Goal: Transaction & Acquisition: Download file/media

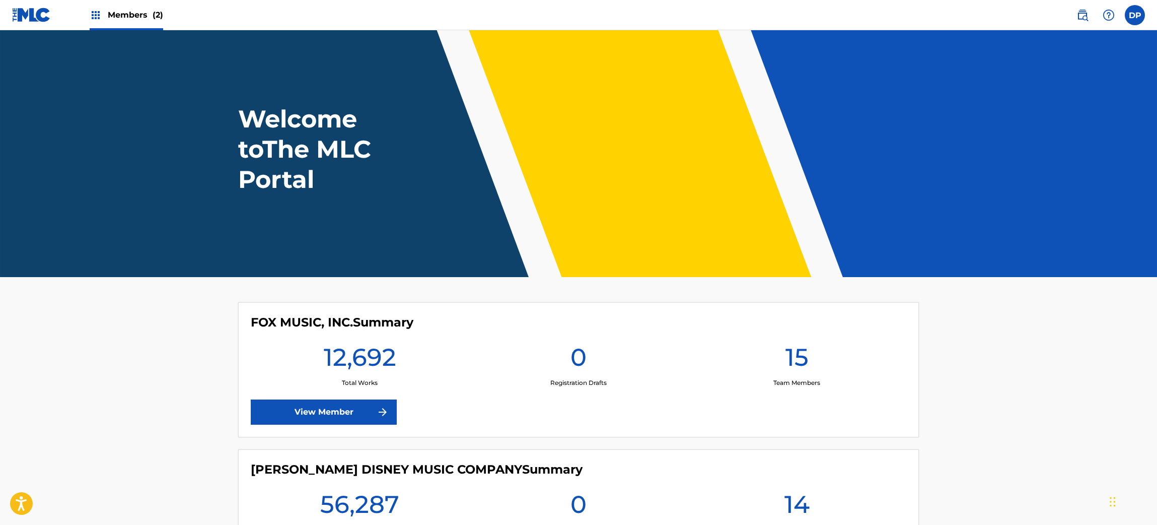
click at [121, 17] on span "Members (2)" at bounding box center [135, 15] width 55 height 12
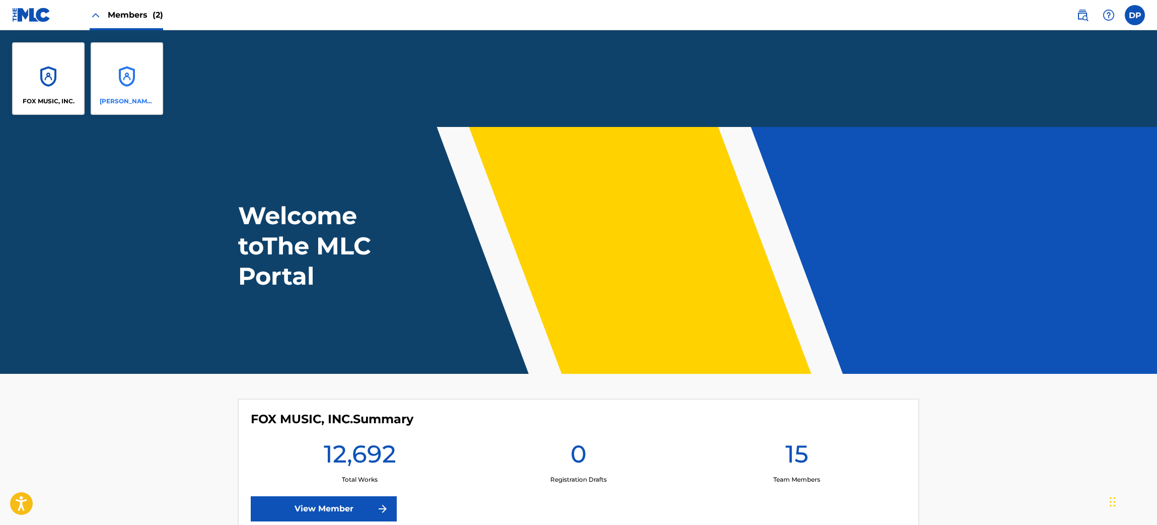
click at [117, 68] on div "[PERSON_NAME] DISNEY MUSIC COMPANY" at bounding box center [127, 78] width 73 height 73
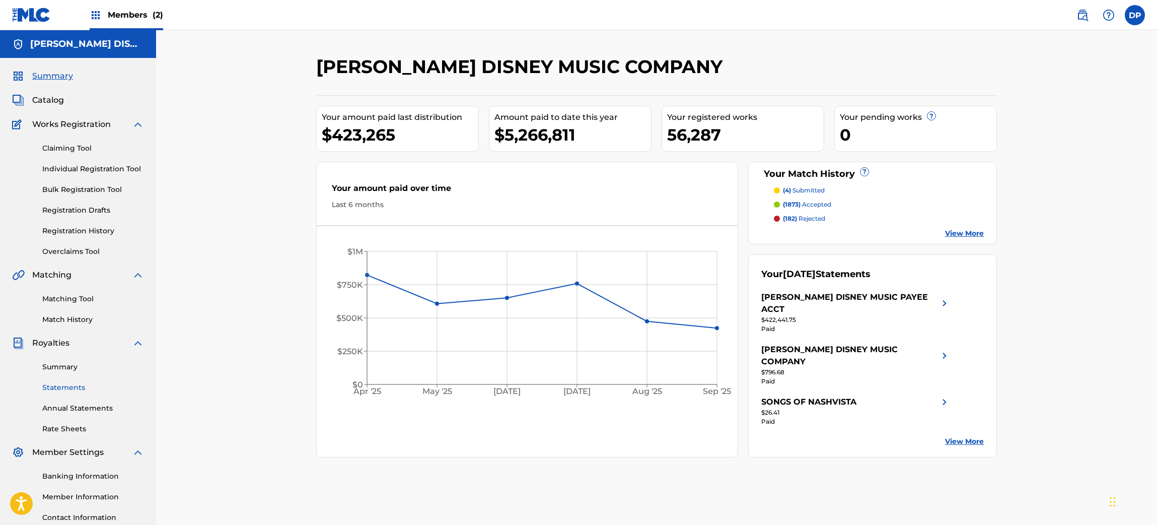
click at [61, 388] on link "Statements" at bounding box center [93, 387] width 102 height 11
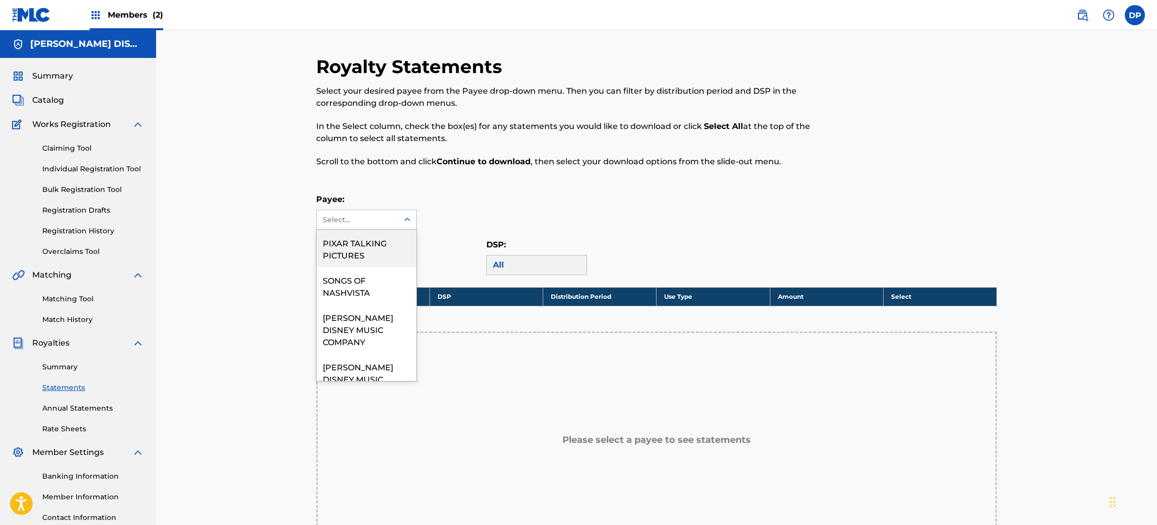
click at [373, 229] on div "5 results available. Use Up and Down to choose options, press Enter to select t…" at bounding box center [366, 219] width 101 height 20
click at [365, 248] on div "PIXAR TALKING PICTURES" at bounding box center [367, 248] width 100 height 37
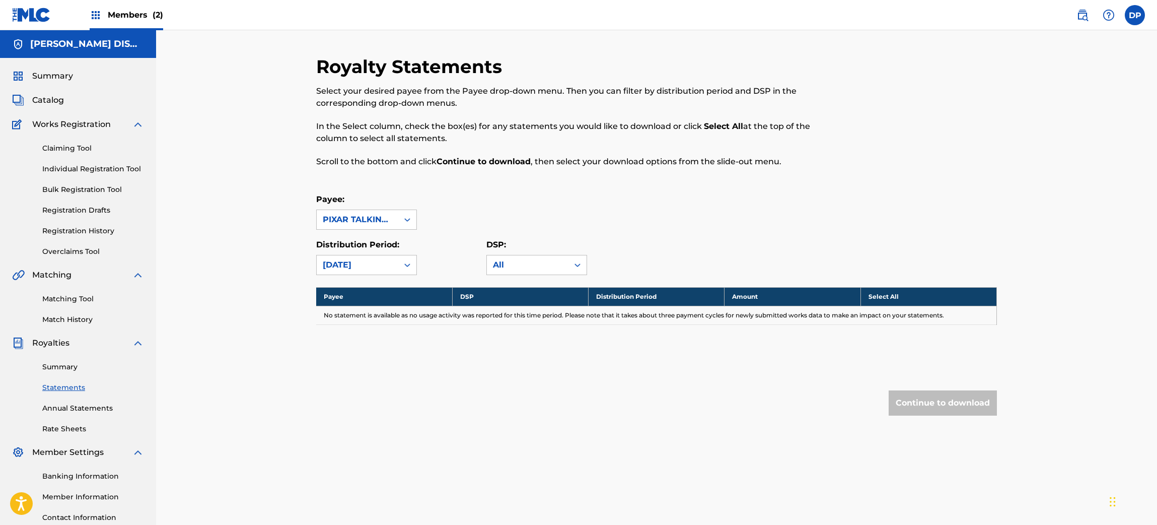
click at [360, 228] on div "PIXAR TALKING PICTURES" at bounding box center [358, 219] width 82 height 19
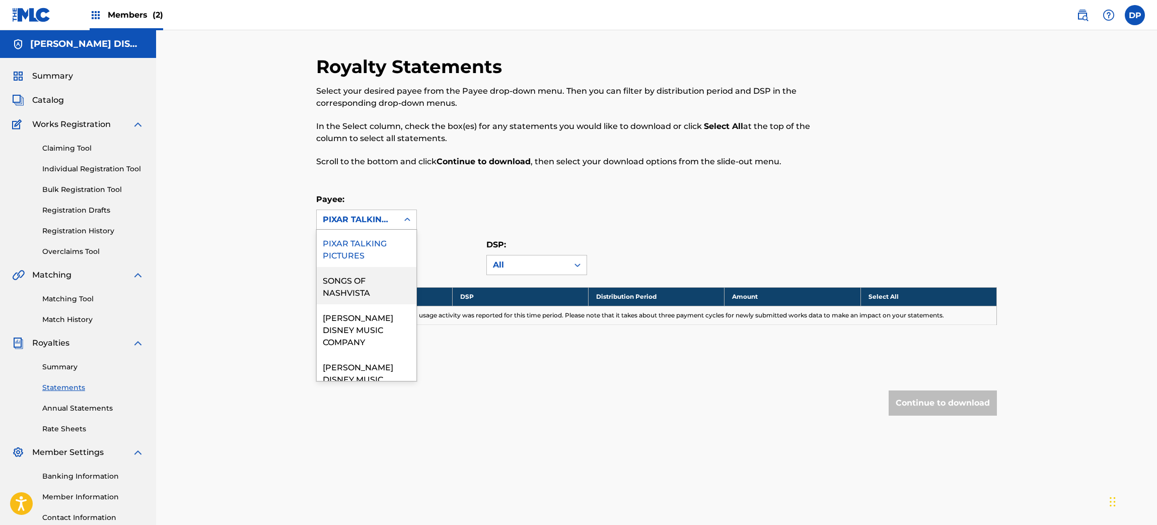
click at [349, 277] on div "SONGS OF NASHVISTA" at bounding box center [367, 285] width 100 height 37
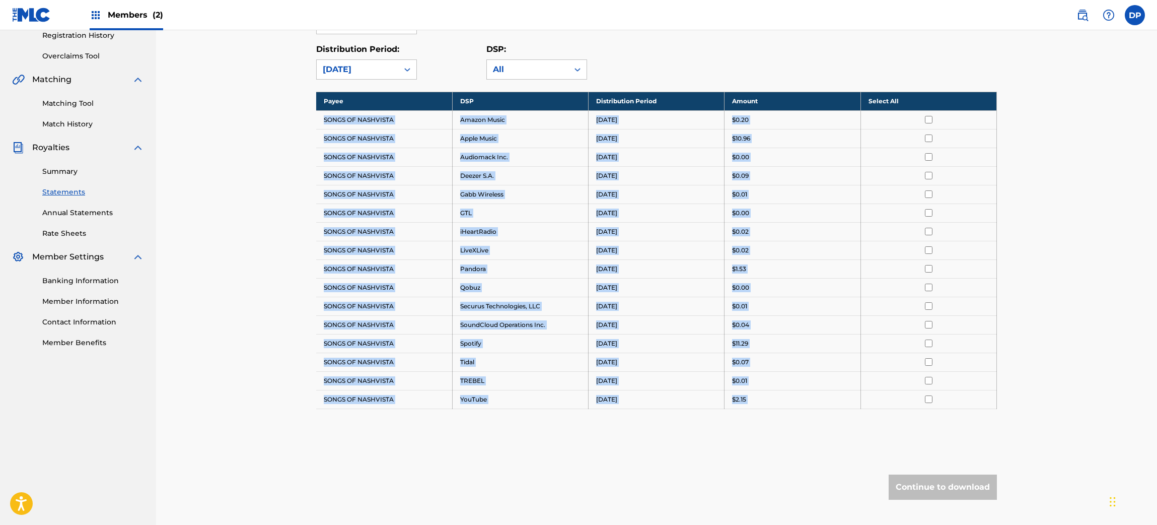
scroll to position [260, 0]
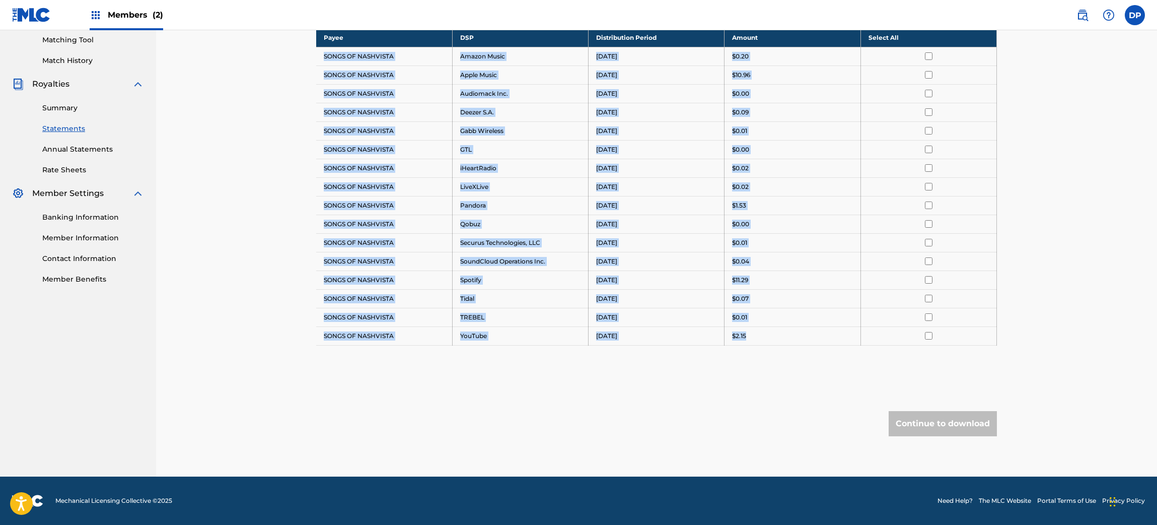
drag, startPoint x: 321, startPoint y: 316, endPoint x: 748, endPoint y: 335, distance: 426.9
click at [748, 335] on tbody "Payee DSP Distribution Period Amount Select All SONGS OF NASHVISTA Amazon Music…" at bounding box center [656, 186] width 681 height 317
copy tbody "SONGS OF NASHVISTA Amazon Music [DATE] $0.20 SONGS OF NASHVISTA Apple Music [DA…"
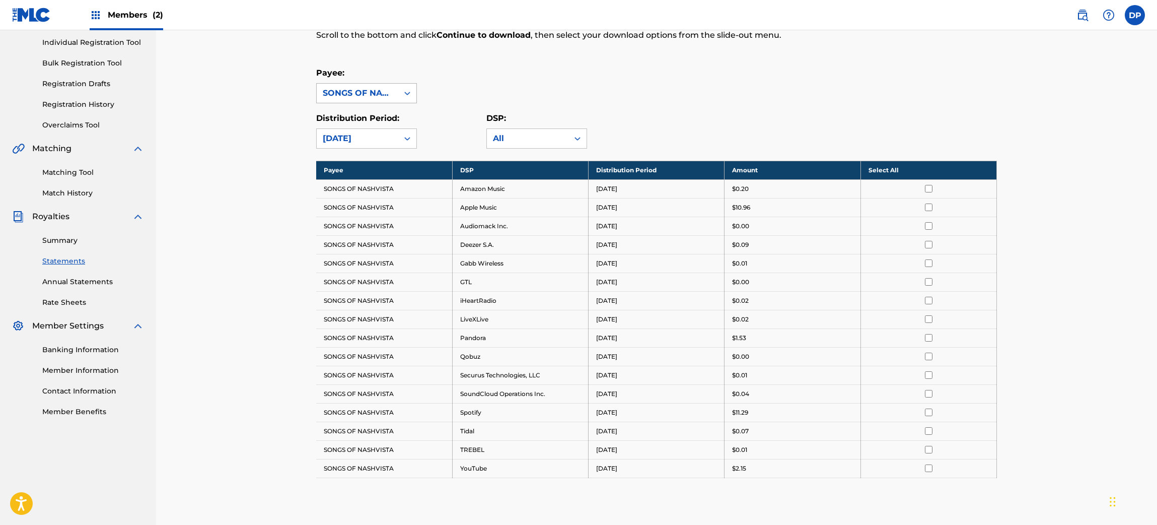
click at [373, 86] on div "SONGS OF NASHVISTA" at bounding box center [358, 93] width 82 height 19
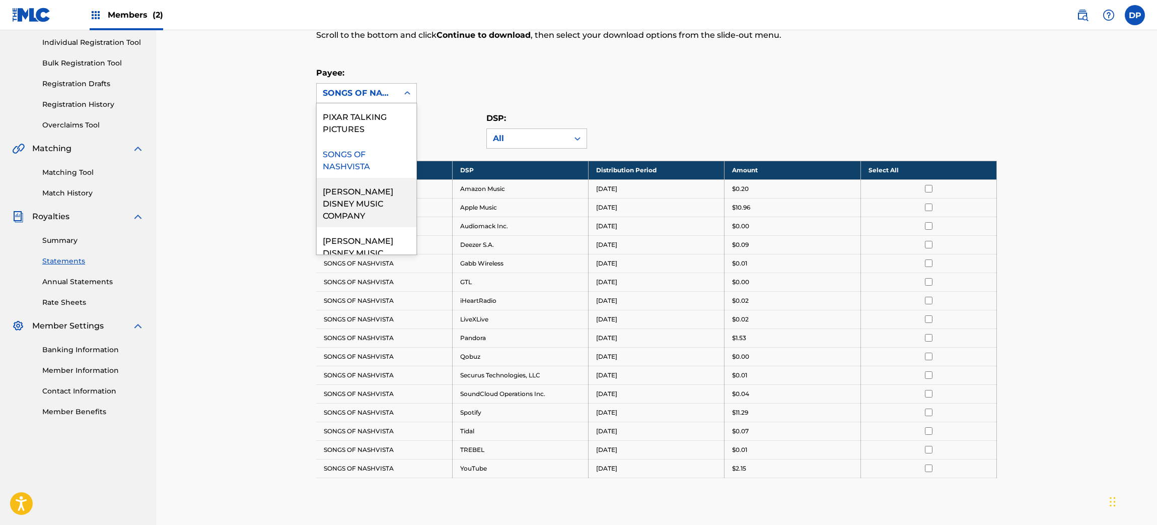
click at [354, 190] on div "[PERSON_NAME] DISNEY MUSIC COMPANY" at bounding box center [367, 202] width 100 height 49
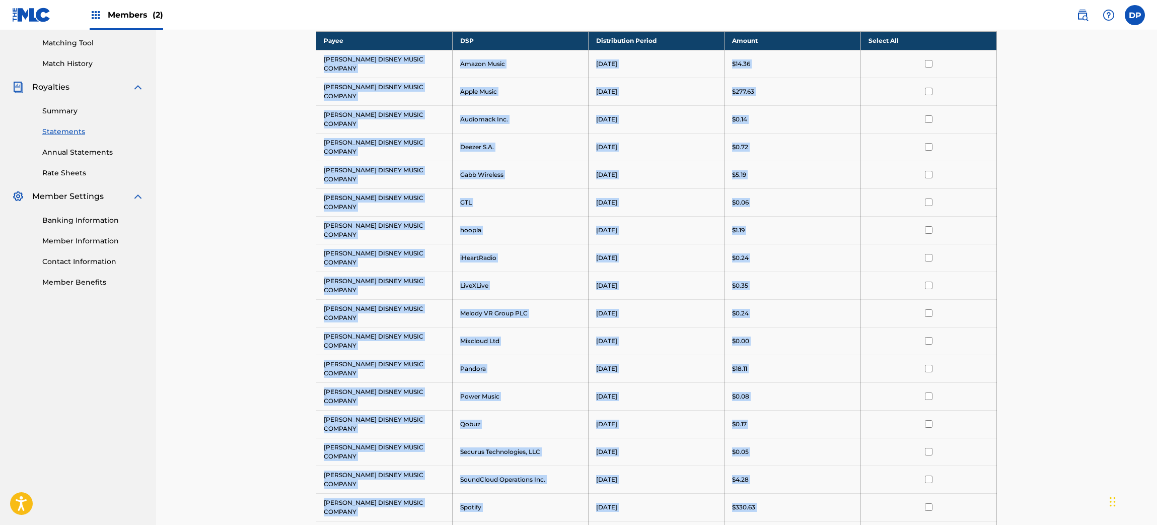
scroll to position [354, 0]
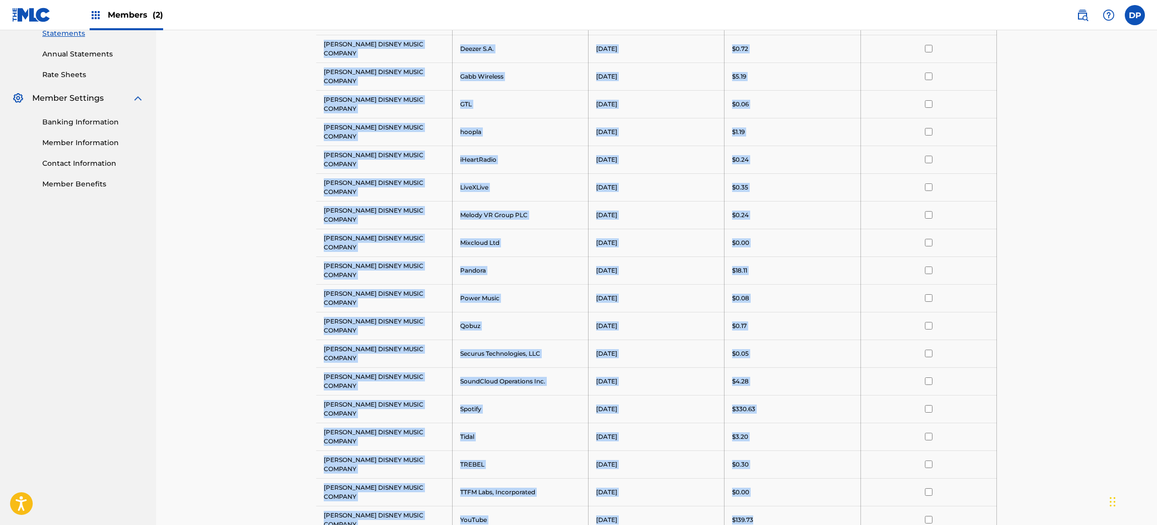
drag, startPoint x: 325, startPoint y: 187, endPoint x: 759, endPoint y: 343, distance: 461.7
click at [759, 343] on tbody "Payee DSP Distribution Period Amount Select All [PERSON_NAME] DISNEY MUSIC COMP…" at bounding box center [656, 233] width 681 height 600
copy tbody "[PERSON_NAME] DISNEY MUSIC COMPANY Amazon Music [DATE] $14.36 [PERSON_NAME] DIS…"
click at [759, 505] on td "$139.73" at bounding box center [793, 519] width 136 height 28
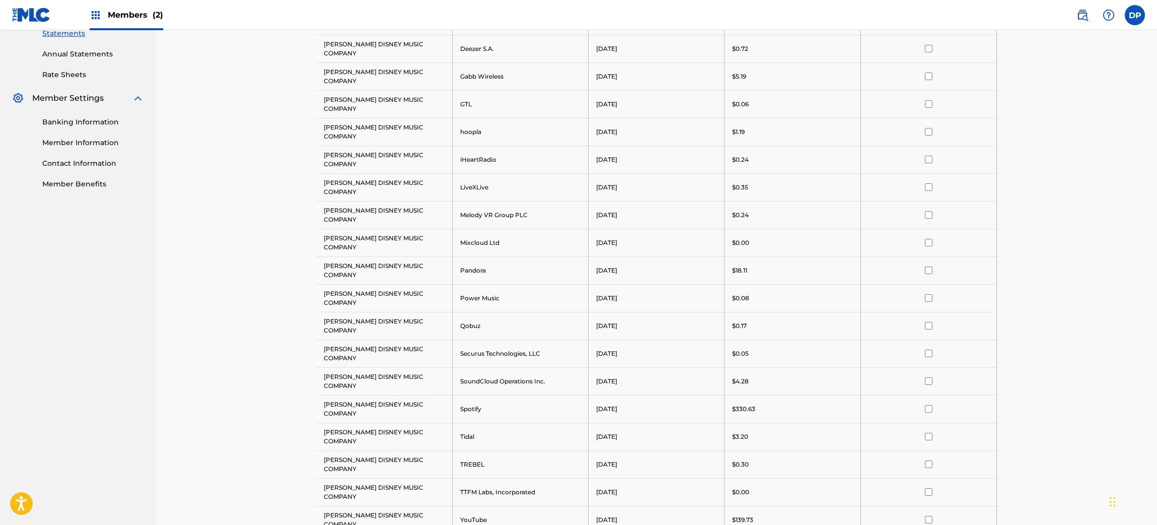
scroll to position [40, 0]
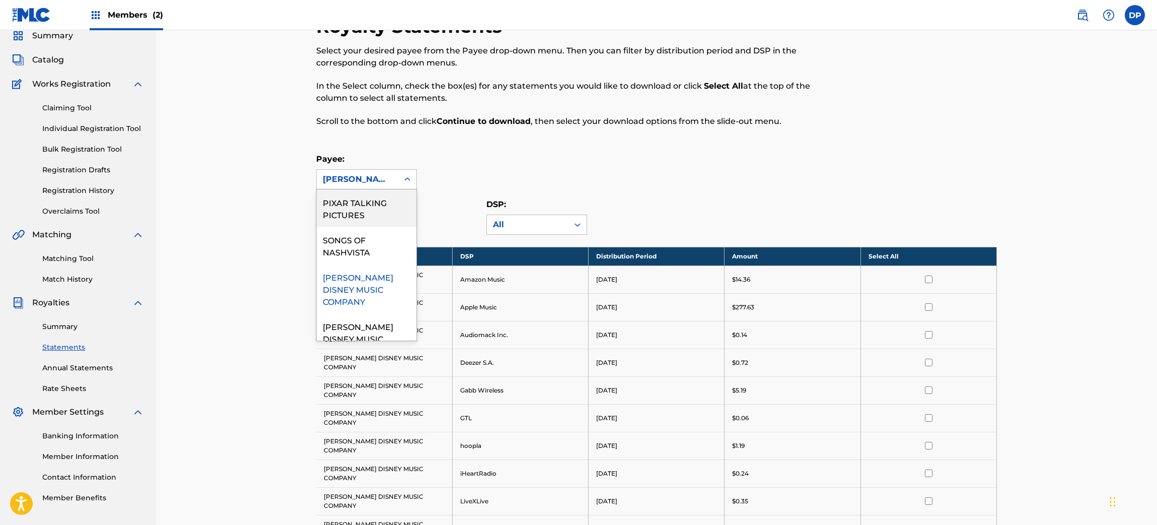
click at [373, 176] on div "[PERSON_NAME] DISNEY MUSIC COMPANY" at bounding box center [357, 179] width 69 height 12
click at [361, 313] on div "[PERSON_NAME] DISNEY MUSIC PAYEE ACCT" at bounding box center [367, 337] width 100 height 49
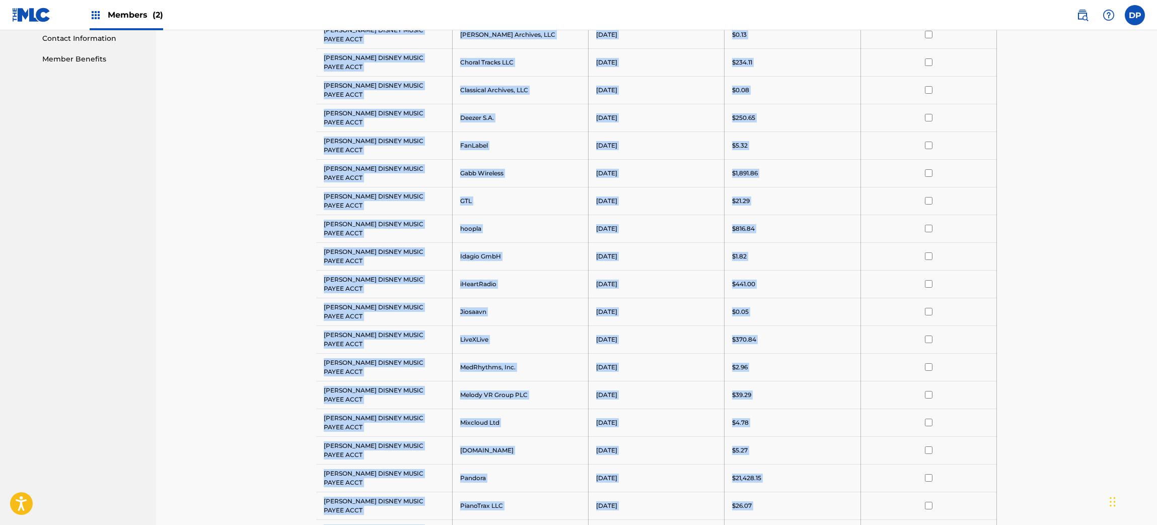
scroll to position [615, 0]
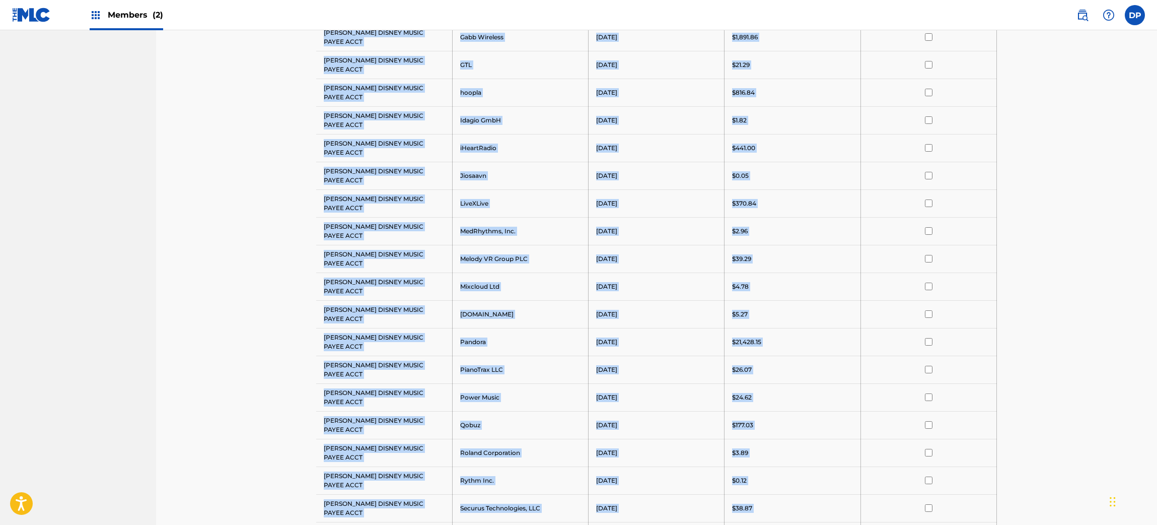
drag, startPoint x: 323, startPoint y: 277, endPoint x: 769, endPoint y: 437, distance: 474.2
click at [769, 437] on tbody "Payee DSP Distribution Period Amount Select All [PERSON_NAME] DISNEY MUSIC PAYE…" at bounding box center [656, 235] width 681 height 1126
copy tbody "[PERSON_NAME] DISNEY MUSIC PAYEE ACCT Amazon Media Venture LLC [DATE] $0.04 [PE…"
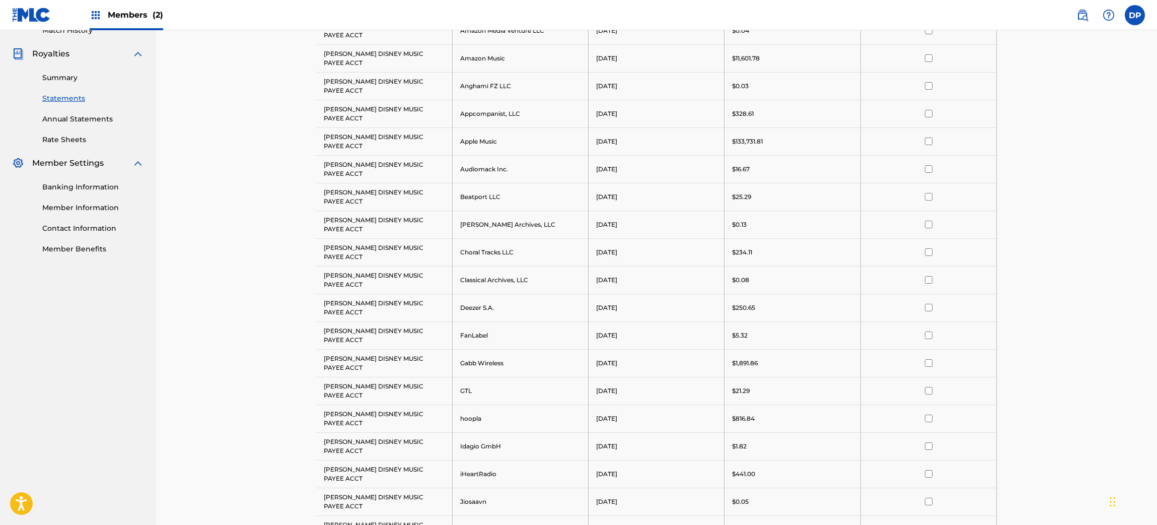
scroll to position [0, 0]
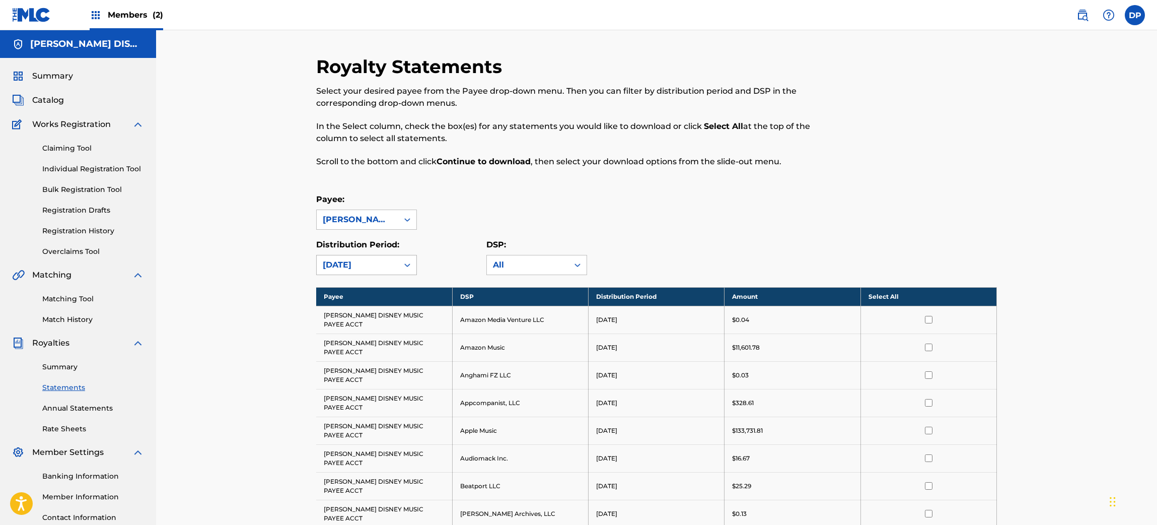
click at [375, 262] on div "[DATE]" at bounding box center [357, 265] width 69 height 12
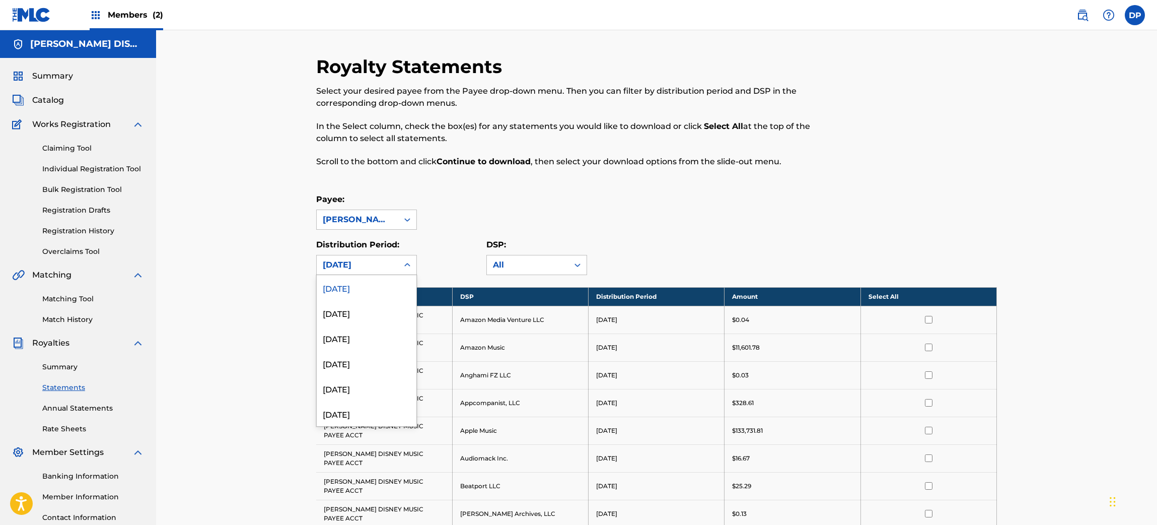
click at [375, 262] on div "[DATE]" at bounding box center [357, 265] width 69 height 12
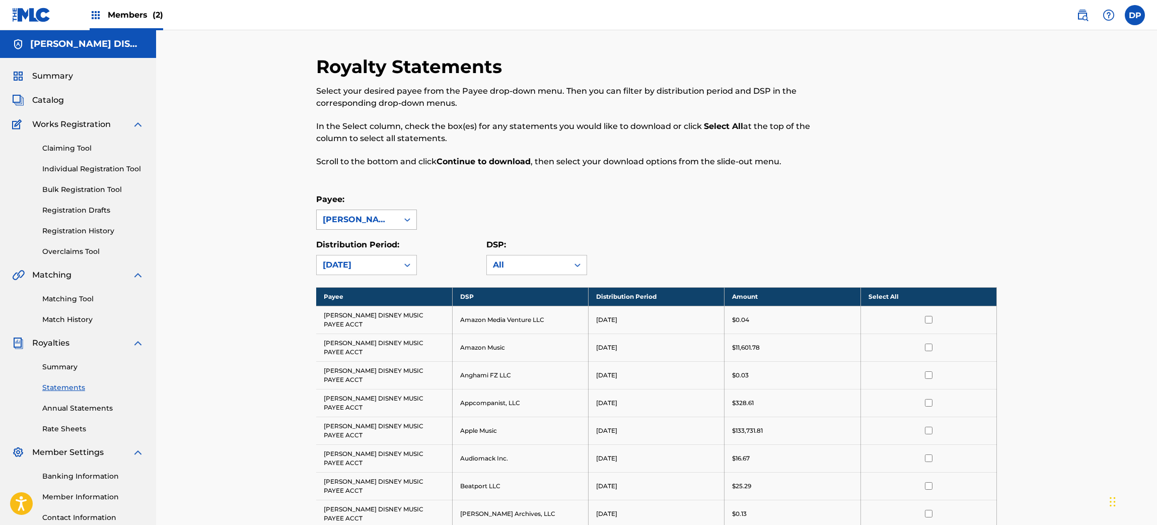
click at [363, 224] on div "[PERSON_NAME] DISNEY MUSIC PAYEE ACCT" at bounding box center [357, 219] width 69 height 12
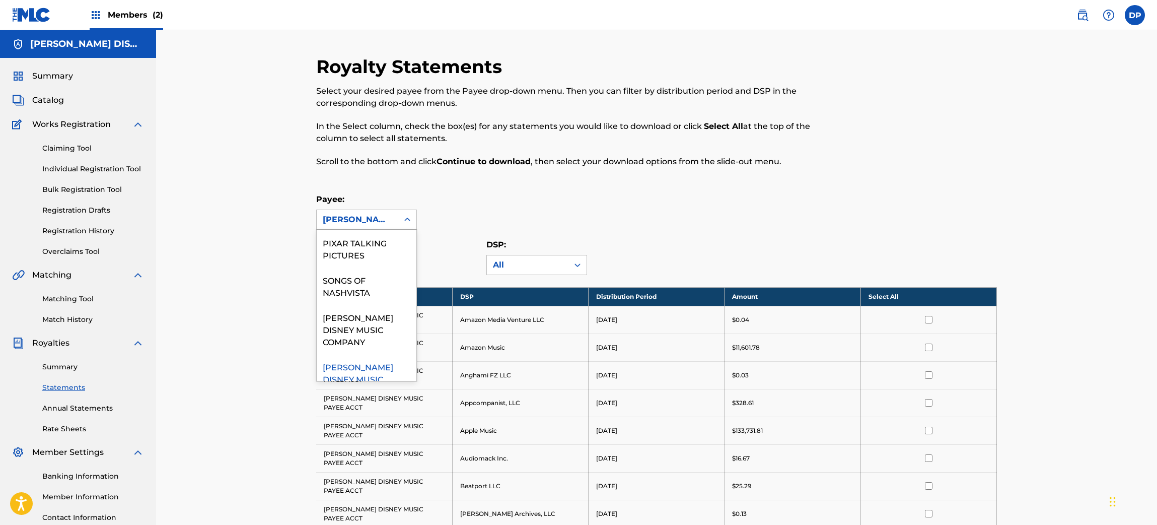
scroll to position [47, 0]
click at [348, 363] on div "WAMPA TAUNTAUN MUSIC" at bounding box center [367, 374] width 100 height 37
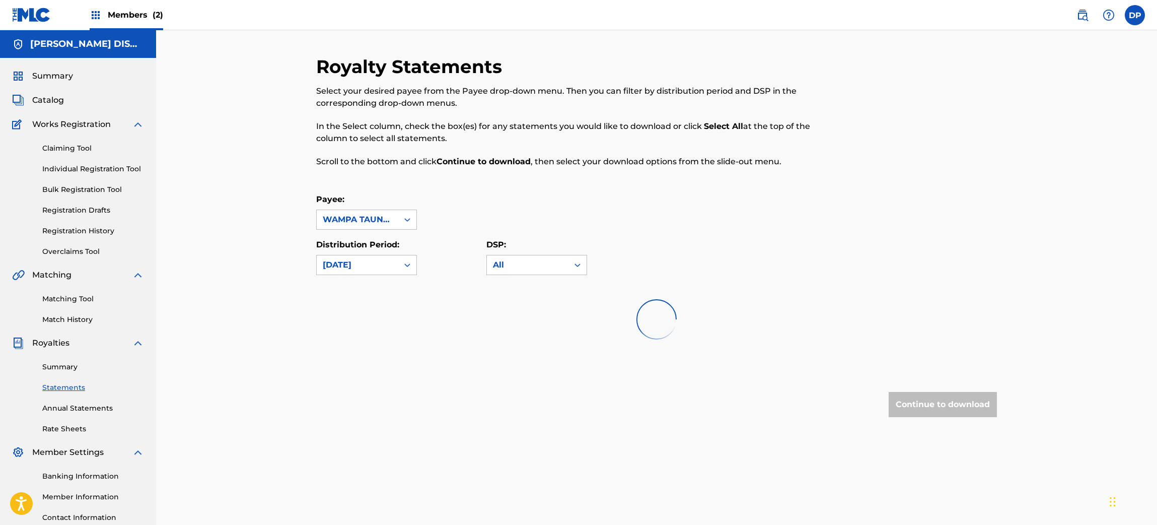
click at [348, 363] on div "Royalty Statements Select your desired payee from the Payee drop-down menu. The…" at bounding box center [656, 256] width 681 height 402
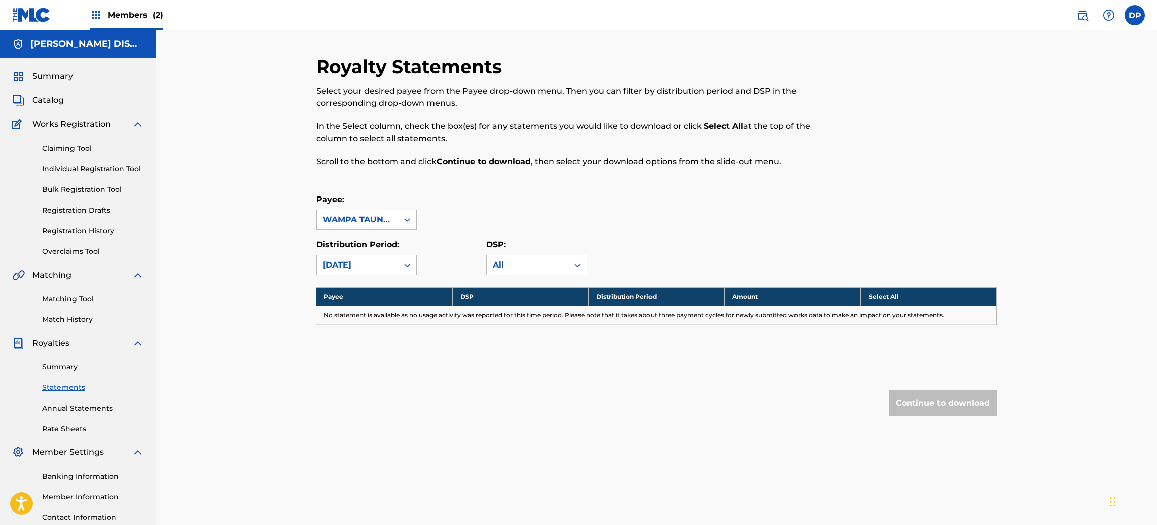
click at [130, 19] on span "Members (2)" at bounding box center [135, 15] width 55 height 12
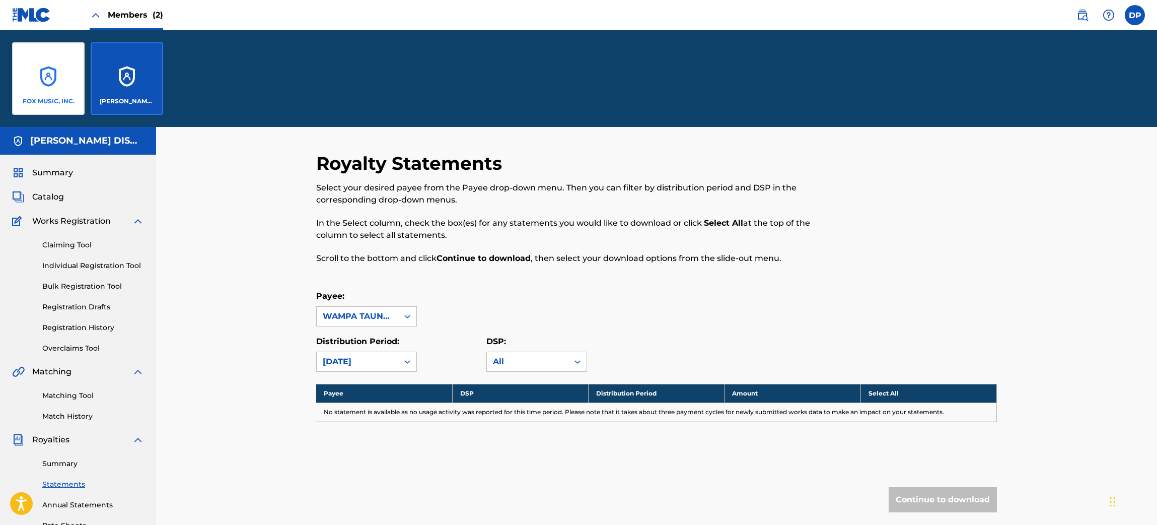
click at [35, 70] on div "FOX MUSIC, INC." at bounding box center [48, 78] width 73 height 73
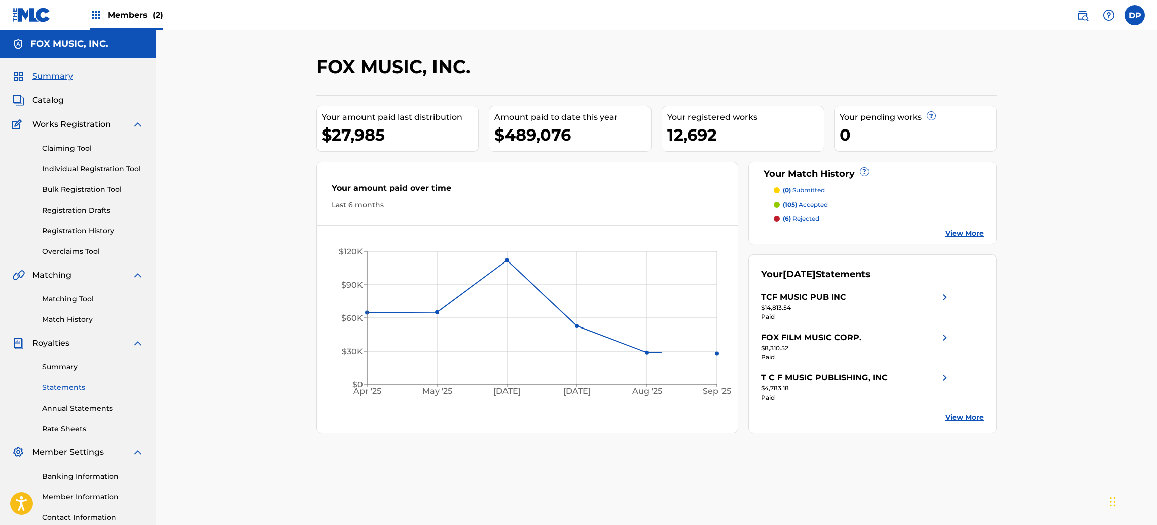
click at [67, 382] on link "Statements" at bounding box center [93, 387] width 102 height 11
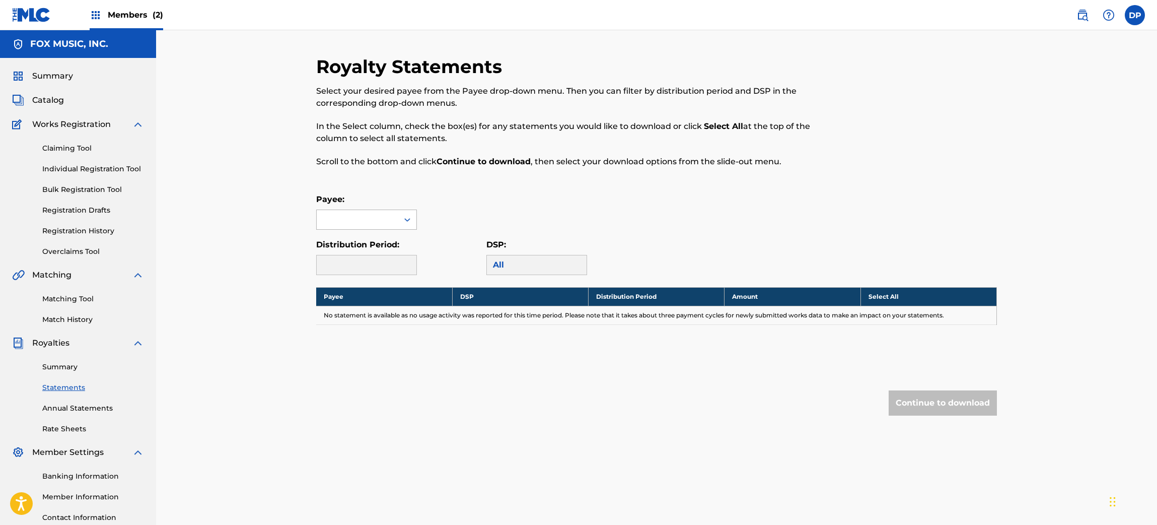
click at [386, 228] on div at bounding box center [358, 219] width 82 height 19
click at [374, 245] on div "FOX FILM MUSIC CORP." at bounding box center [367, 248] width 100 height 37
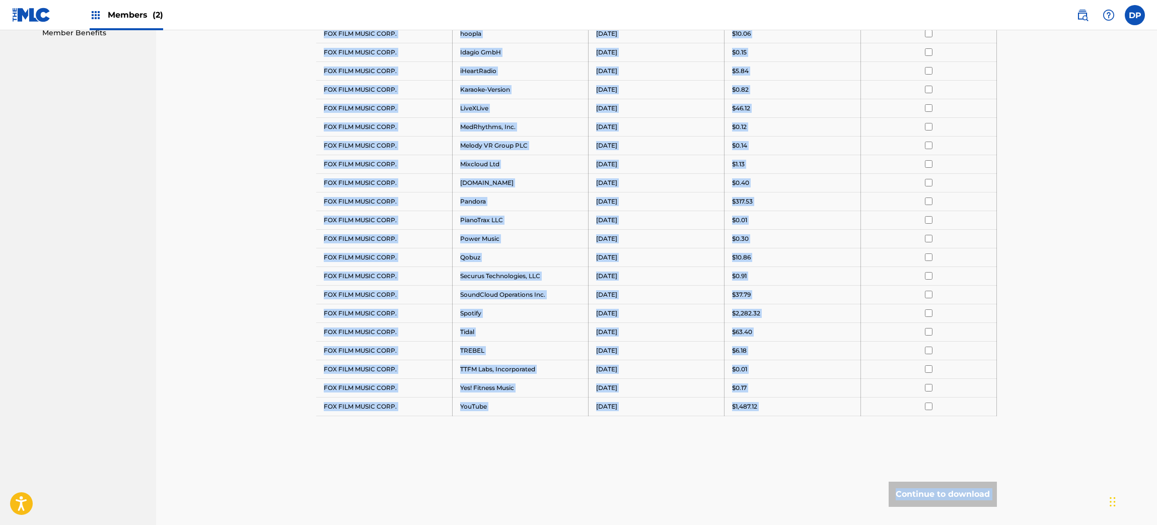
scroll to position [578, 0]
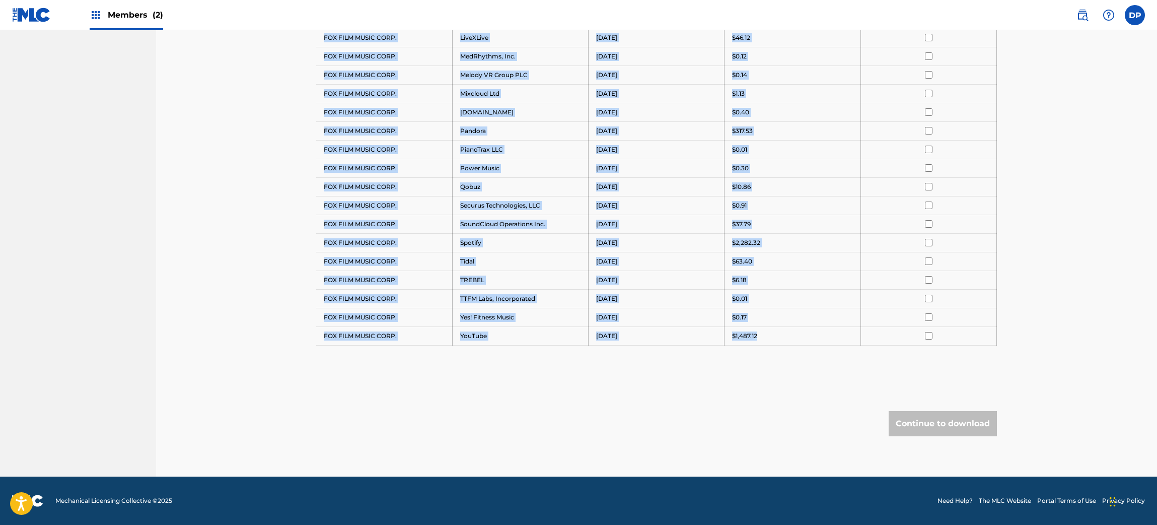
drag, startPoint x: 321, startPoint y: 316, endPoint x: 779, endPoint y: 325, distance: 457.8
click at [779, 325] on tbody "Payee DSP Distribution Period Amount Select All FOX FILM MUSIC CORP. Amazon Mus…" at bounding box center [656, 28] width 681 height 633
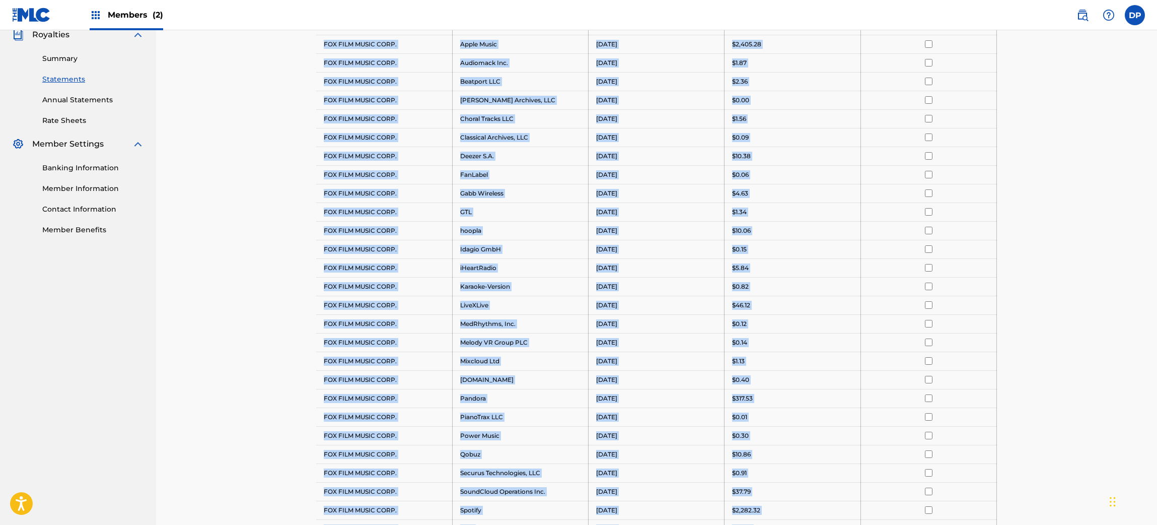
scroll to position [105, 0]
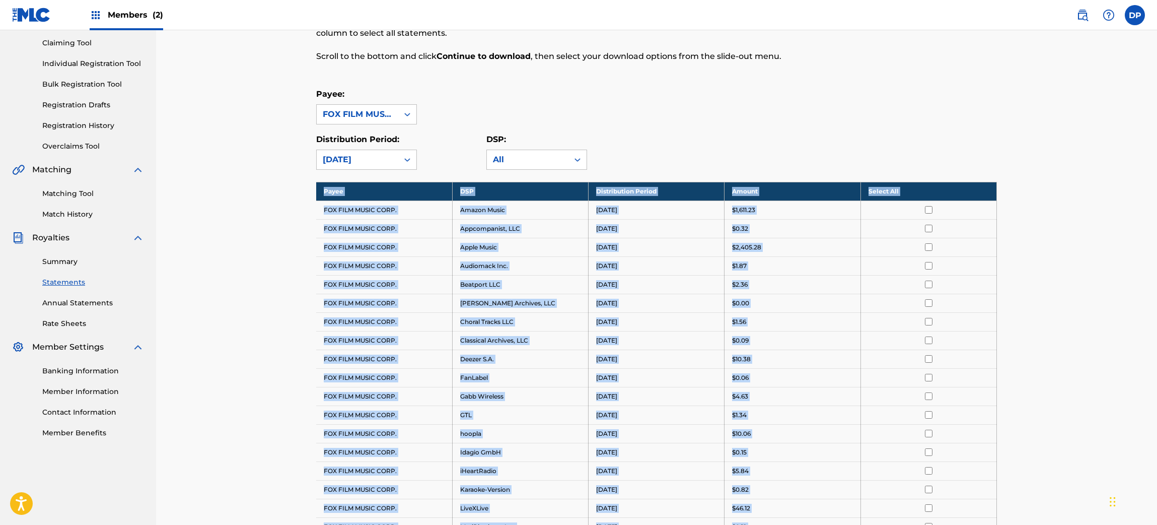
drag, startPoint x: 766, startPoint y: 337, endPoint x: 312, endPoint y: 211, distance: 471.1
click at [312, 211] on div "Royalty Statements Select your desired payee from the Payee drop-down menu. The…" at bounding box center [656, 448] width 705 height 996
copy tbody "Payee DSP Distribution Period Amount Select All FOX FILM MUSIC CORP. Amazon Mus…"
click at [385, 114] on div "FOX FILM MUSIC CORP." at bounding box center [357, 114] width 69 height 12
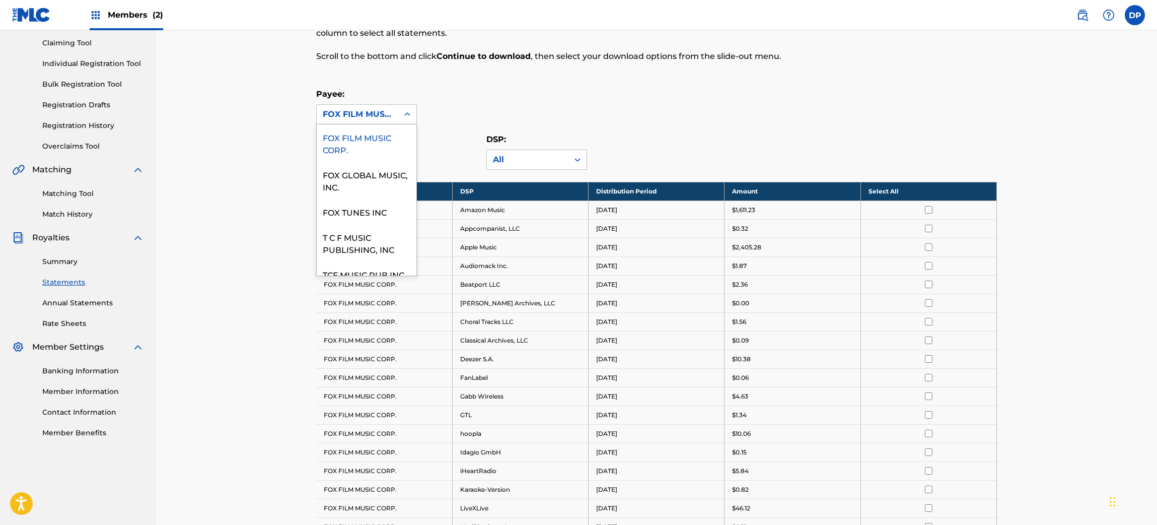
click at [361, 174] on div "FOX GLOBAL MUSIC, INC." at bounding box center [367, 180] width 100 height 37
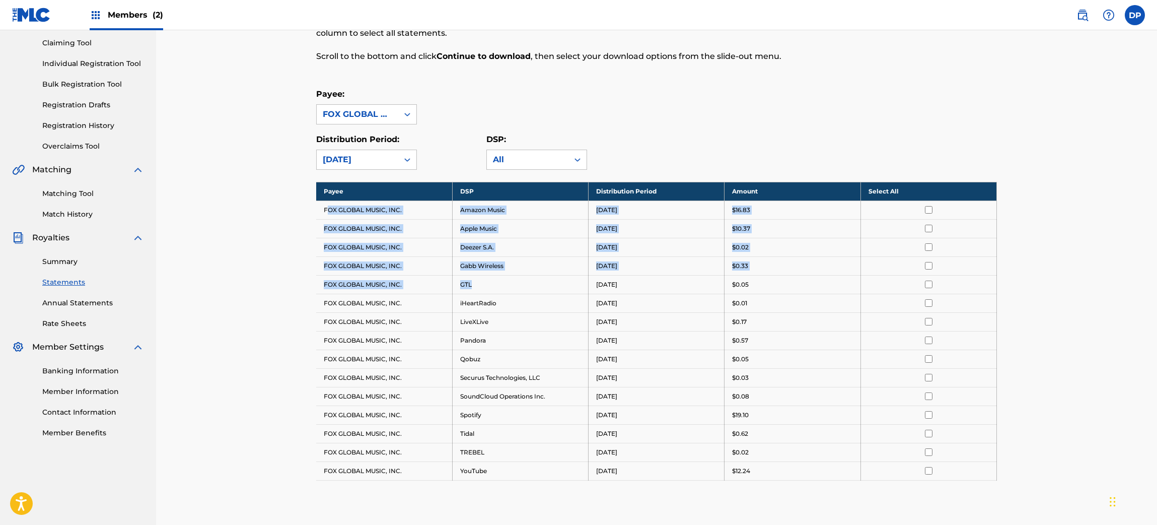
drag, startPoint x: 327, startPoint y: 211, endPoint x: 572, endPoint y: 280, distance: 255.2
click at [572, 280] on tbody "Payee DSP Distribution Period Amount Select All FOX GLOBAL MUSIC, INC. Amazon M…" at bounding box center [656, 331] width 681 height 298
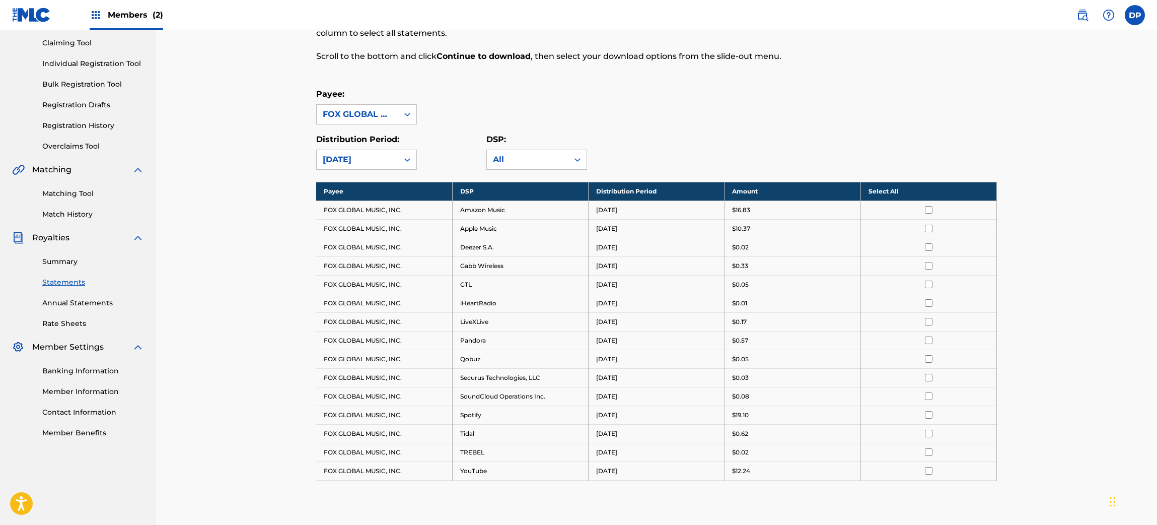
click at [309, 214] on div "Royalty Statements Select your desired payee from the Payee drop-down menu. The…" at bounding box center [656, 280] width 705 height 661
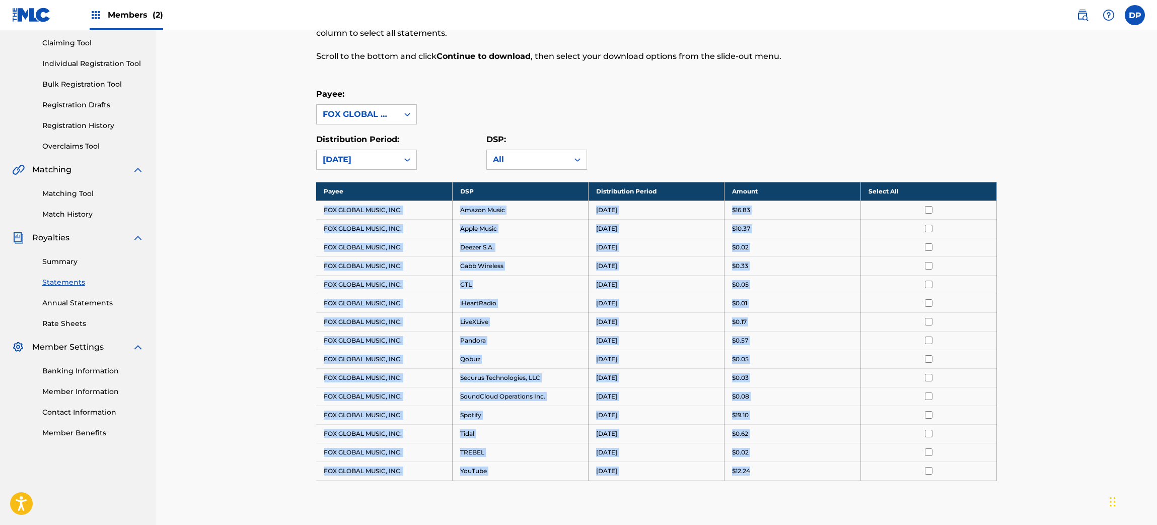
drag, startPoint x: 321, startPoint y: 208, endPoint x: 797, endPoint y: 468, distance: 541.4
click at [797, 468] on tbody "Payee DSP Distribution Period Amount Select All FOX GLOBAL MUSIC, INC. Amazon M…" at bounding box center [656, 331] width 681 height 298
copy tbody "FOX GLOBAL MUSIC, INC. Amazon Music [DATE] $16.83 FOX GLOBAL MUSIC, INC. Apple …"
click at [797, 468] on div "$12.24" at bounding box center [792, 470] width 120 height 9
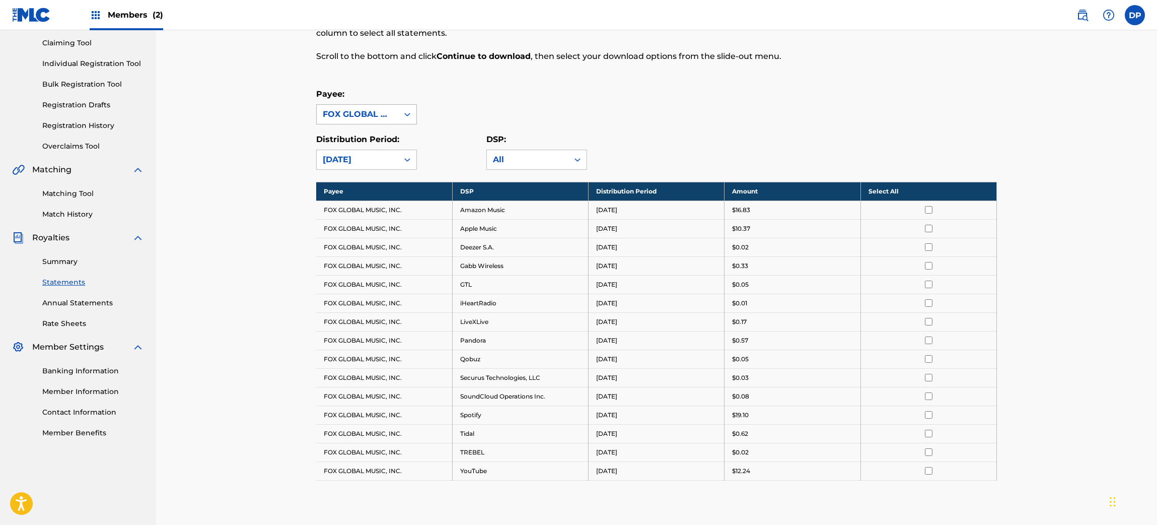
click at [367, 111] on div "FOX GLOBAL MUSIC, INC." at bounding box center [357, 114] width 69 height 12
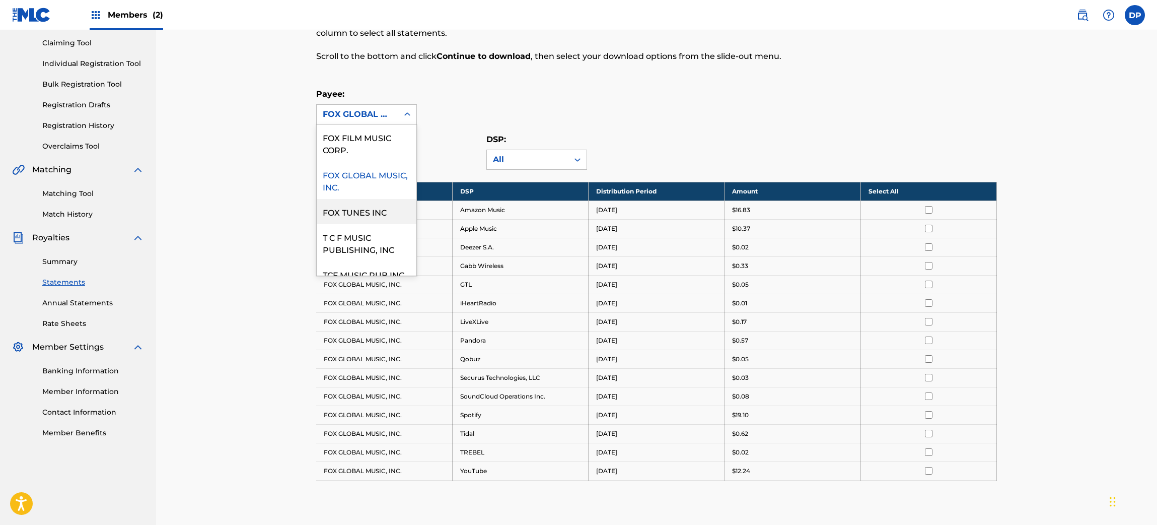
click at [349, 216] on div "FOX TUNES INC" at bounding box center [367, 211] width 100 height 25
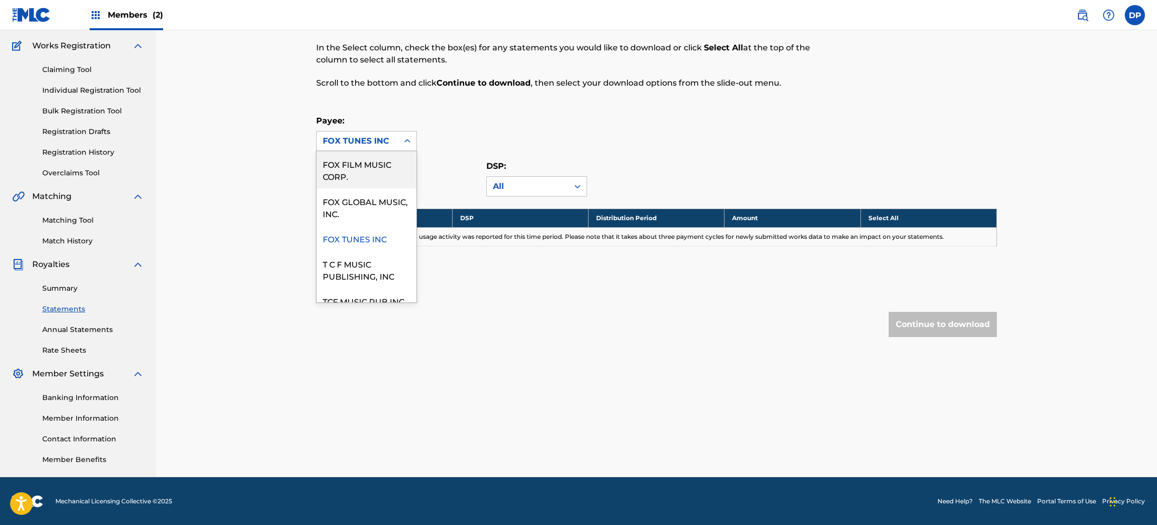
click at [360, 135] on div "FOX TUNES INC" at bounding box center [357, 141] width 69 height 12
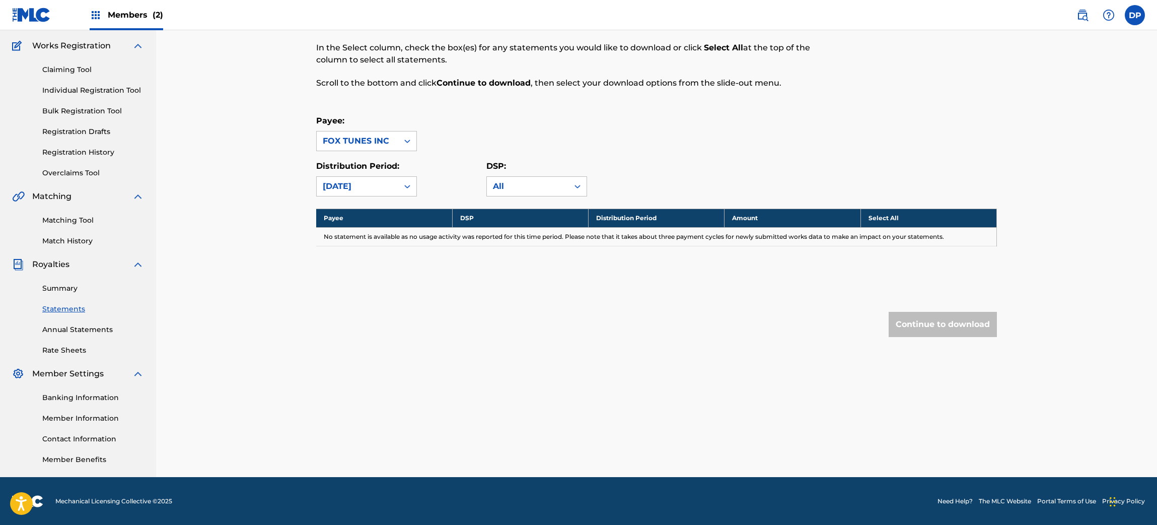
click at [360, 135] on div "FOX TUNES INC" at bounding box center [357, 141] width 69 height 12
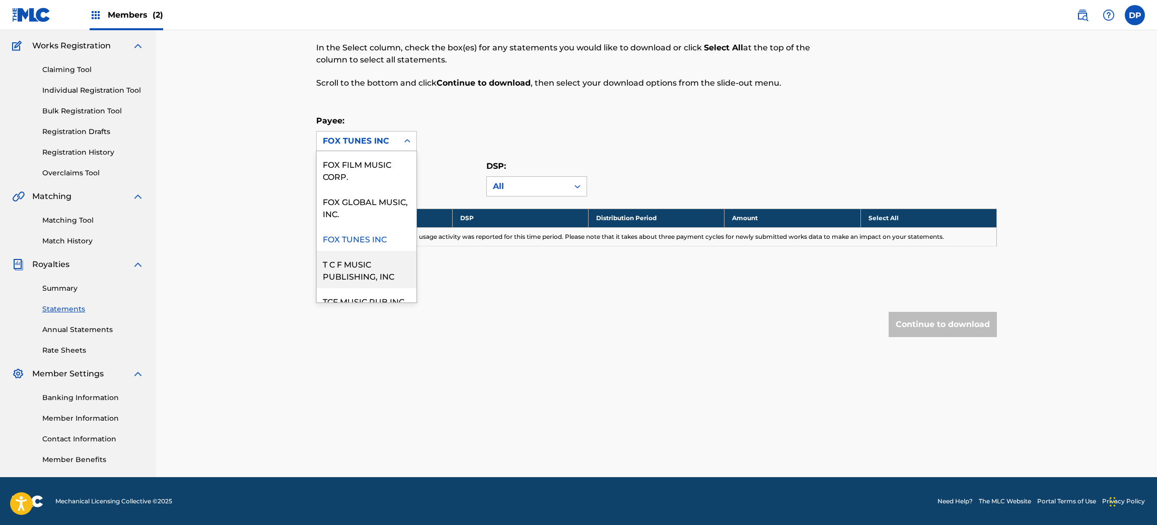
click at [351, 256] on div "T C F MUSIC PUBLISHING, INC" at bounding box center [367, 269] width 100 height 37
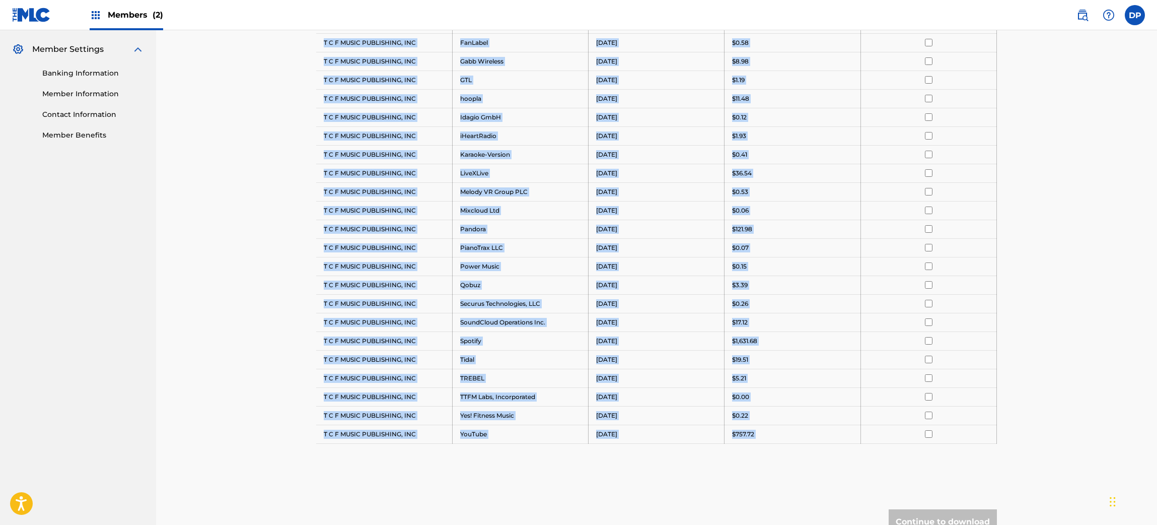
scroll to position [503, 0]
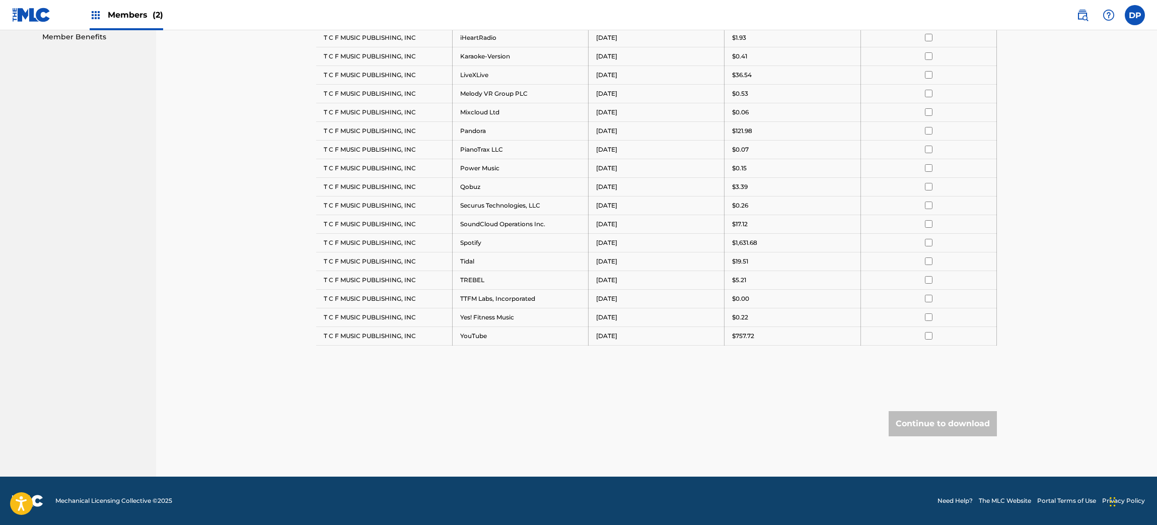
drag, startPoint x: 318, startPoint y: 207, endPoint x: 756, endPoint y: 346, distance: 459.7
click at [756, 346] on div "Payee DSP Distribution Period Amount Select All T C F MUSIC PUBLISHING, INC Ama…" at bounding box center [656, 78] width 681 height 585
copy tbody "Payee DSP Distribution Period Amount Select All"
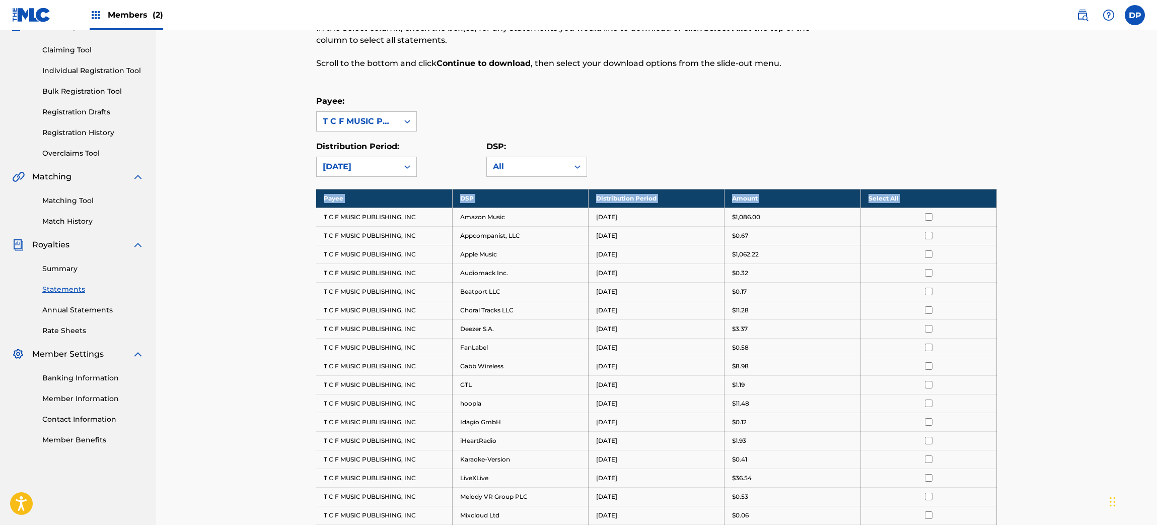
scroll to position [83, 0]
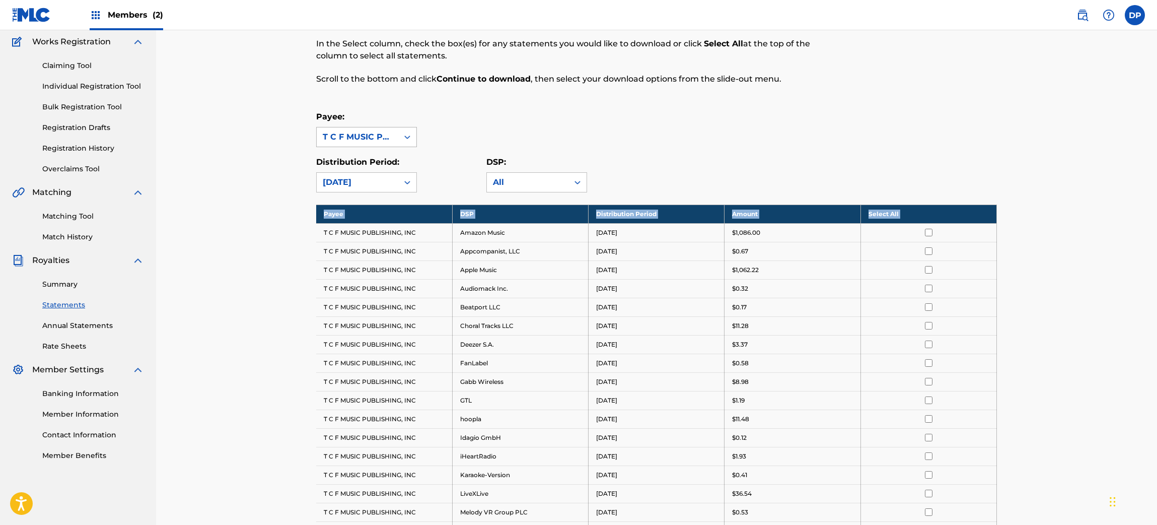
click at [379, 139] on div "T C F MUSIC PUBLISHING, INC" at bounding box center [357, 137] width 69 height 12
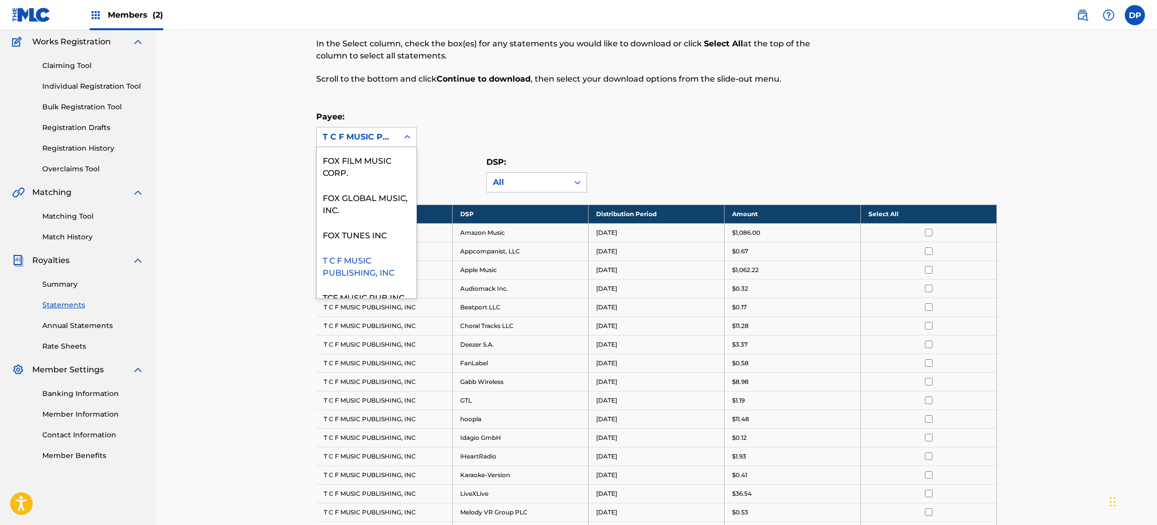
scroll to position [97, 0]
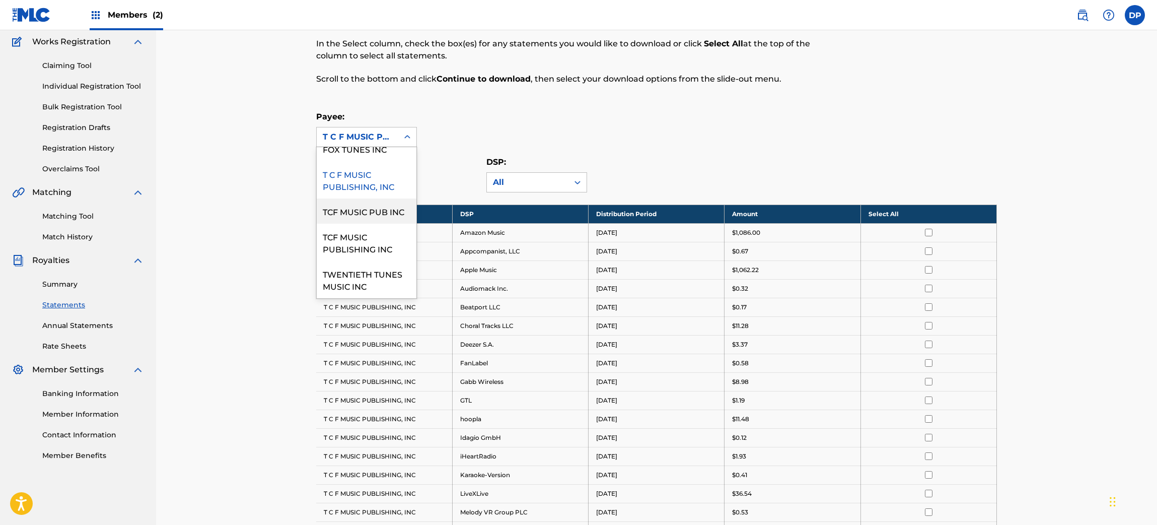
click at [358, 201] on div "TCF MUSIC PUB INC" at bounding box center [367, 210] width 100 height 25
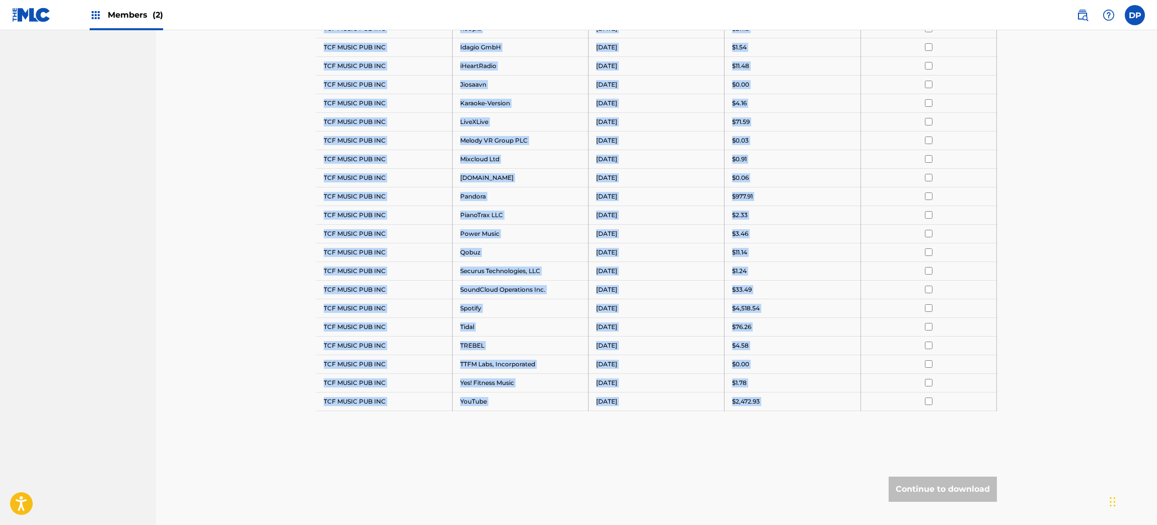
scroll to position [525, 0]
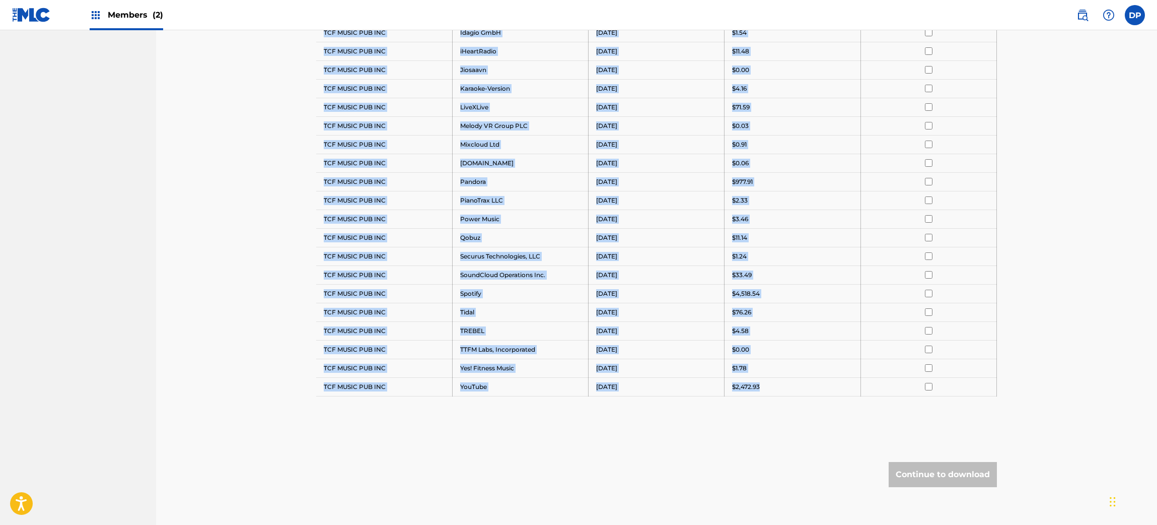
drag, startPoint x: 316, startPoint y: 225, endPoint x: 764, endPoint y: 395, distance: 479.1
click at [764, 395] on tbody "Payee DSP Distribution Period Amount Select All TCF MUSIC PUB INC Amazon Music …" at bounding box center [656, 78] width 681 height 633
copy tbody "TCF MUSIC PUB INC Amazon Music [DATE] $3,168.06 TCF MUSIC PUB INC Anghami FZ LL…"
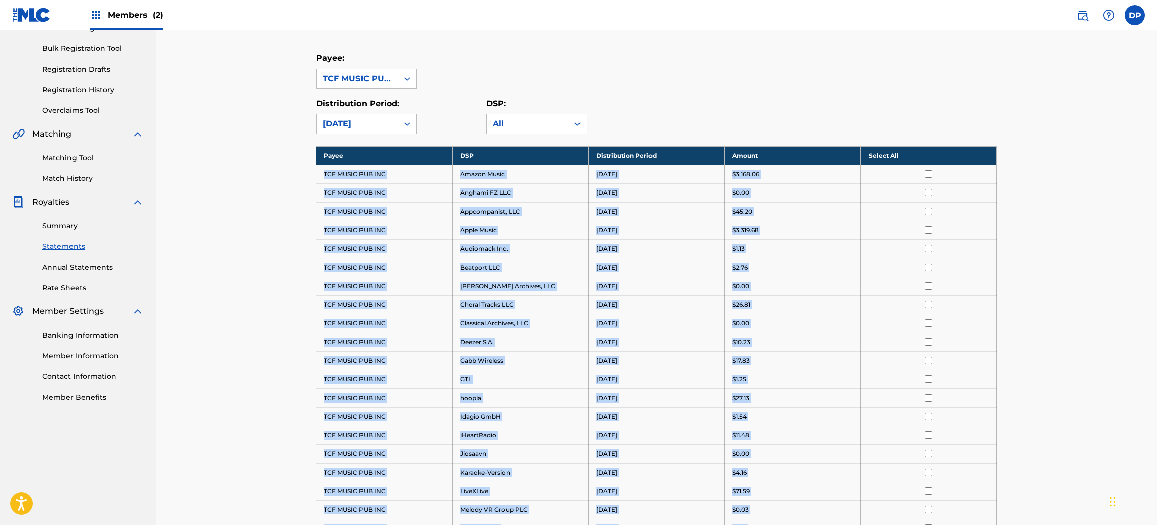
scroll to position [140, 0]
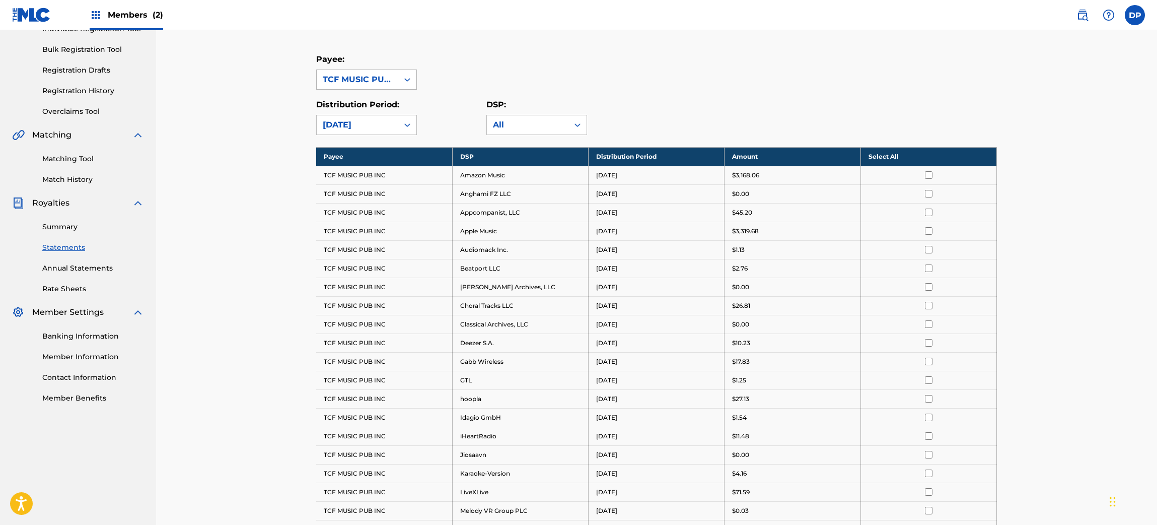
click at [352, 75] on div "TCF MUSIC PUB INC" at bounding box center [357, 80] width 69 height 12
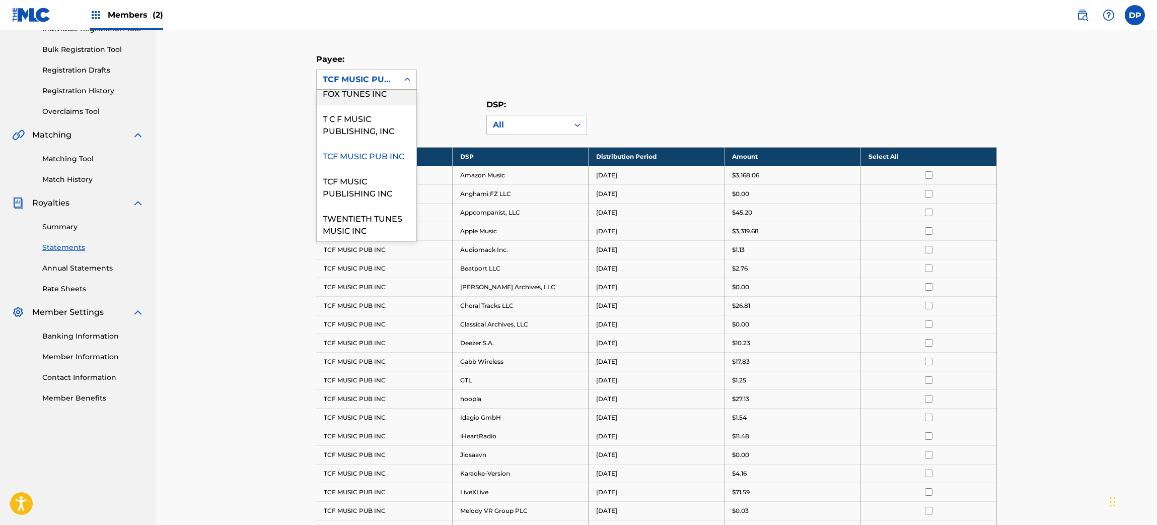
scroll to position [87, 0]
click at [359, 186] on div "TCF MUSIC PUBLISHING INC" at bounding box center [367, 184] width 100 height 37
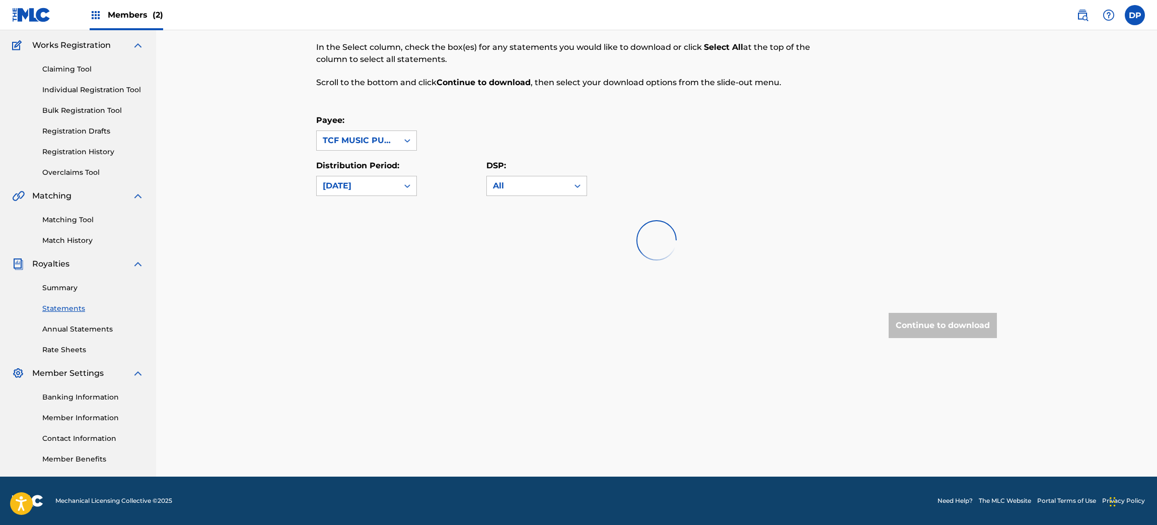
scroll to position [79, 0]
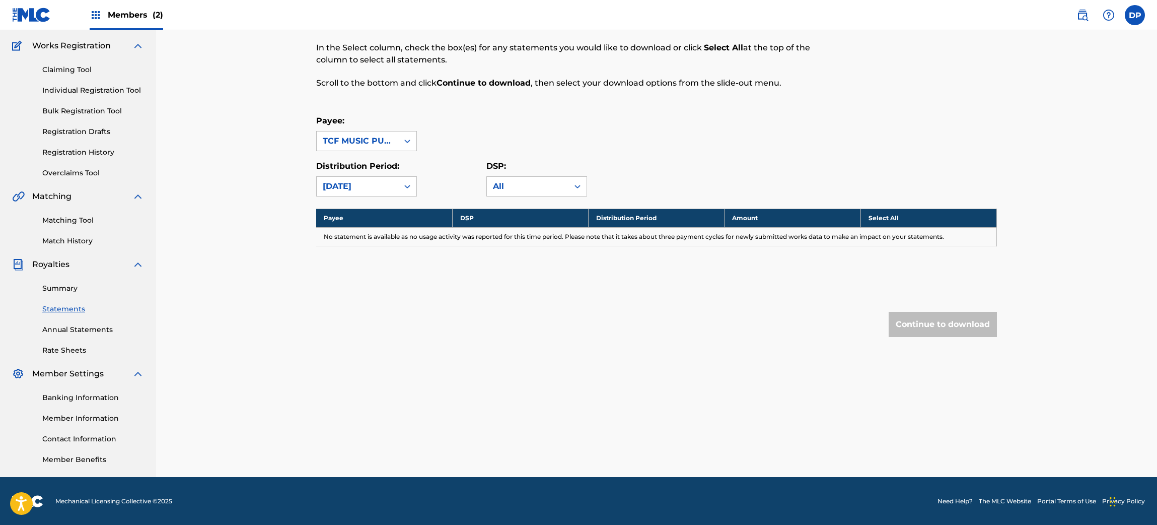
click at [362, 142] on div "TCF MUSIC PUBLISHING INC" at bounding box center [357, 141] width 69 height 12
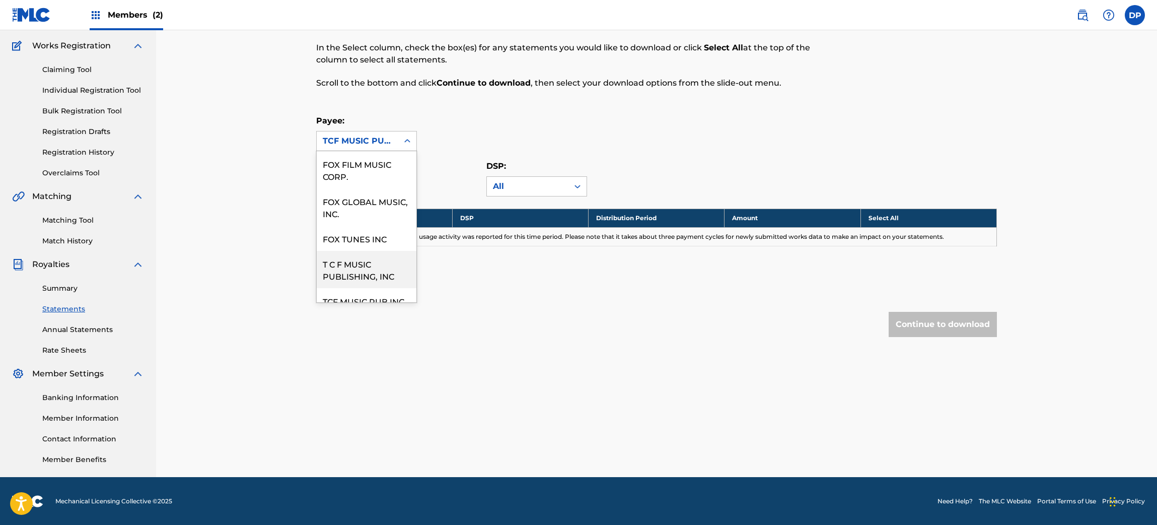
scroll to position [97, 0]
click at [367, 280] on div "TWENTIETH TUNES MUSIC INC" at bounding box center [367, 283] width 100 height 37
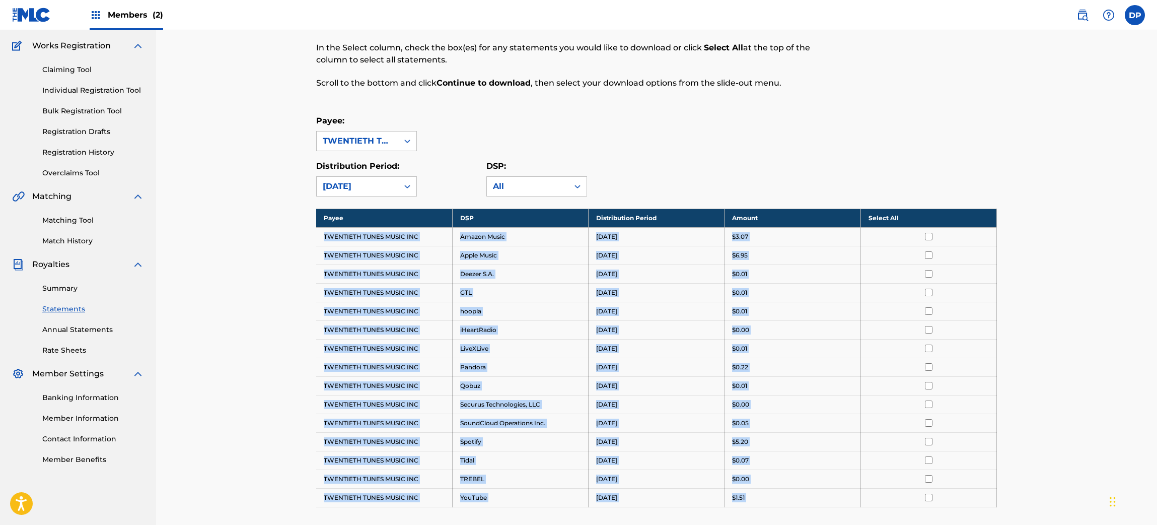
scroll to position [241, 0]
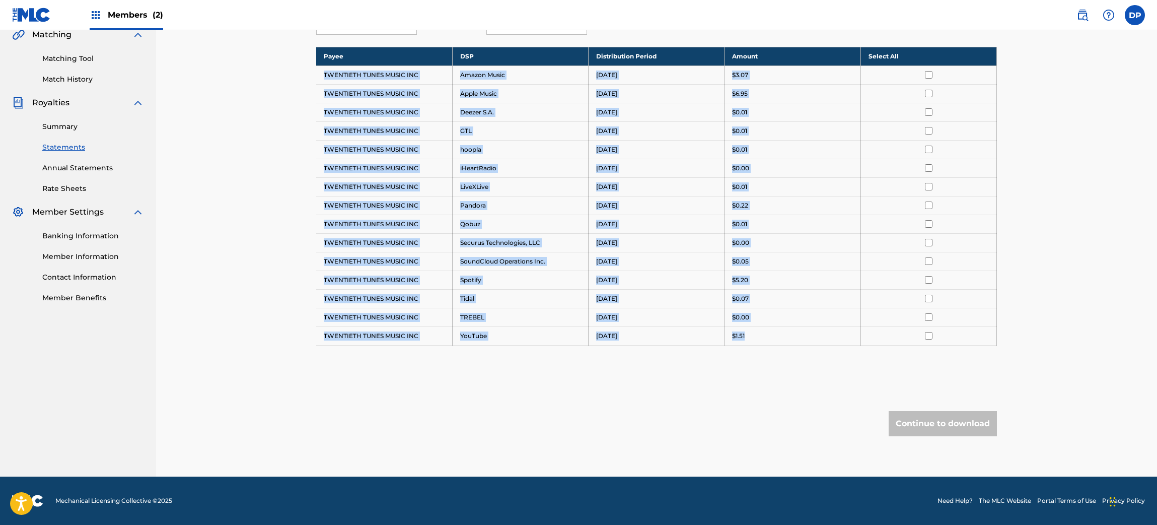
drag, startPoint x: 325, startPoint y: 241, endPoint x: 750, endPoint y: 335, distance: 435.2
click at [750, 335] on tbody "Payee DSP Distribution Period Amount Select All TWENTIETH TUNES MUSIC INC Amazo…" at bounding box center [656, 196] width 681 height 298
copy tbody "TWENTIETH TUNES MUSIC INC Amazon Music [DATE] $3.07 TWENTIETH TUNES MUSIC INC A…"
click at [750, 335] on div "$1.51" at bounding box center [792, 335] width 120 height 9
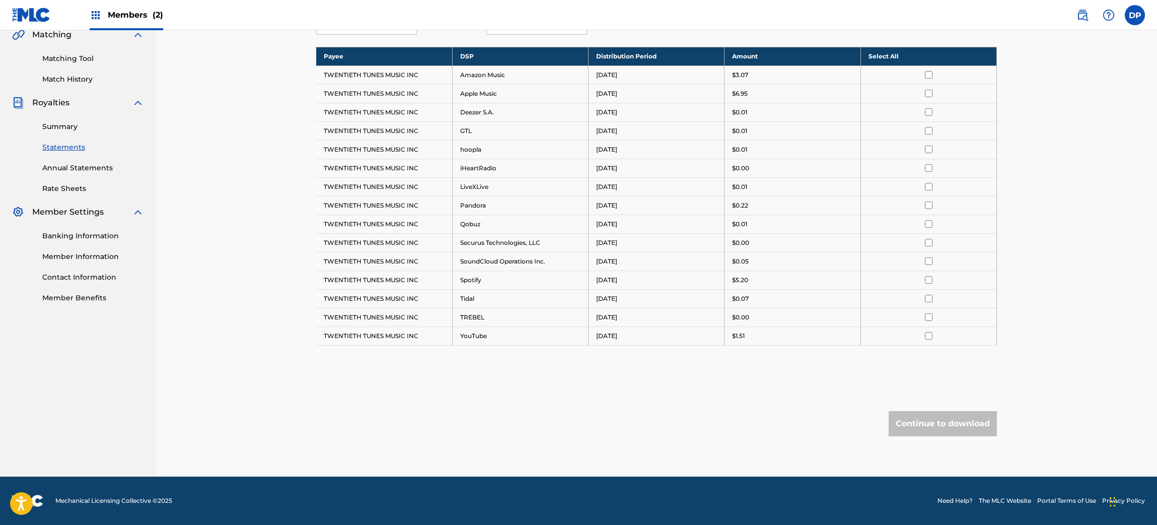
scroll to position [0, 0]
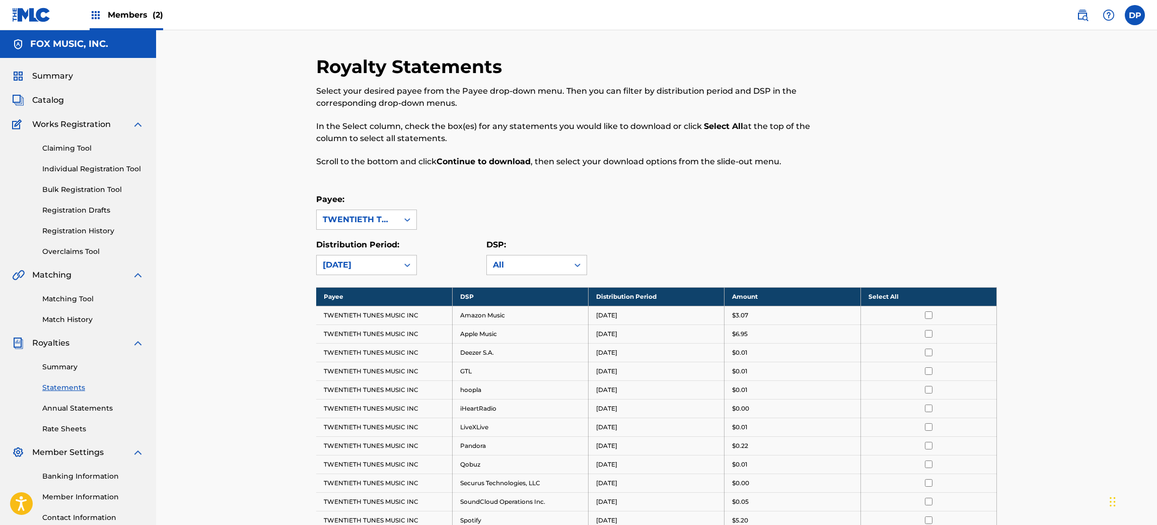
click at [894, 298] on th "Select All" at bounding box center [928, 296] width 136 height 19
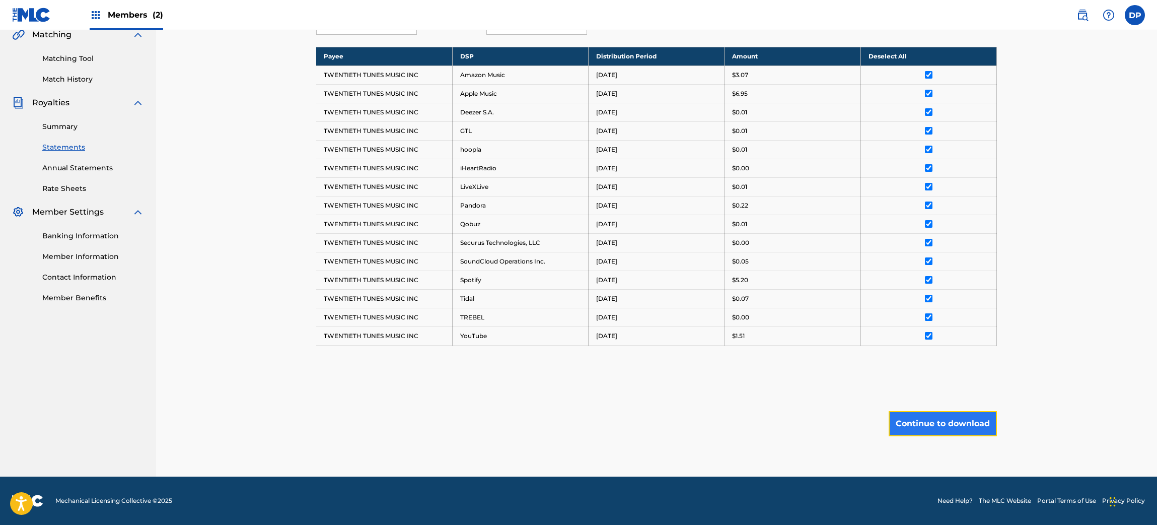
click at [919, 418] on button "Continue to download" at bounding box center [943, 423] width 108 height 25
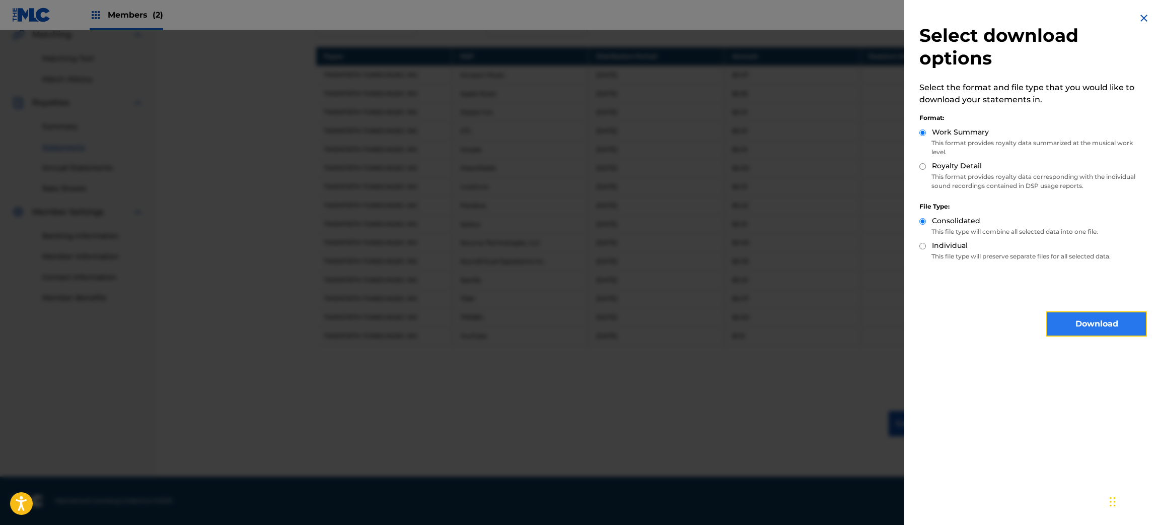
click at [1121, 325] on button "Download" at bounding box center [1096, 323] width 101 height 25
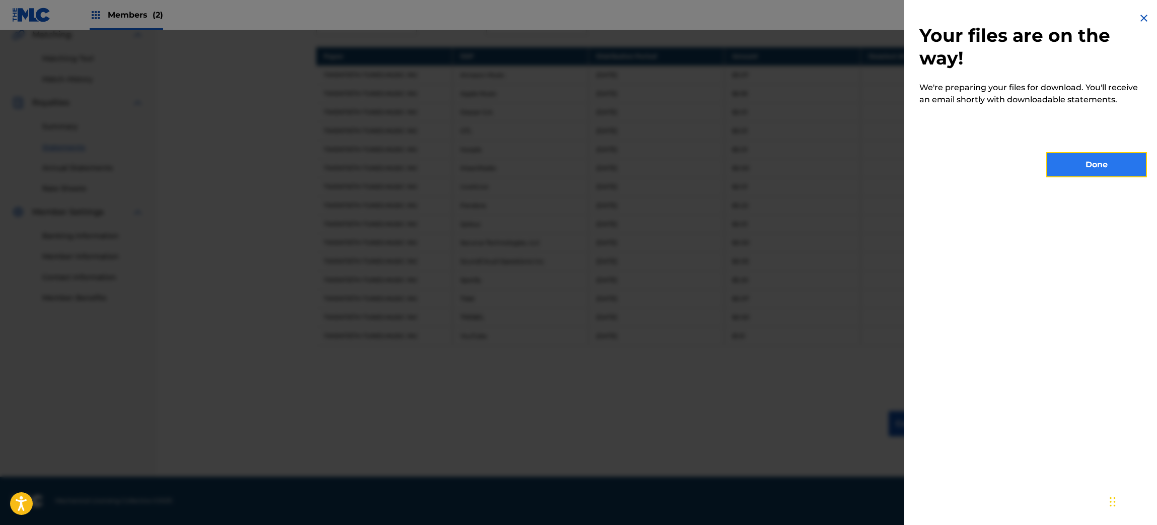
click at [1075, 161] on button "Done" at bounding box center [1096, 164] width 101 height 25
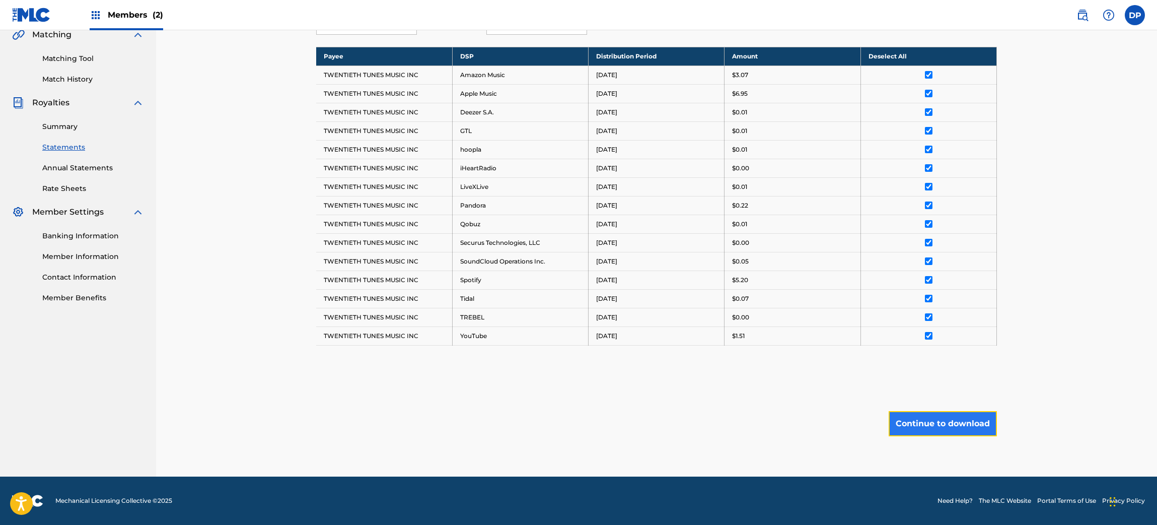
click at [961, 413] on button "Continue to download" at bounding box center [943, 423] width 108 height 25
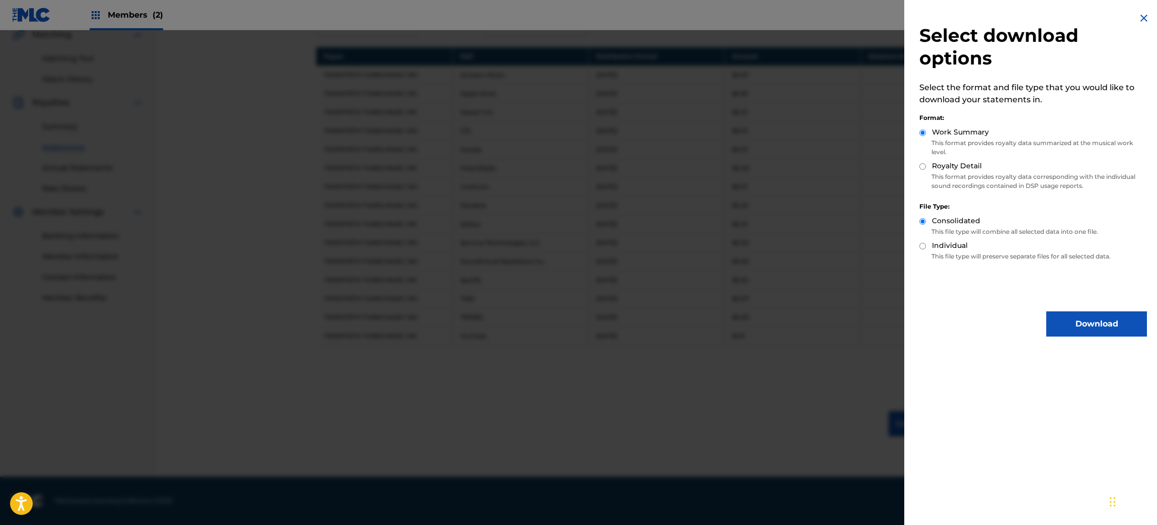
click at [953, 175] on p "This format provides royalty data corresponding with the individual sound recor…" at bounding box center [1033, 181] width 228 height 18
click at [924, 164] on input "Royalty Detail" at bounding box center [922, 166] width 7 height 7
radio input "true"
click at [1096, 331] on button "Download" at bounding box center [1096, 323] width 101 height 25
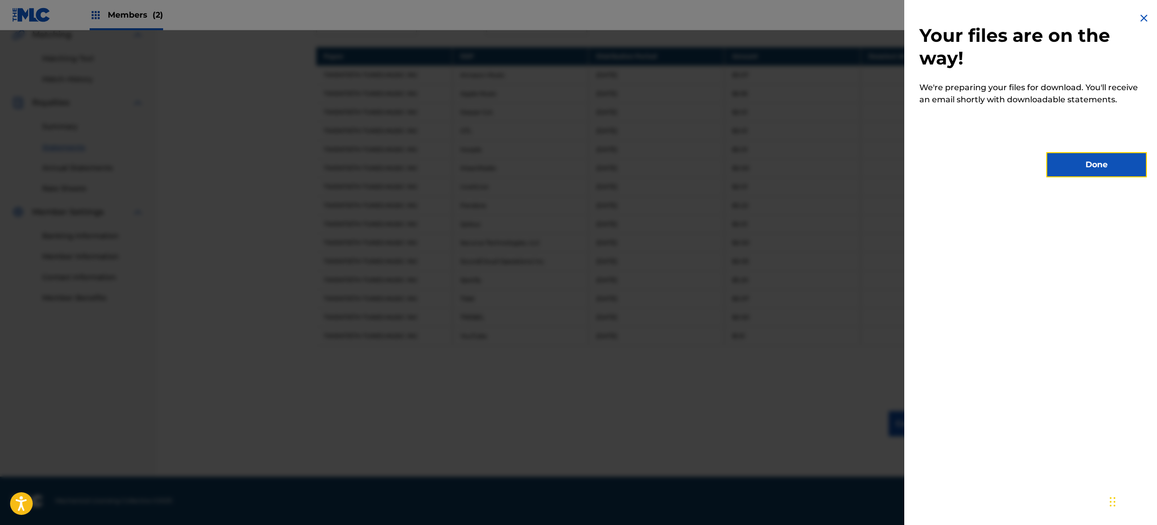
click at [1078, 152] on button "Done" at bounding box center [1096, 164] width 101 height 25
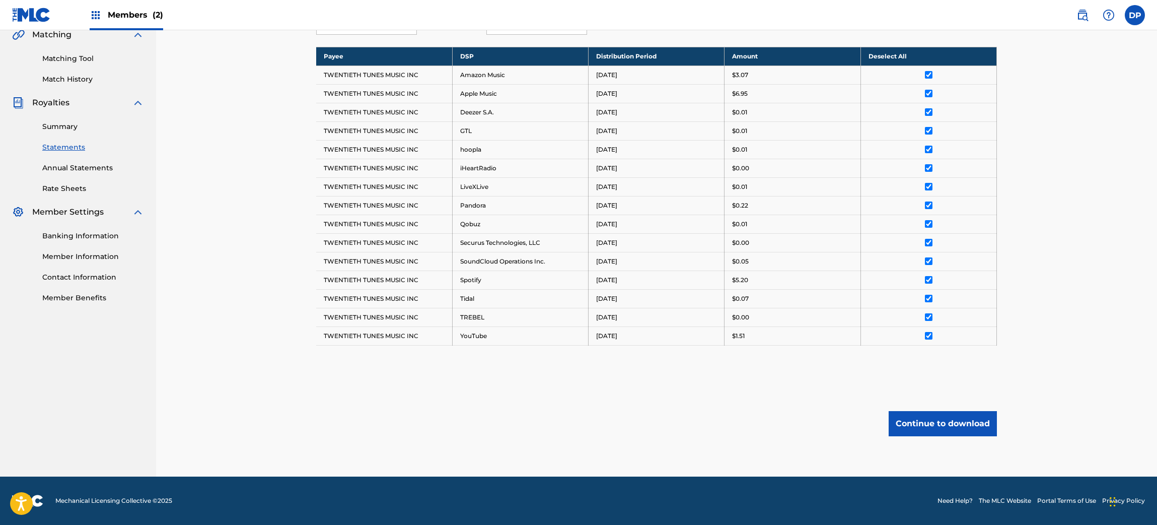
click at [1077, 159] on div "Royalty Statements Select your desired payee from the Payee drop-down menu. The…" at bounding box center [656, 133] width 1001 height 686
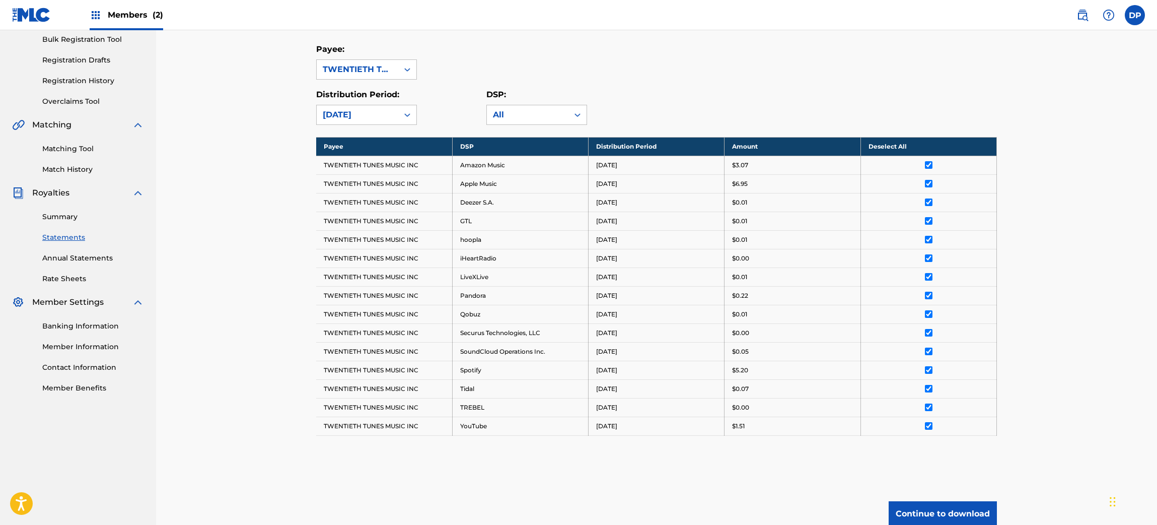
scroll to position [150, 0]
click at [366, 68] on div "TWENTIETH TUNES MUSIC INC" at bounding box center [357, 70] width 69 height 12
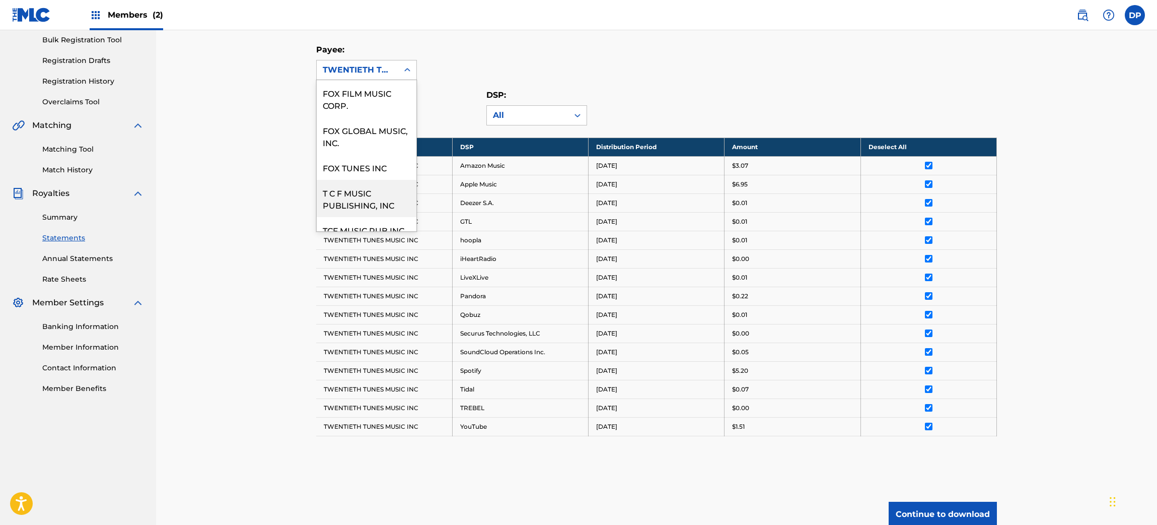
scroll to position [97, 0]
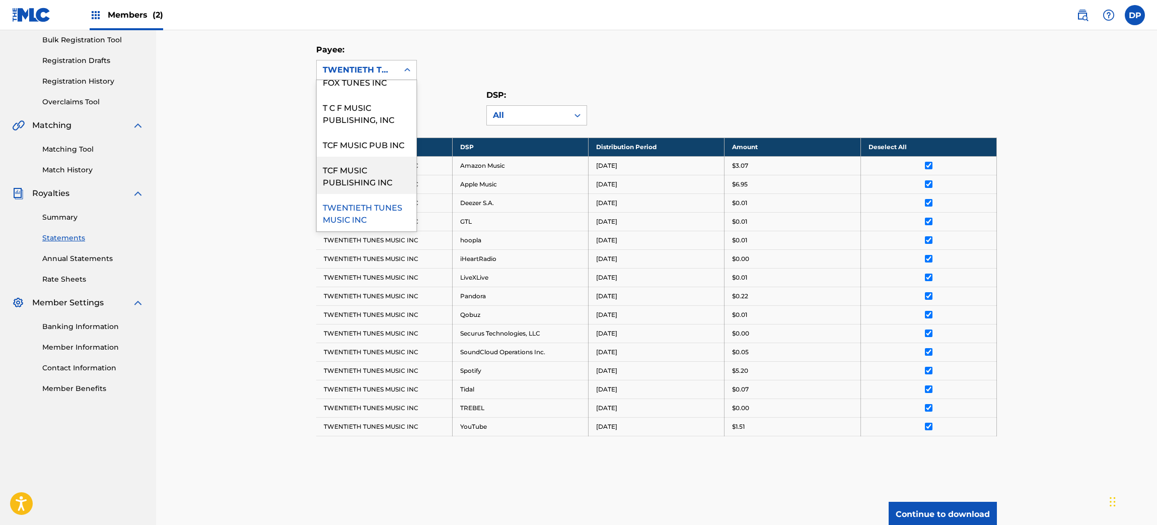
click at [346, 181] on div "TCF MUSIC PUBLISHING INC" at bounding box center [367, 175] width 100 height 37
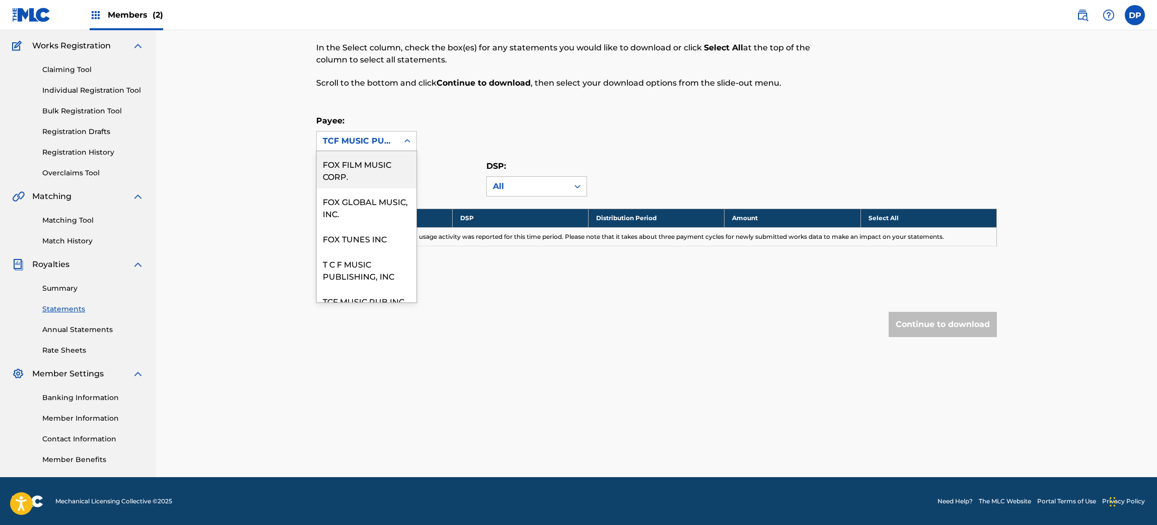
click at [387, 143] on div "TCF MUSIC PUBLISHING INC" at bounding box center [357, 141] width 69 height 12
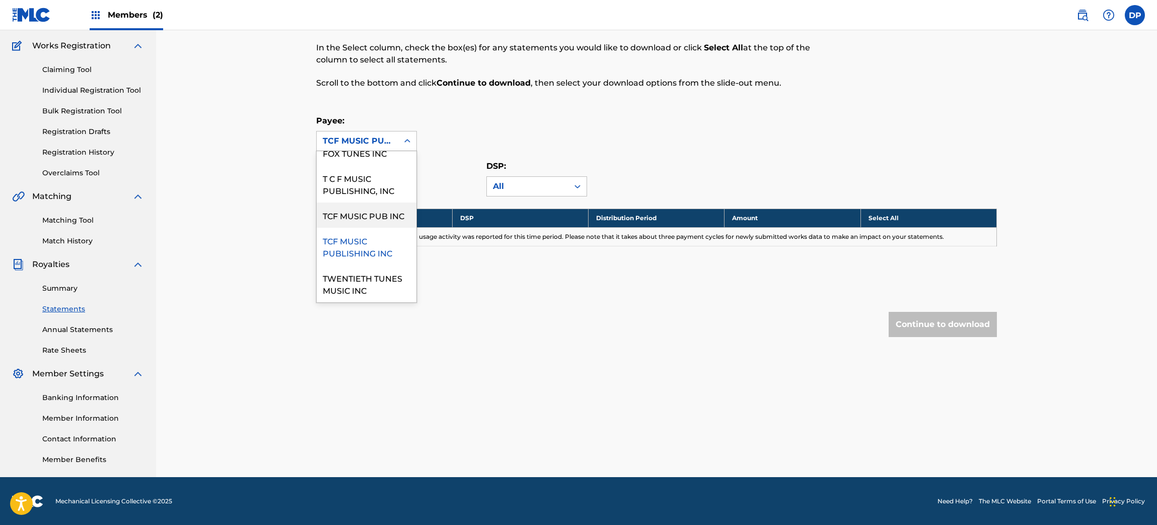
click at [353, 213] on div "TCF MUSIC PUB INC" at bounding box center [367, 214] width 100 height 25
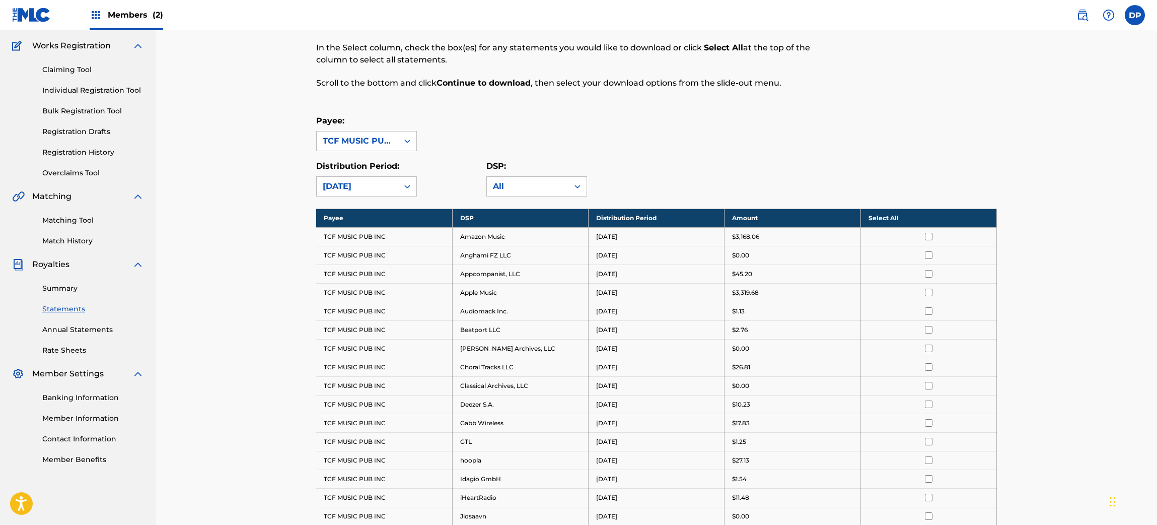
click at [905, 213] on th "Select All" at bounding box center [928, 217] width 136 height 19
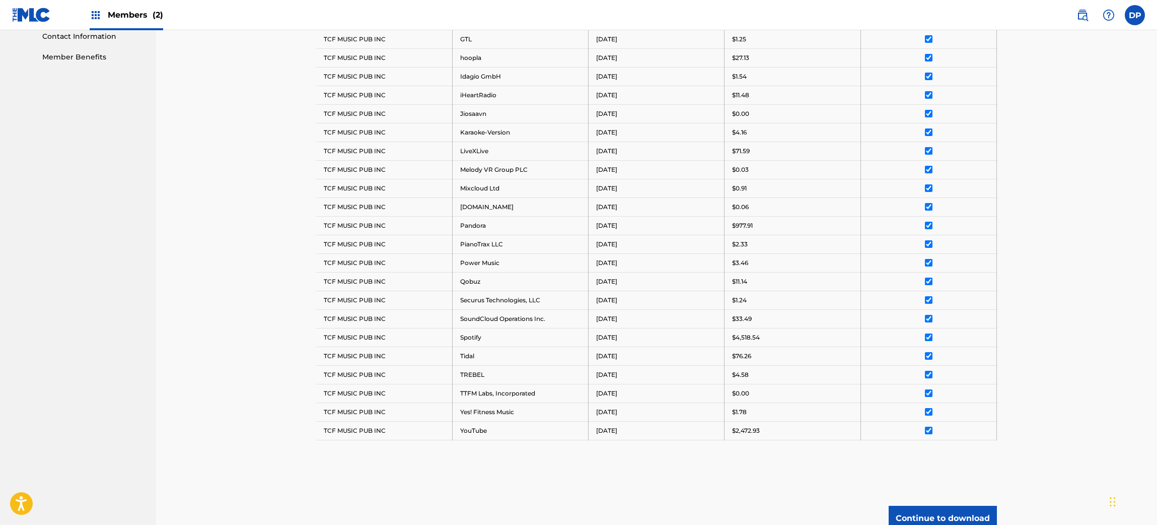
scroll to position [480, 0]
click at [940, 517] on button "Continue to download" at bounding box center [943, 518] width 108 height 25
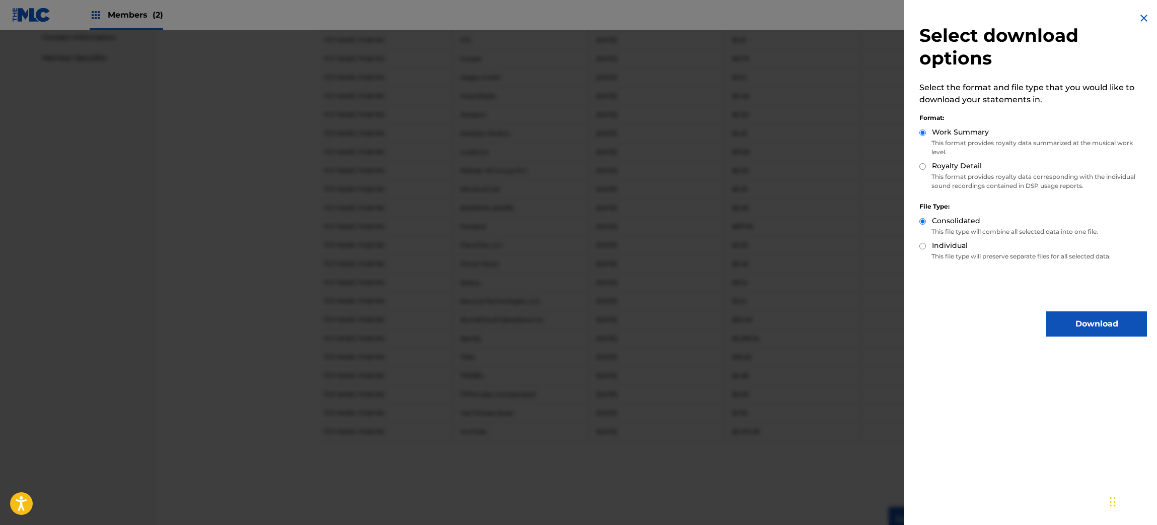
click at [1066, 307] on div "Select download options Select the format and file type that you would like to …" at bounding box center [1033, 174] width 258 height 348
click at [1068, 323] on button "Download" at bounding box center [1096, 323] width 101 height 25
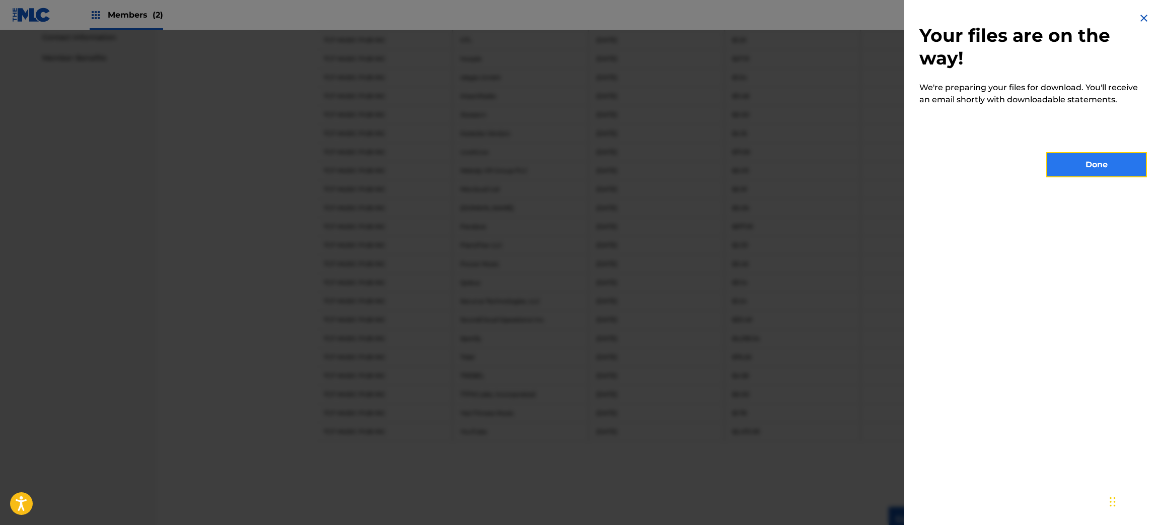
click at [1080, 172] on button "Done" at bounding box center [1096, 164] width 101 height 25
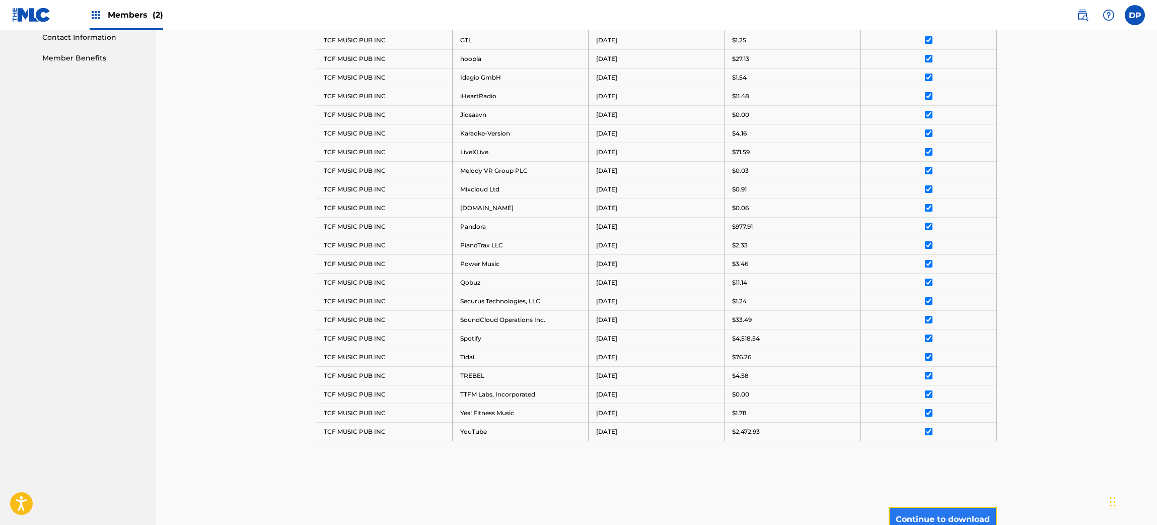
click at [948, 524] on button "Continue to download" at bounding box center [943, 518] width 108 height 25
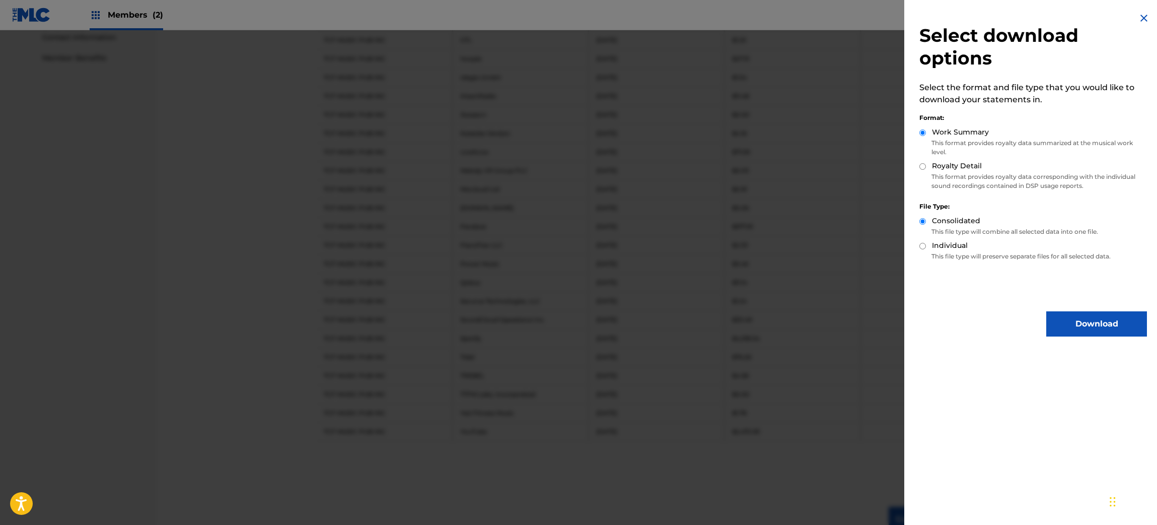
click at [953, 168] on label "Royalty Detail" at bounding box center [957, 166] width 50 height 11
click at [926, 168] on input "Royalty Detail" at bounding box center [922, 166] width 7 height 7
radio input "true"
click at [1086, 319] on button "Download" at bounding box center [1096, 323] width 101 height 25
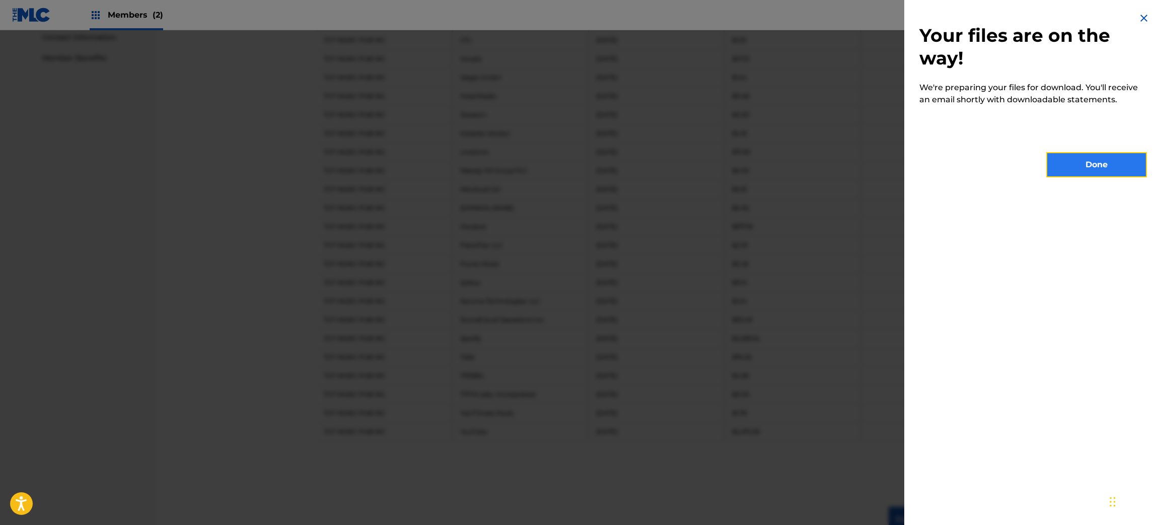
click at [1091, 165] on button "Done" at bounding box center [1096, 164] width 101 height 25
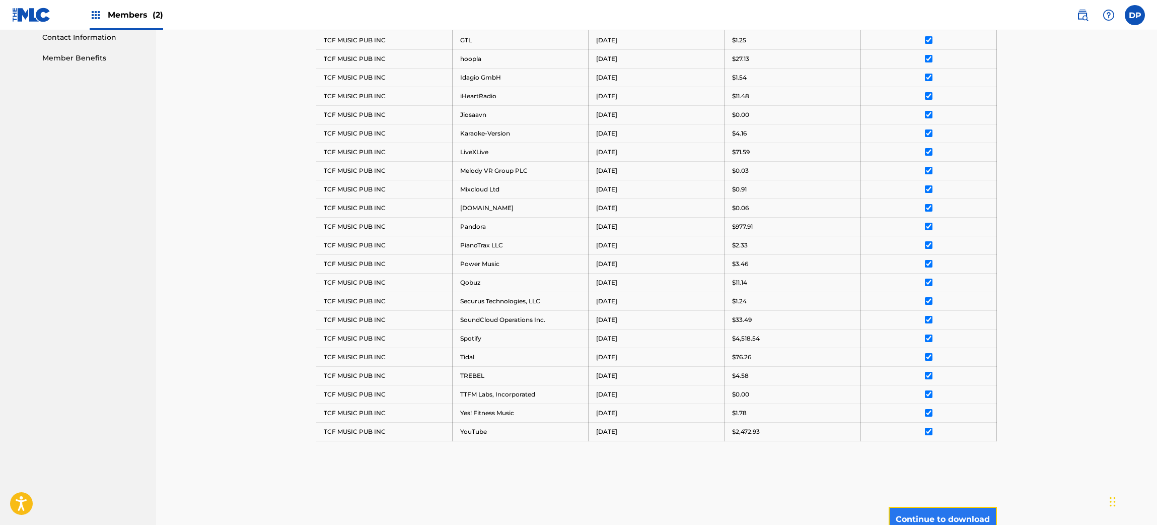
click at [916, 513] on button "Continue to download" at bounding box center [943, 518] width 108 height 25
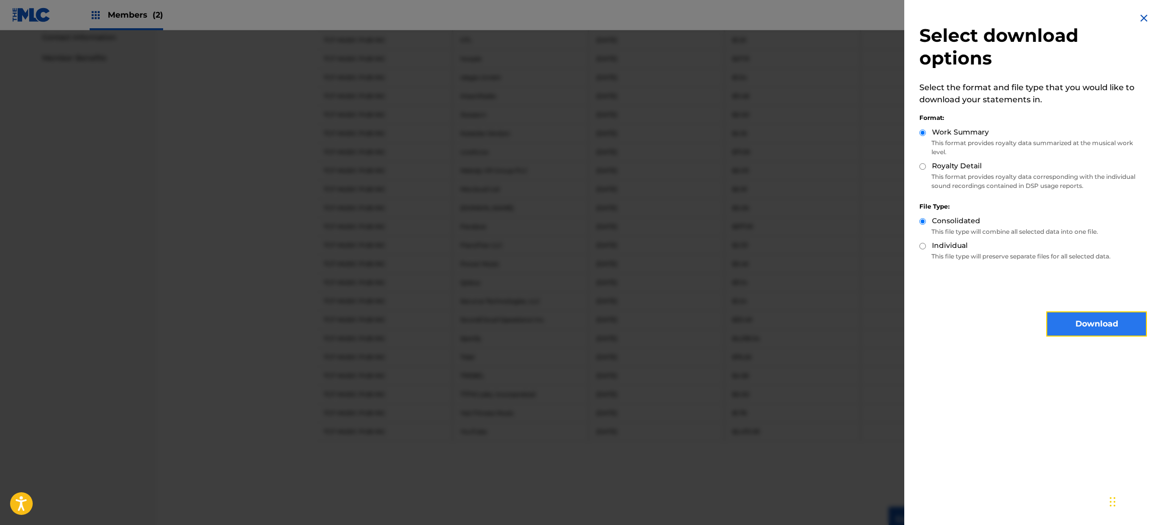
click at [1096, 314] on button "Download" at bounding box center [1096, 323] width 101 height 25
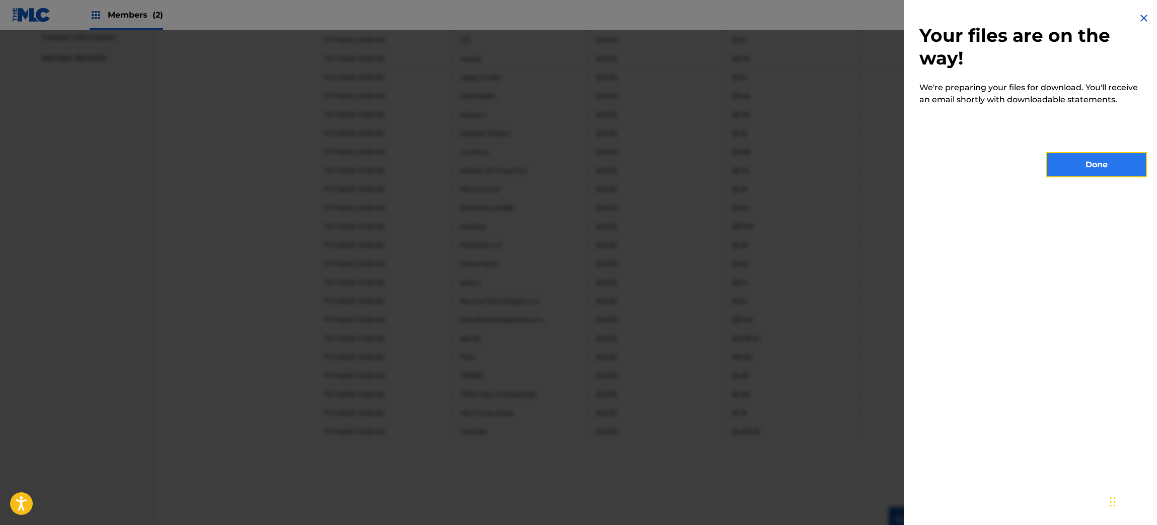
click at [1115, 169] on button "Done" at bounding box center [1096, 164] width 101 height 25
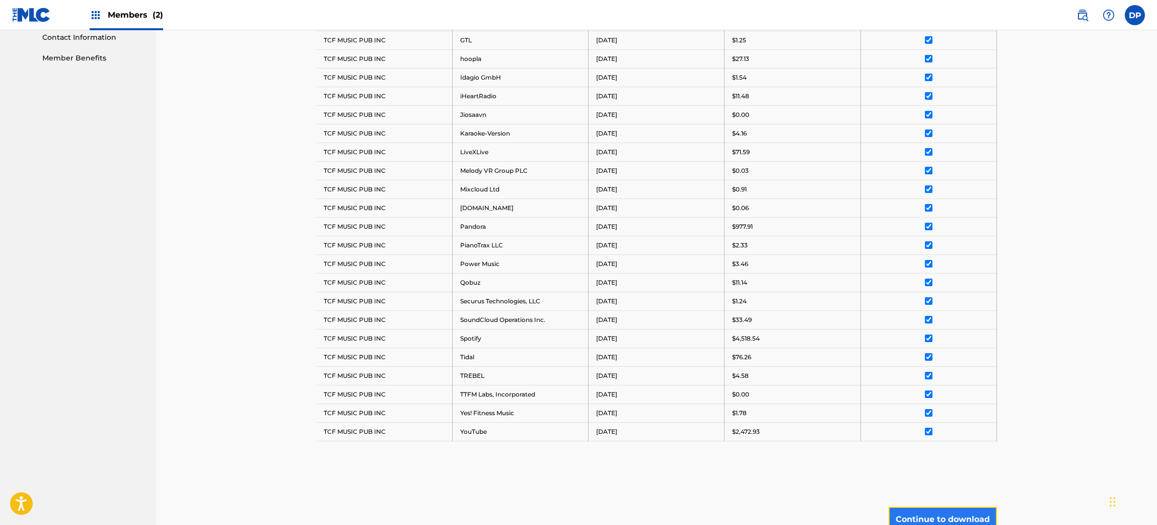
click at [938, 515] on button "Continue to download" at bounding box center [943, 518] width 108 height 25
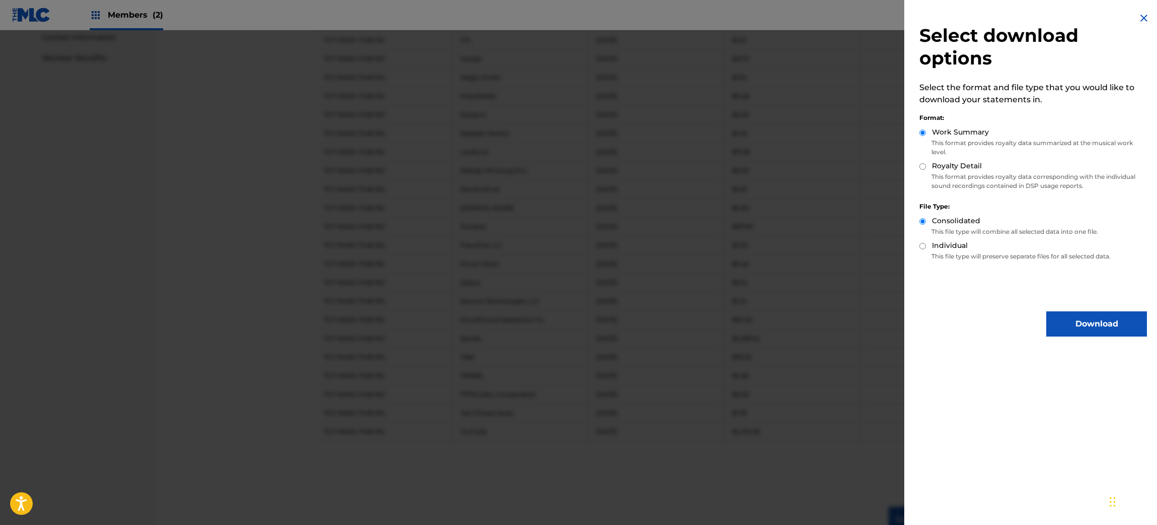
click at [954, 175] on p "This format provides royalty data corresponding with the individual sound recor…" at bounding box center [1033, 181] width 228 height 18
click at [923, 163] on input "Royalty Detail" at bounding box center [922, 166] width 7 height 7
radio input "true"
click at [1077, 316] on button "Download" at bounding box center [1096, 323] width 101 height 25
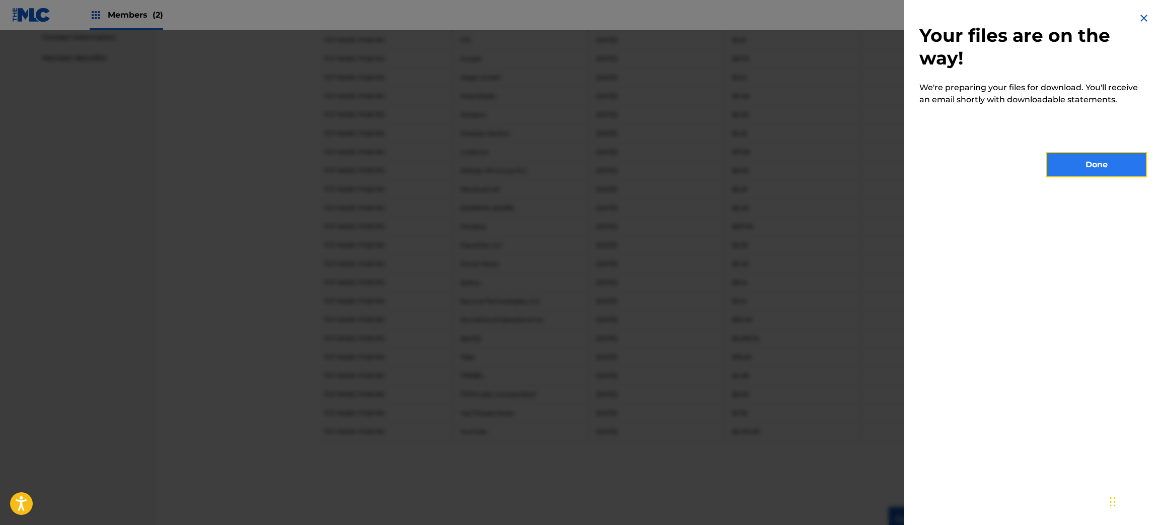
click at [1061, 165] on button "Done" at bounding box center [1096, 164] width 101 height 25
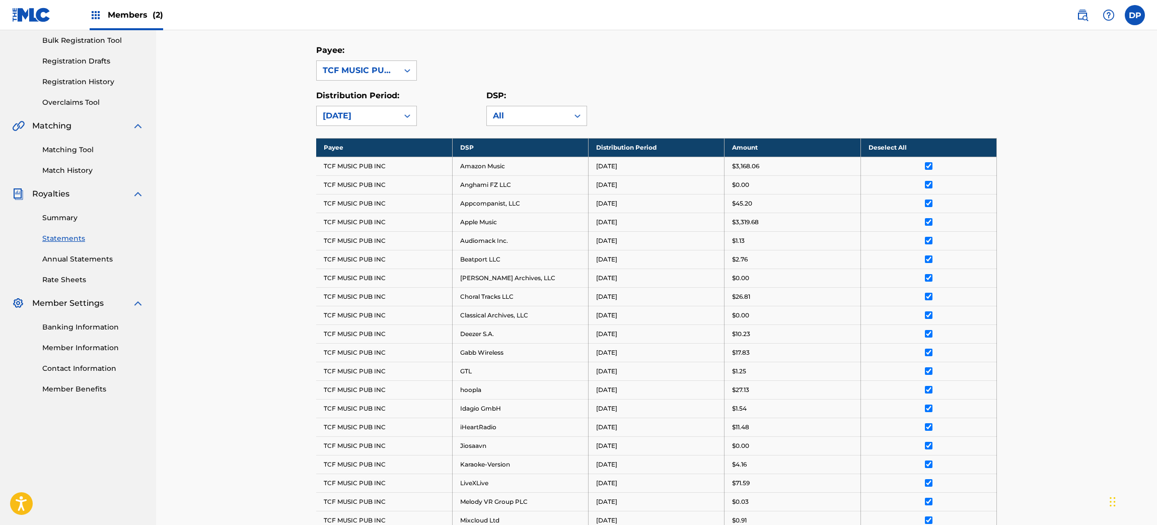
scroll to position [149, 0]
click at [377, 78] on div "TCF MUSIC PUB INC" at bounding box center [358, 70] width 82 height 19
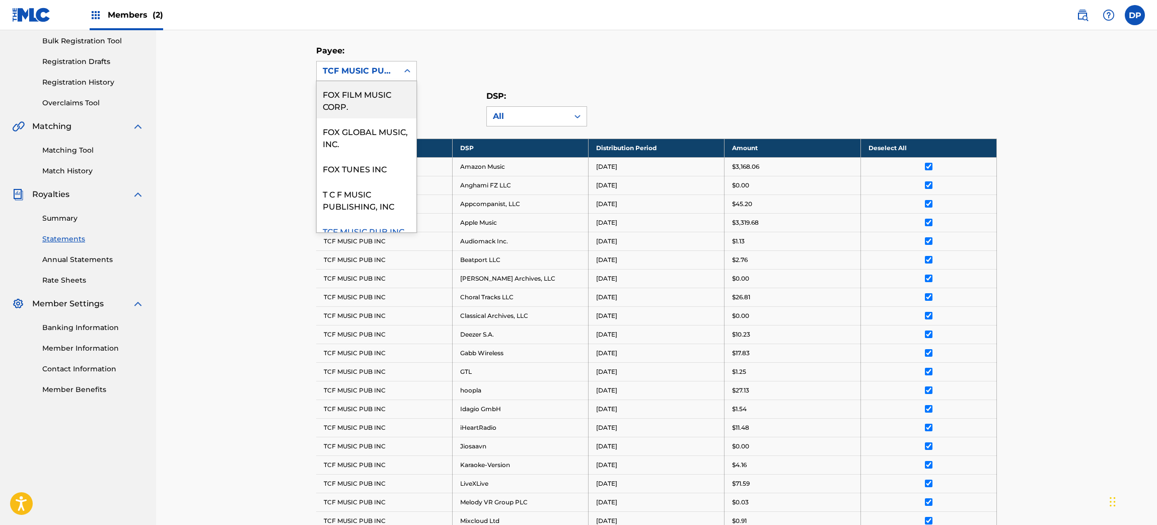
click at [361, 110] on div "FOX FILM MUSIC CORP." at bounding box center [367, 99] width 100 height 37
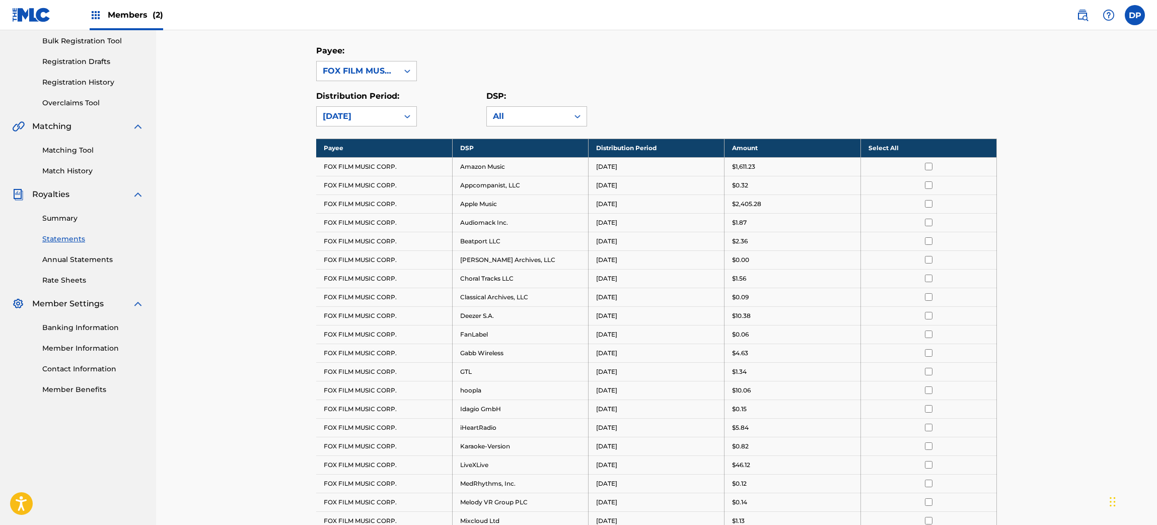
click at [889, 145] on th "Select All" at bounding box center [928, 147] width 136 height 19
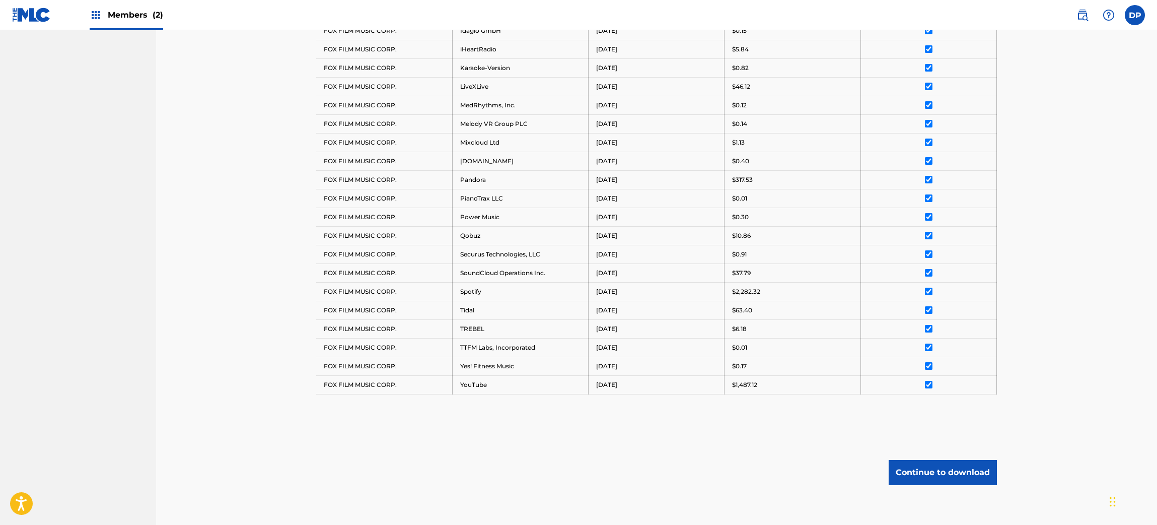
scroll to position [526, 0]
click at [911, 468] on button "Continue to download" at bounding box center [943, 472] width 108 height 25
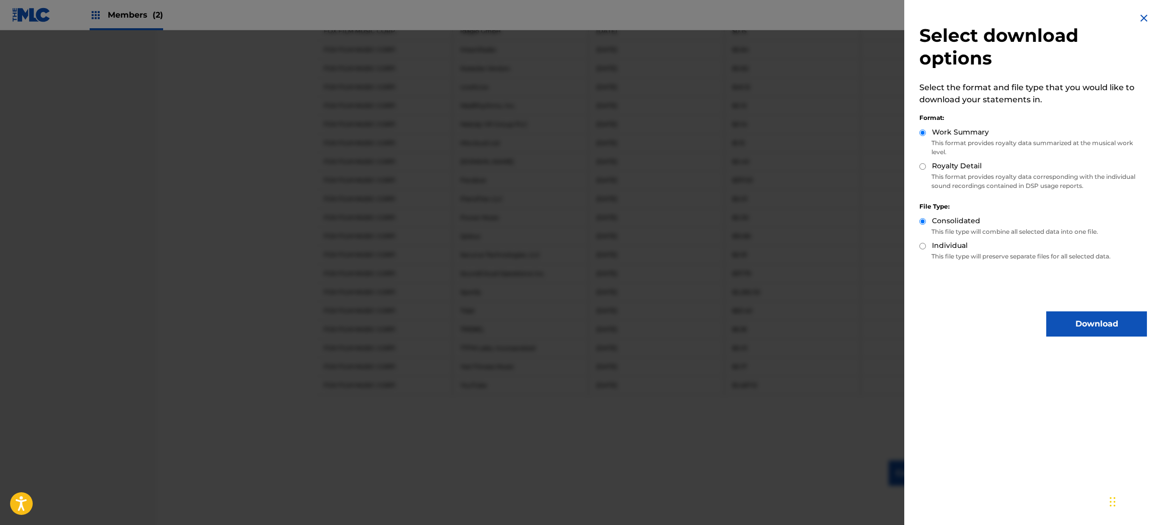
click at [1138, 14] on img at bounding box center [1144, 18] width 12 height 12
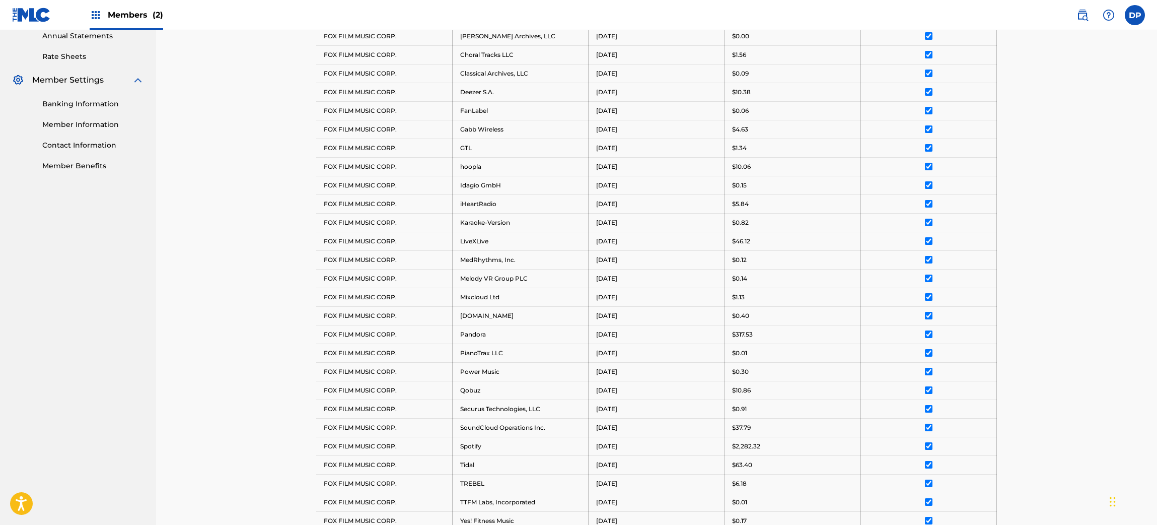
scroll to position [578, 0]
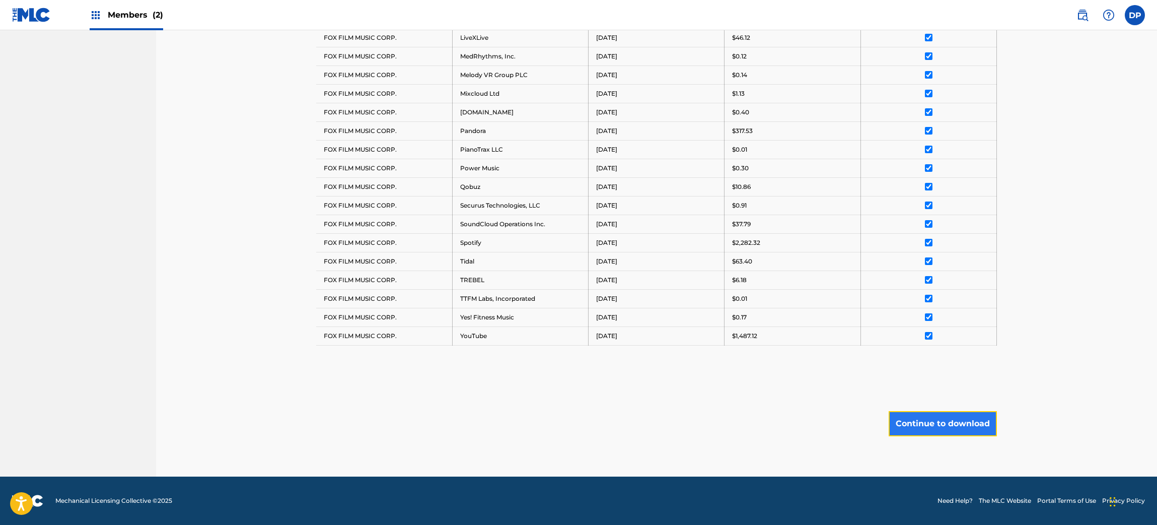
click at [931, 427] on button "Continue to download" at bounding box center [943, 423] width 108 height 25
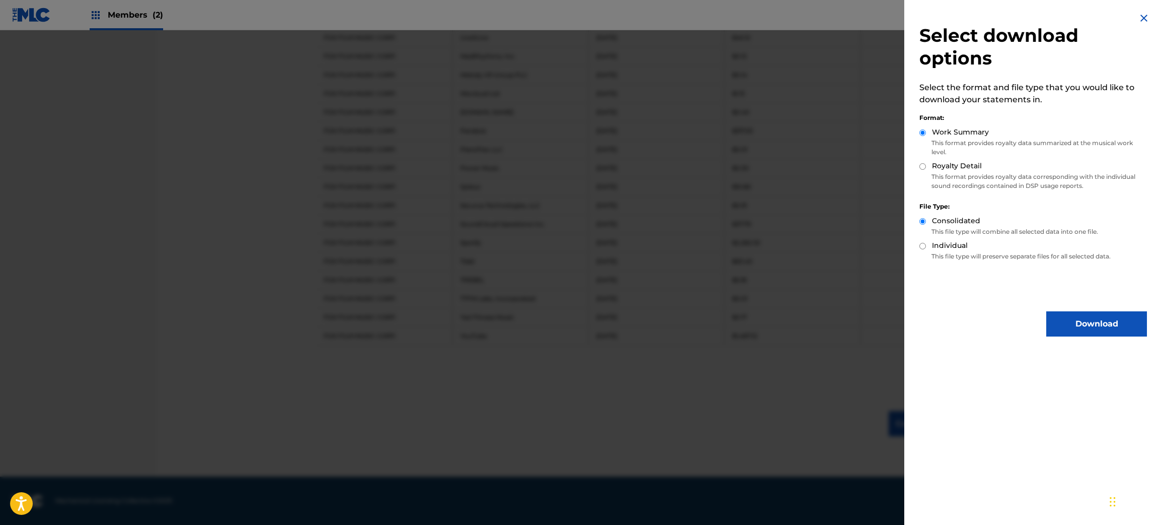
drag, startPoint x: 1063, startPoint y: 322, endPoint x: 1123, endPoint y: 304, distance: 63.1
click at [1123, 304] on div "Select download options Select the format and file type that you would like to …" at bounding box center [1033, 174] width 258 height 348
click at [1099, 318] on button "Download" at bounding box center [1096, 323] width 101 height 25
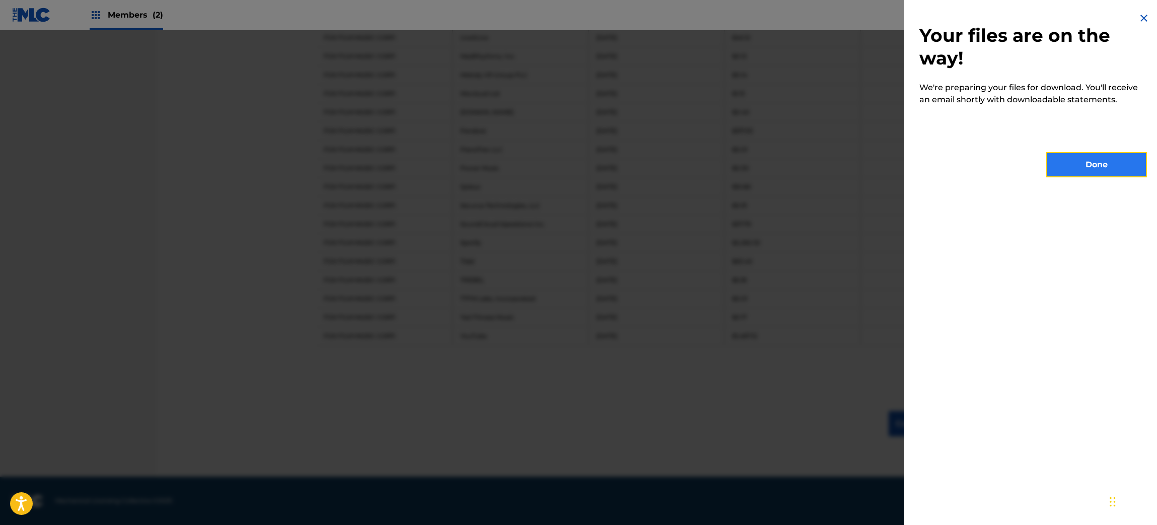
click at [1079, 159] on button "Done" at bounding box center [1096, 164] width 101 height 25
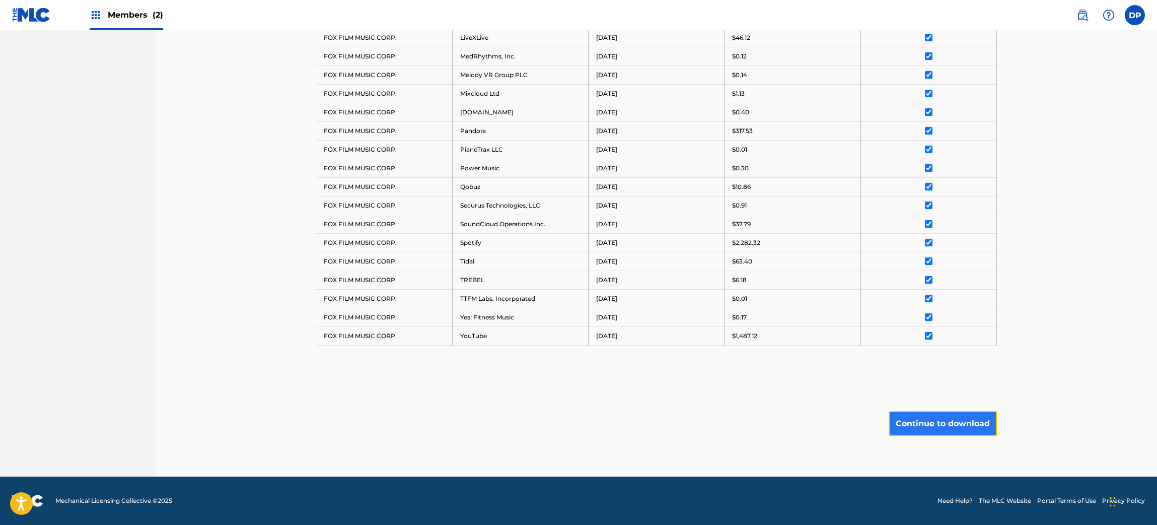
click at [926, 427] on button "Continue to download" at bounding box center [943, 423] width 108 height 25
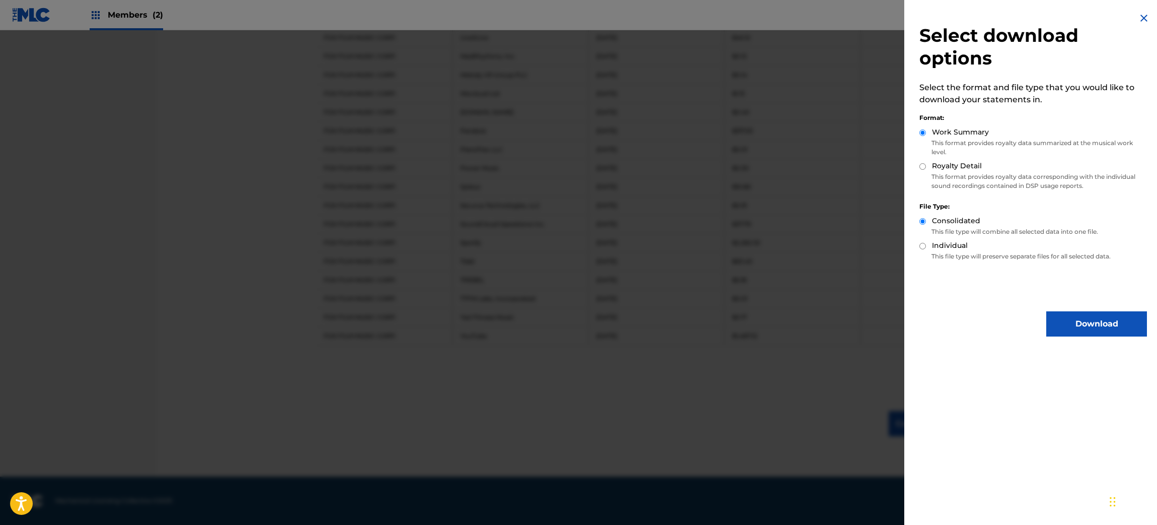
click at [932, 162] on label "Royalty Detail" at bounding box center [957, 166] width 50 height 11
click at [926, 163] on input "Royalty Detail" at bounding box center [922, 166] width 7 height 7
radio input "true"
click at [1074, 313] on button "Download" at bounding box center [1096, 323] width 101 height 25
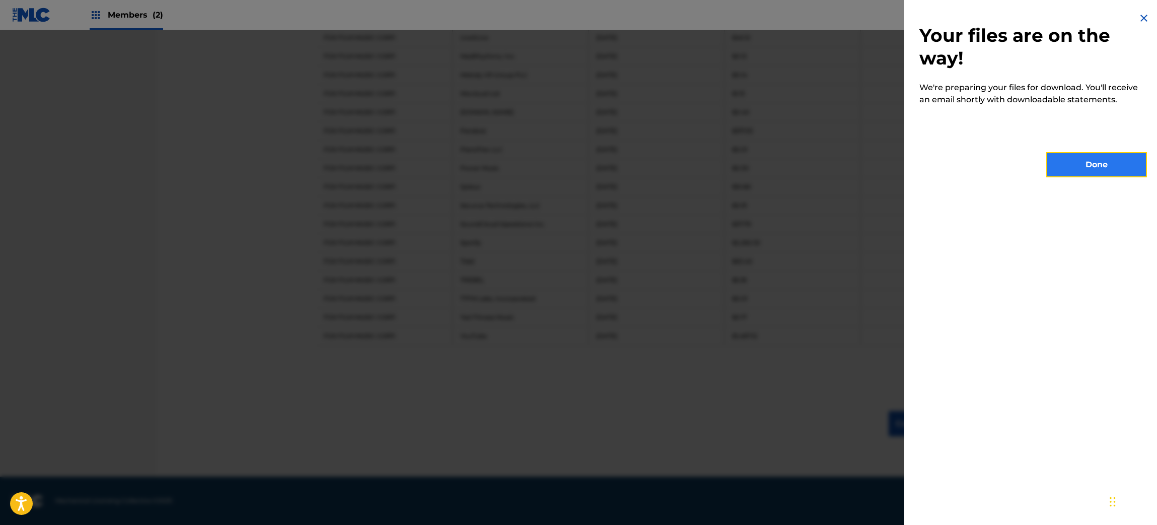
click at [1081, 157] on button "Done" at bounding box center [1096, 164] width 101 height 25
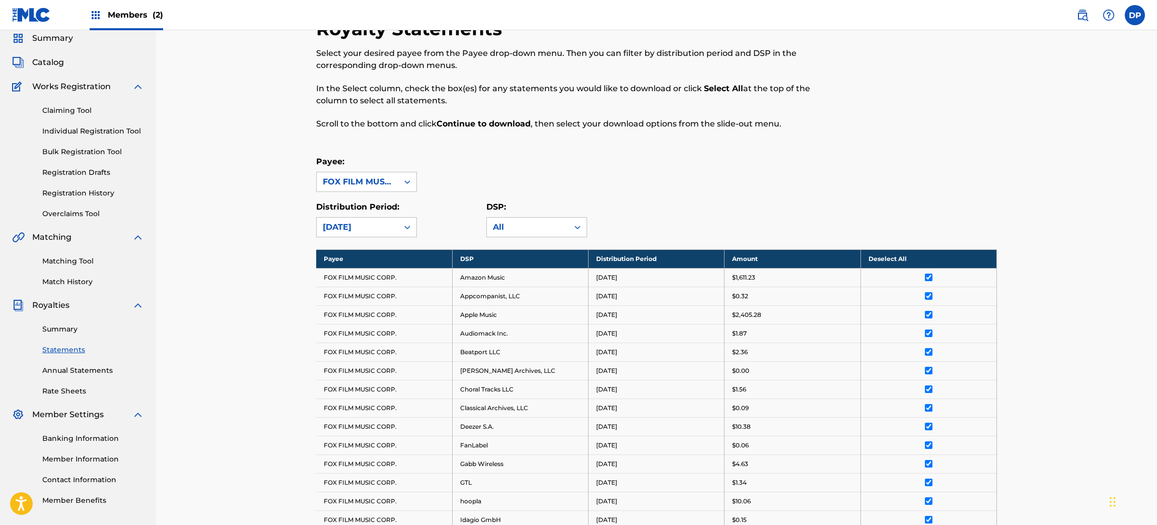
scroll to position [35, 0]
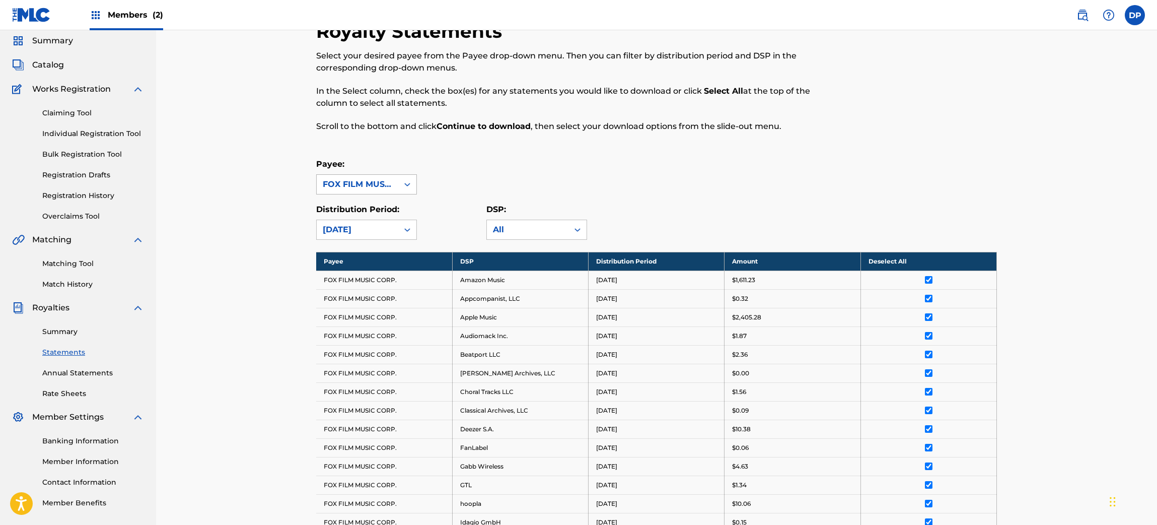
click at [343, 184] on div "FOX FILM MUSIC CORP." at bounding box center [357, 184] width 69 height 12
click at [342, 245] on div "FOX GLOBAL MUSIC, INC." at bounding box center [367, 250] width 100 height 37
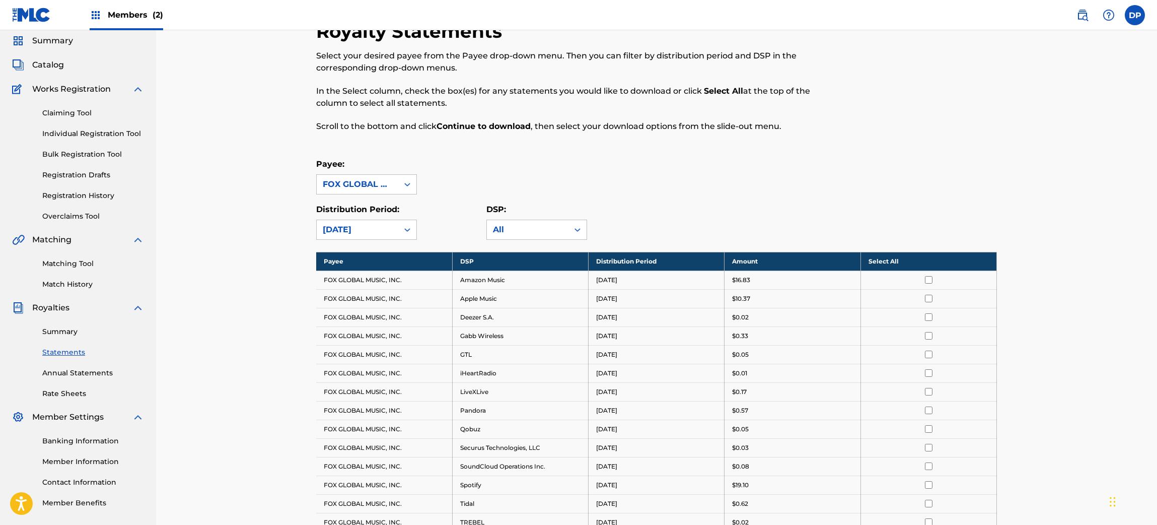
click at [895, 258] on th "Select All" at bounding box center [928, 261] width 136 height 19
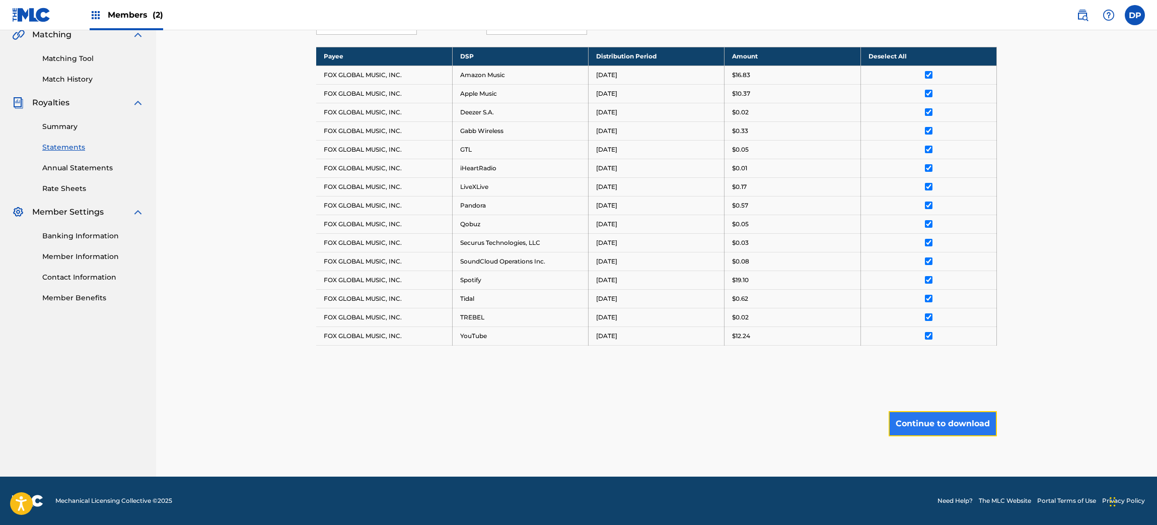
click at [913, 432] on button "Continue to download" at bounding box center [943, 423] width 108 height 25
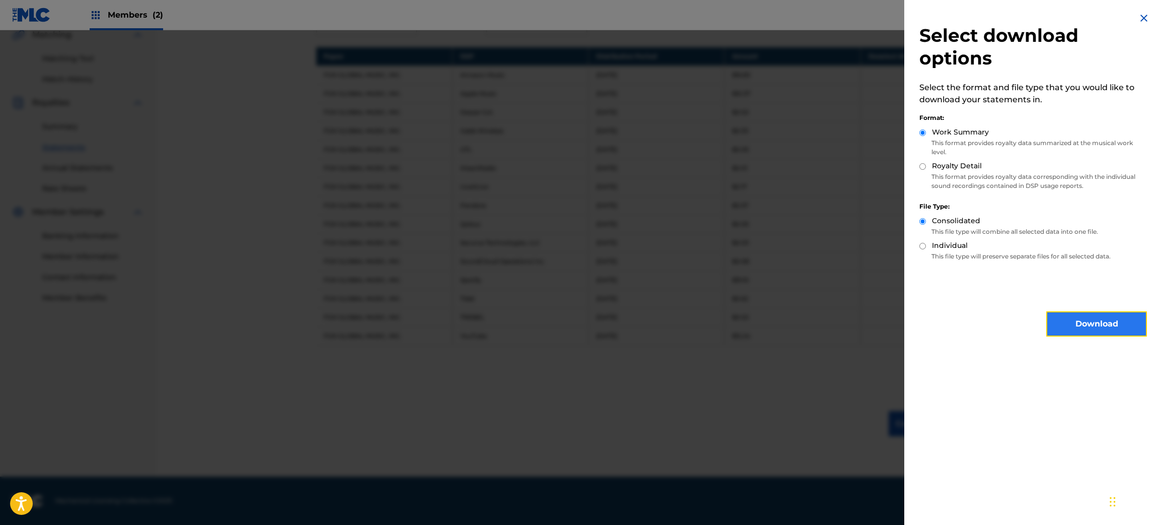
click at [1076, 331] on button "Download" at bounding box center [1096, 323] width 101 height 25
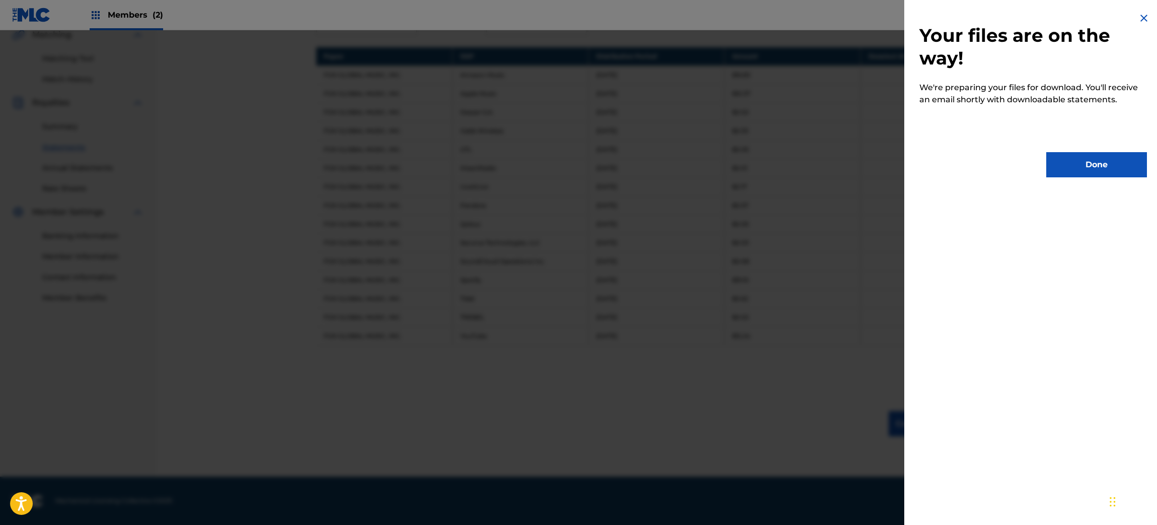
click at [1087, 178] on div "Your files are on the way! We're preparing your files for download. You'll rece…" at bounding box center [1033, 94] width 258 height 189
click at [1080, 165] on button "Done" at bounding box center [1096, 164] width 101 height 25
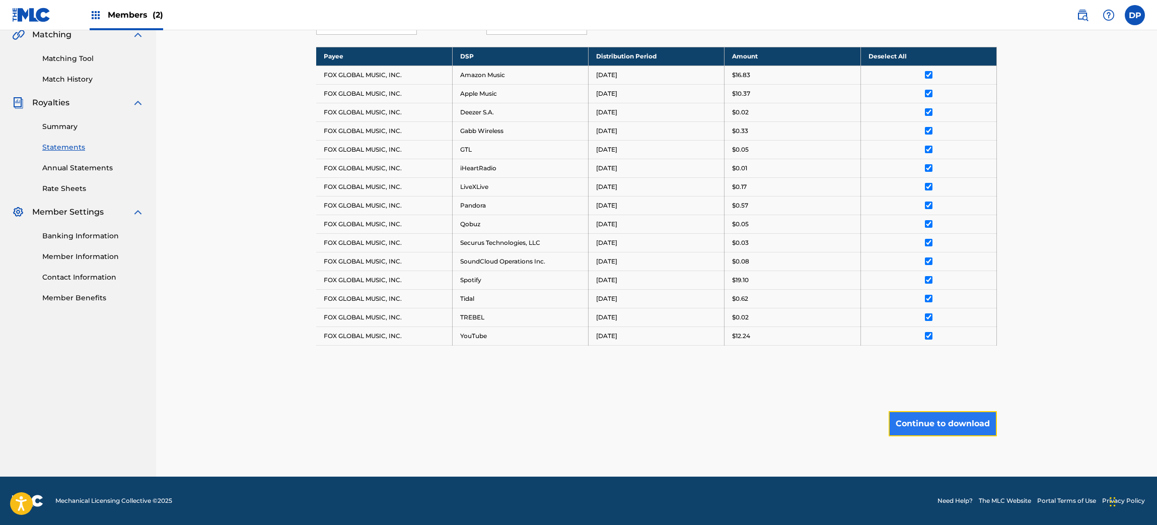
click at [954, 411] on button "Continue to download" at bounding box center [943, 423] width 108 height 25
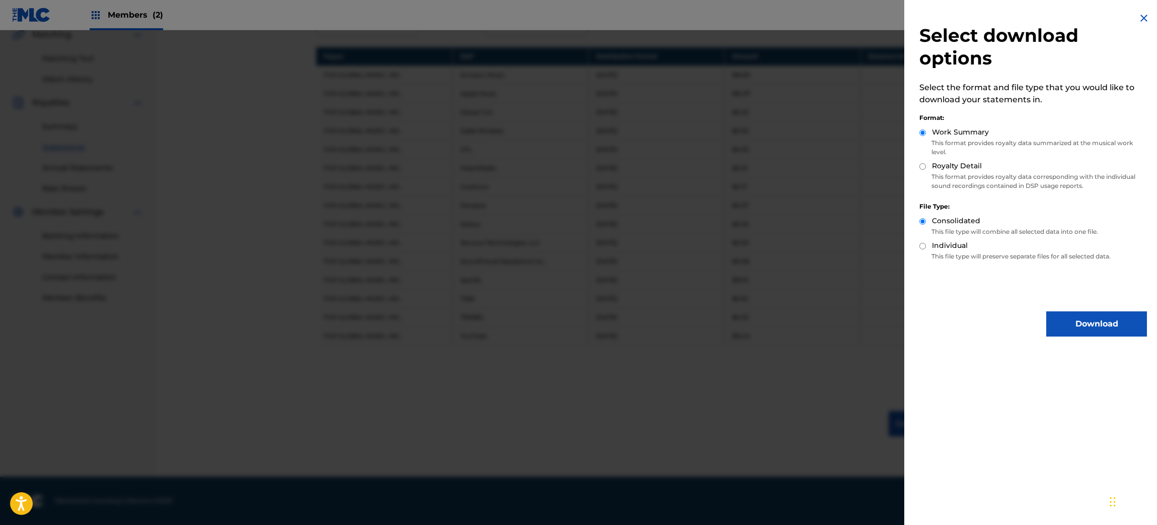
click at [967, 169] on label "Royalty Detail" at bounding box center [957, 166] width 50 height 11
click at [926, 169] on input "Royalty Detail" at bounding box center [922, 166] width 7 height 7
radio input "true"
click at [1069, 312] on button "Download" at bounding box center [1096, 323] width 101 height 25
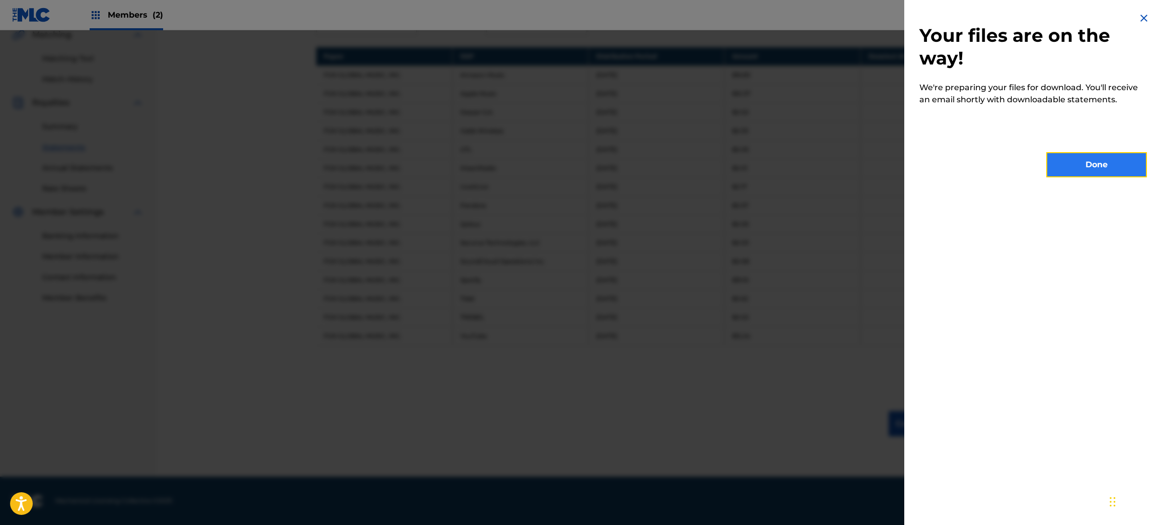
click at [1076, 172] on button "Done" at bounding box center [1096, 164] width 101 height 25
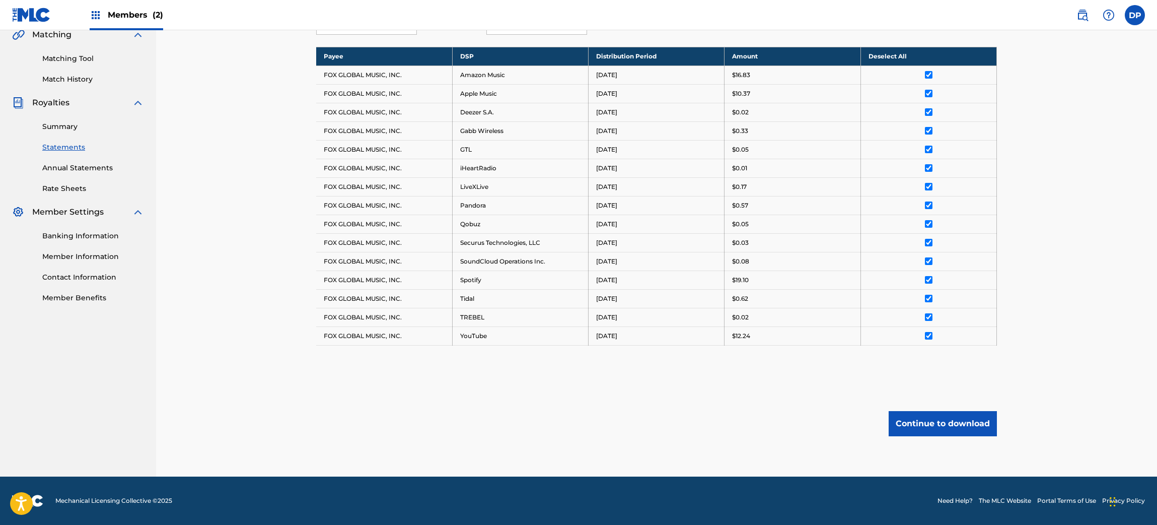
scroll to position [152, 0]
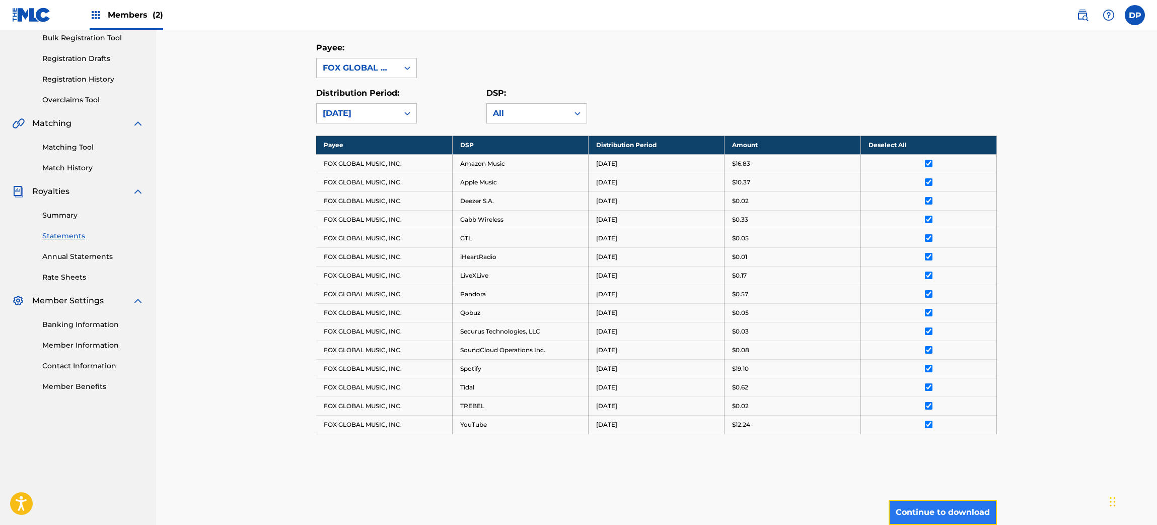
click at [956, 517] on button "Continue to download" at bounding box center [943, 511] width 108 height 25
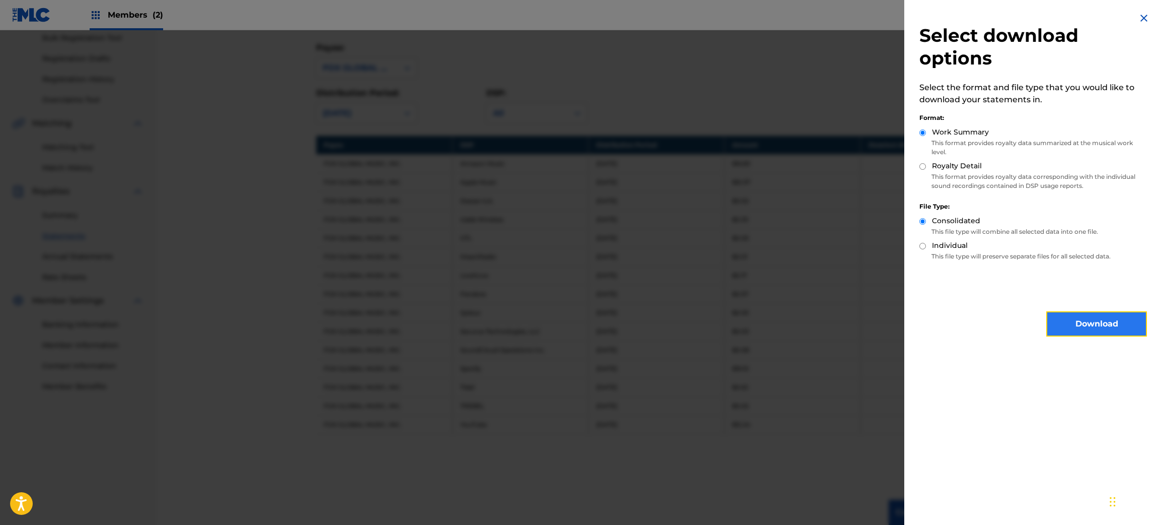
click at [1062, 323] on button "Download" at bounding box center [1096, 323] width 101 height 25
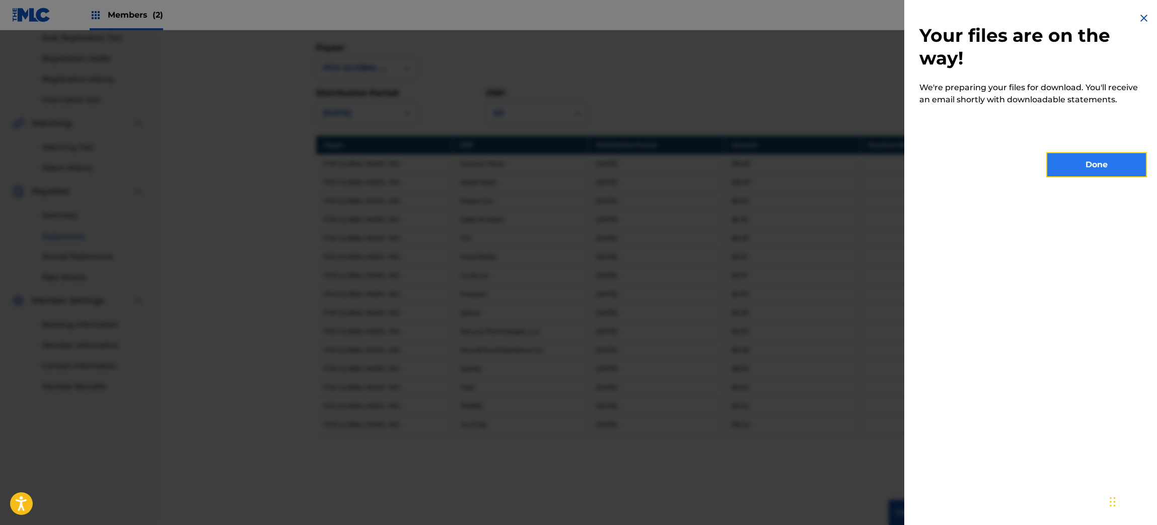
click at [1100, 160] on button "Done" at bounding box center [1096, 164] width 101 height 25
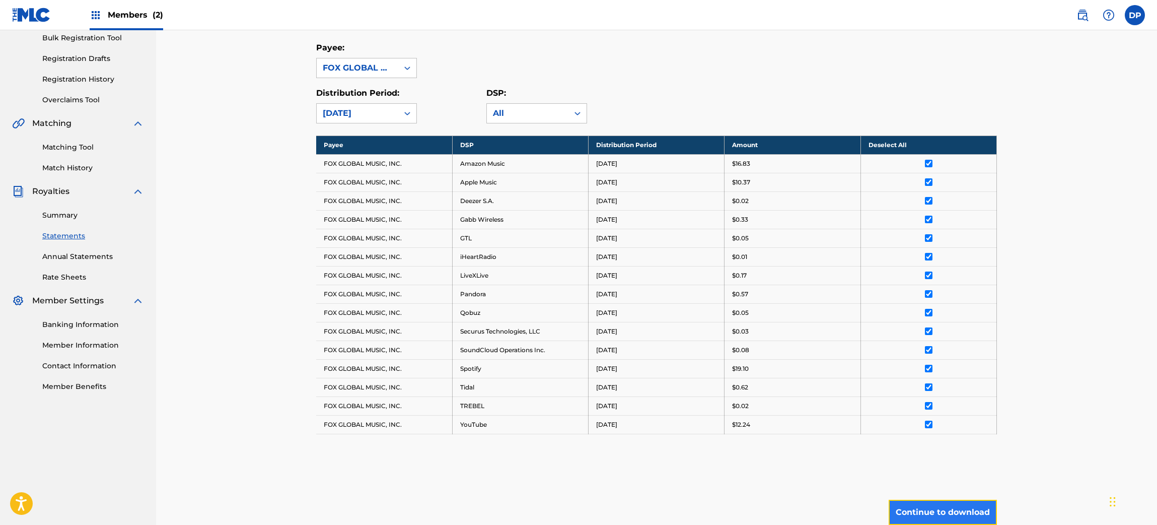
click at [963, 511] on button "Continue to download" at bounding box center [943, 511] width 108 height 25
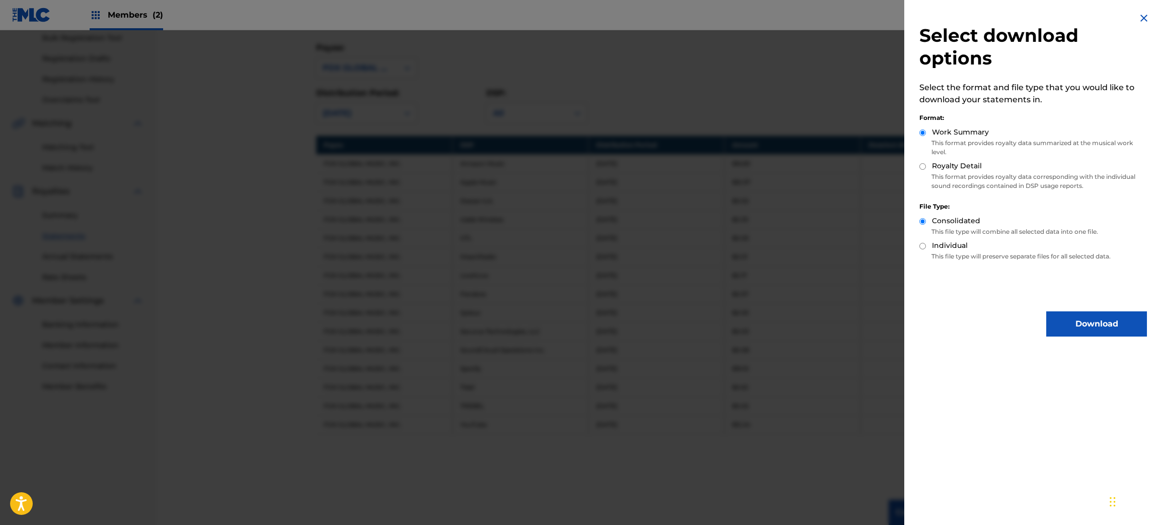
click at [963, 162] on label "Royalty Detail" at bounding box center [957, 166] width 50 height 11
click at [926, 163] on input "Royalty Detail" at bounding box center [922, 166] width 7 height 7
radio input "true"
click at [1095, 323] on button "Download" at bounding box center [1096, 323] width 101 height 25
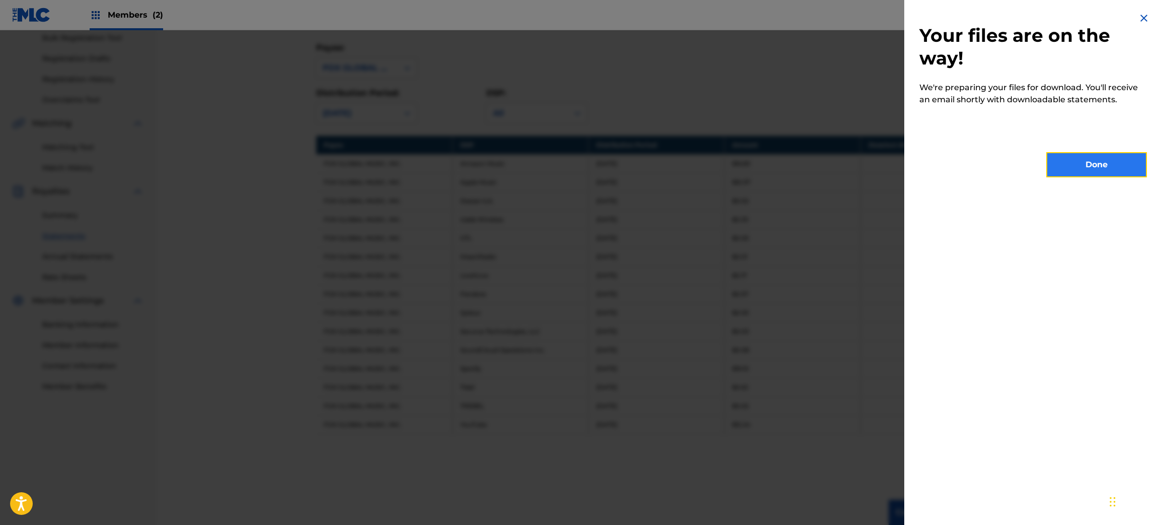
click at [1081, 166] on button "Done" at bounding box center [1096, 164] width 101 height 25
